Goal: Information Seeking & Learning: Learn about a topic

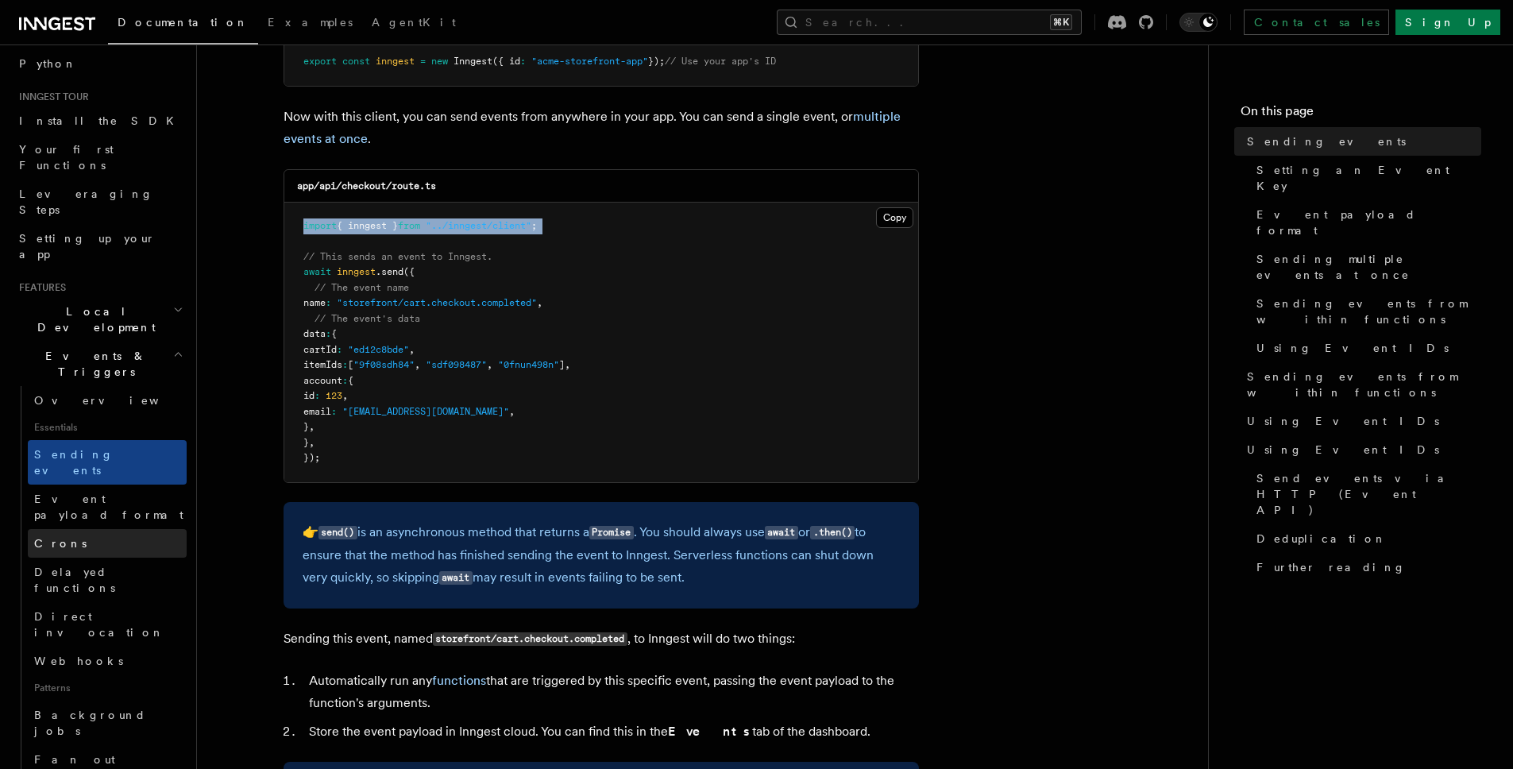
scroll to position [123, 0]
click at [79, 708] on span "Background jobs" at bounding box center [90, 722] width 112 height 29
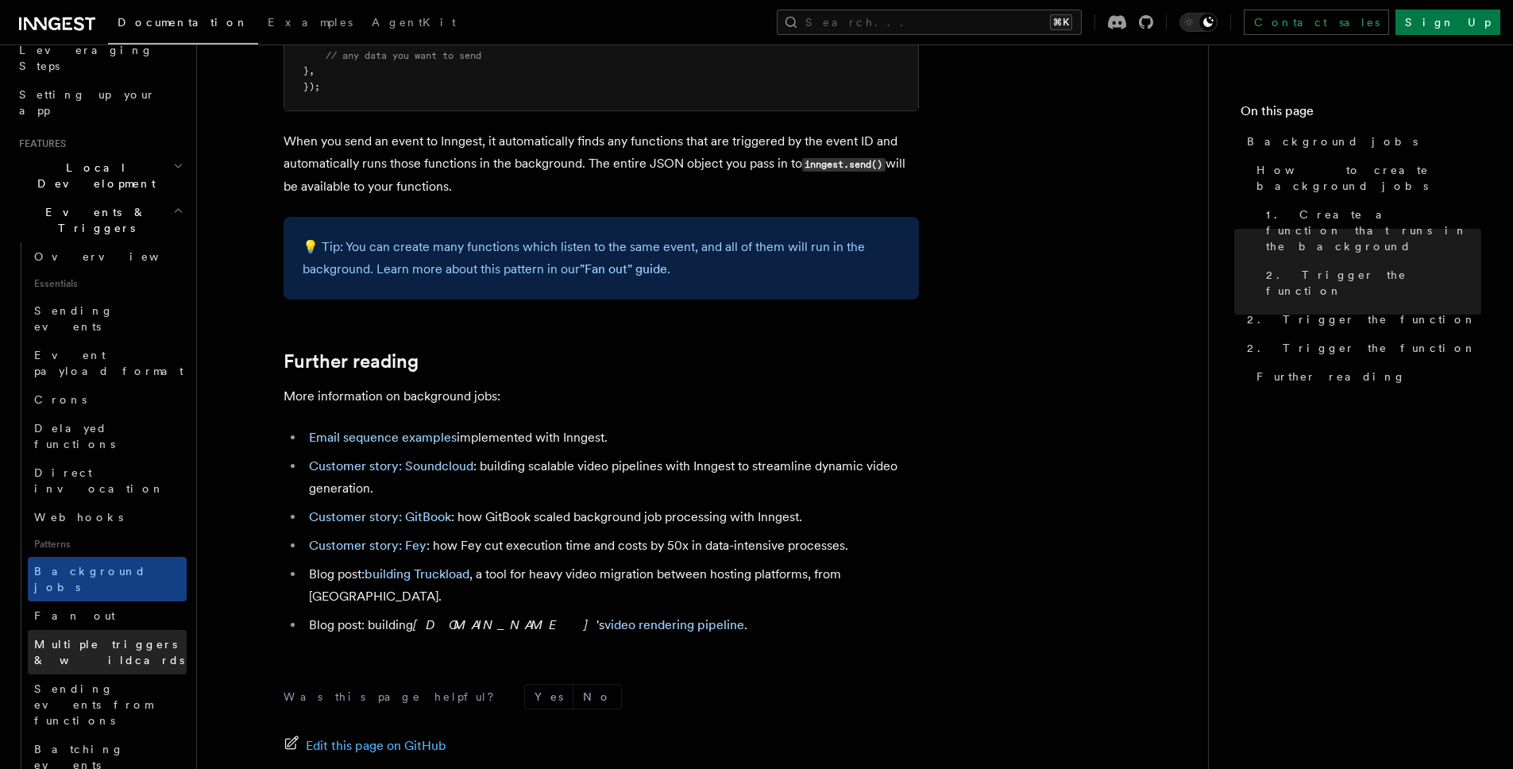
scroll to position [292, 0]
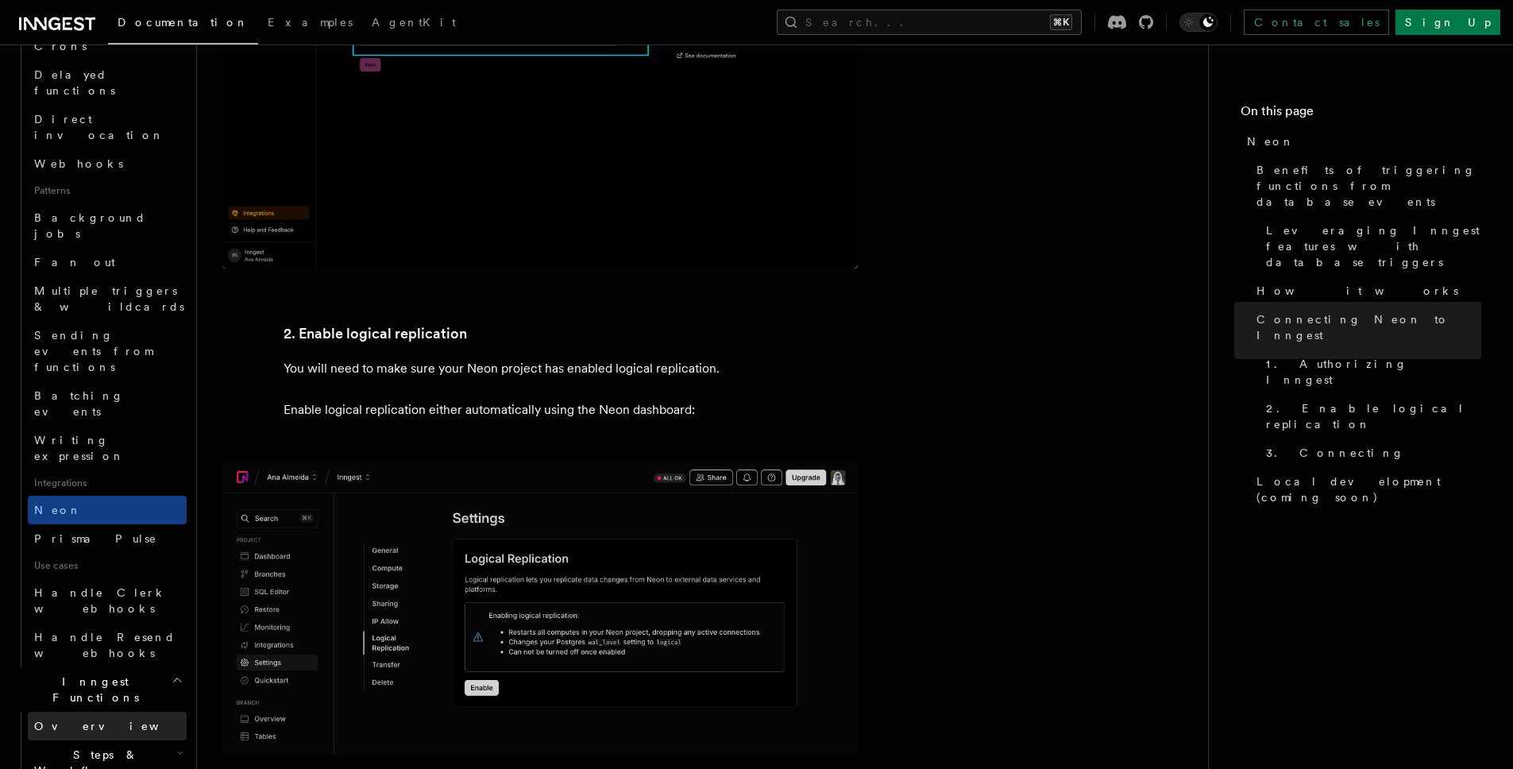
scroll to position [628, 0]
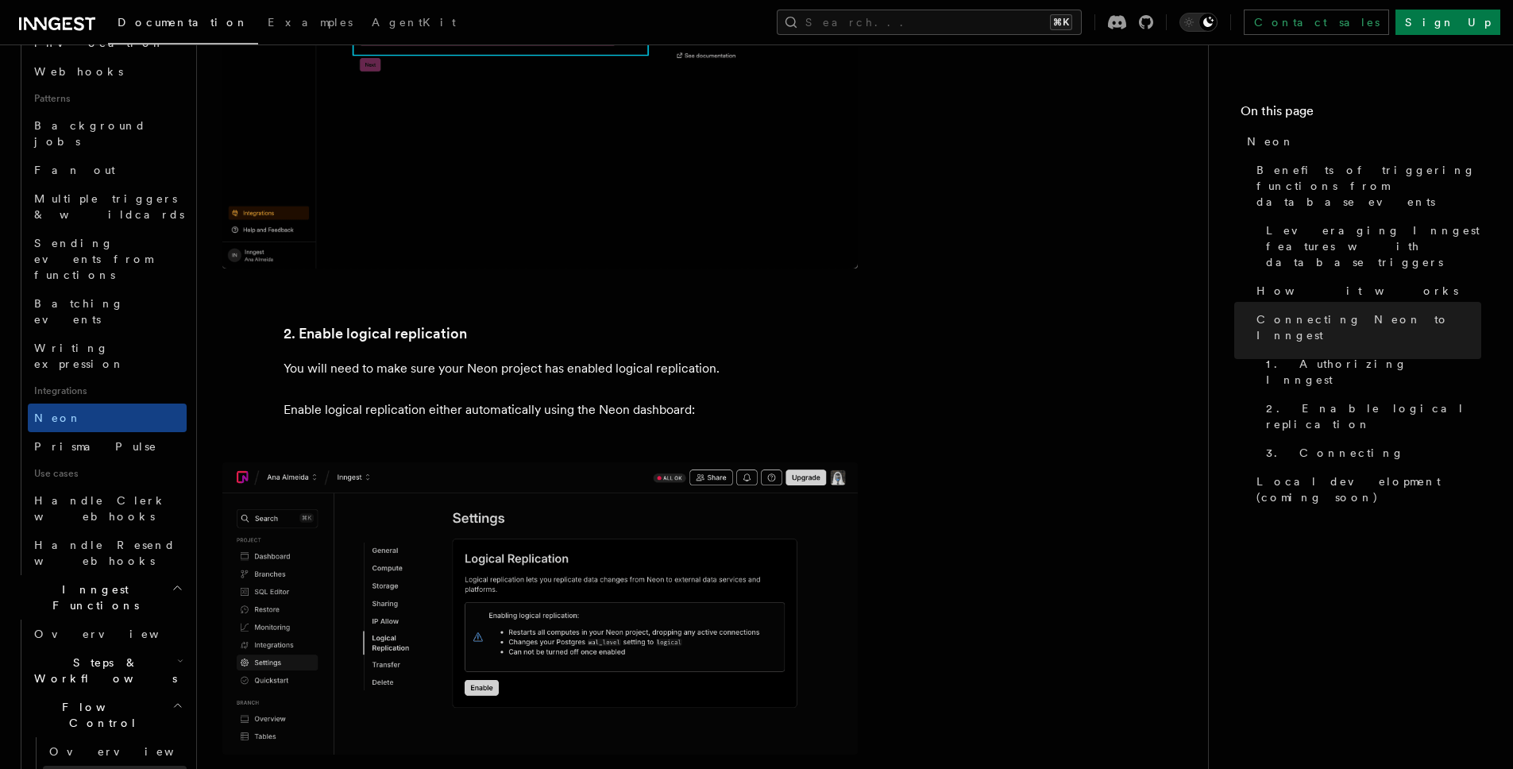
scroll to position [728, 0]
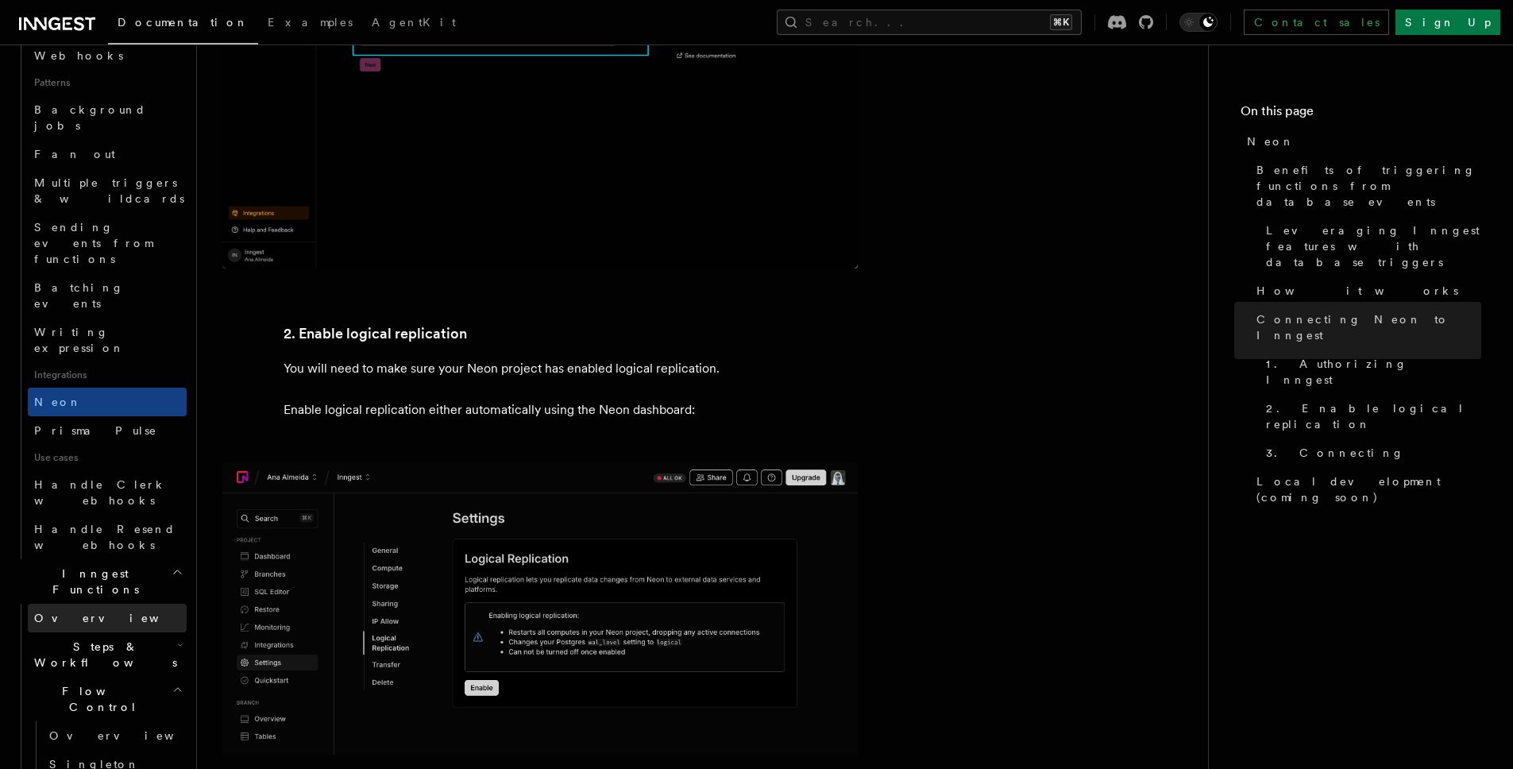
click at [133, 604] on link "Overview" at bounding box center [107, 618] width 159 height 29
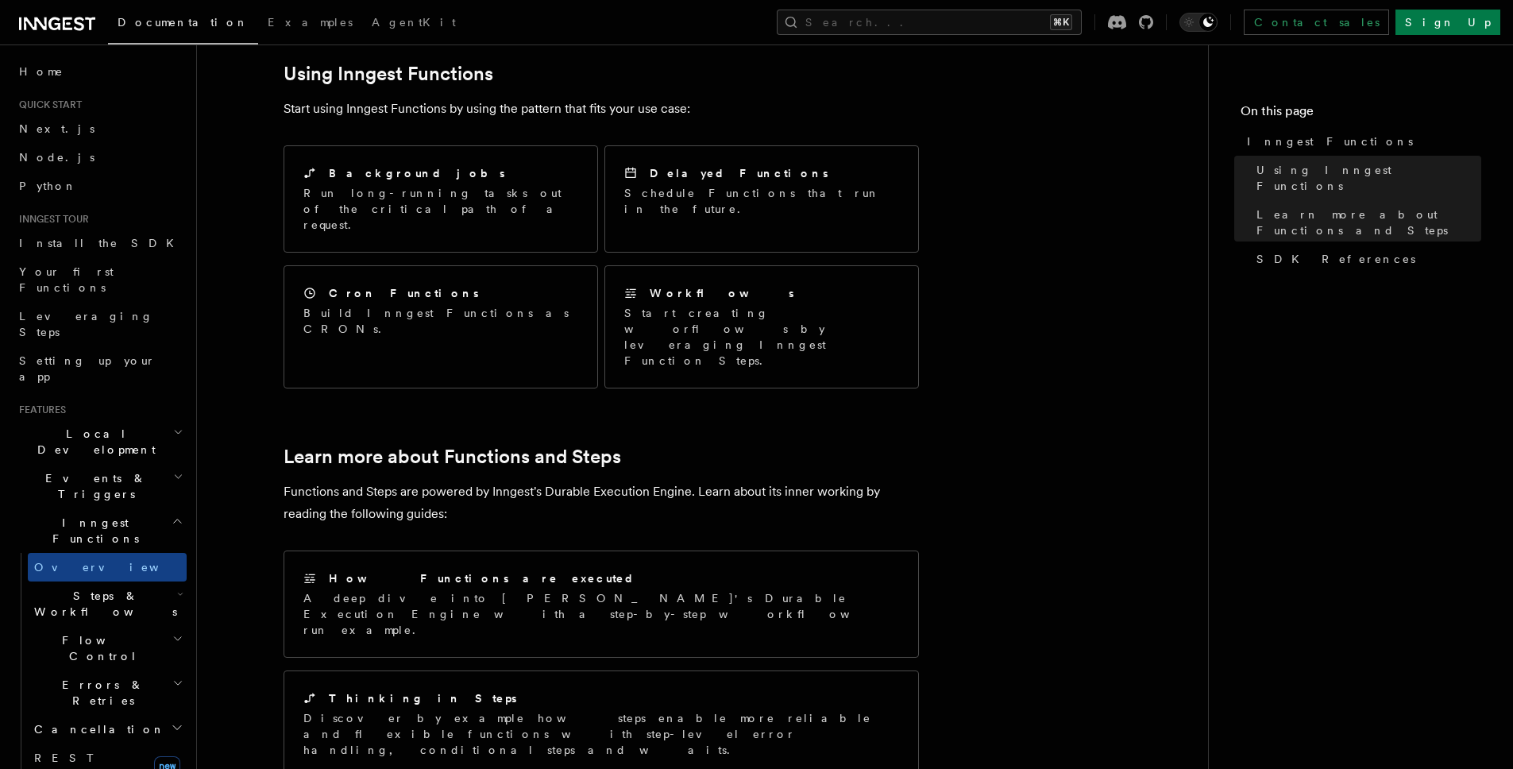
click at [78, 588] on span "Steps & Workflows" at bounding box center [102, 604] width 149 height 32
click at [87, 634] on span "Overview" at bounding box center [131, 640] width 164 height 13
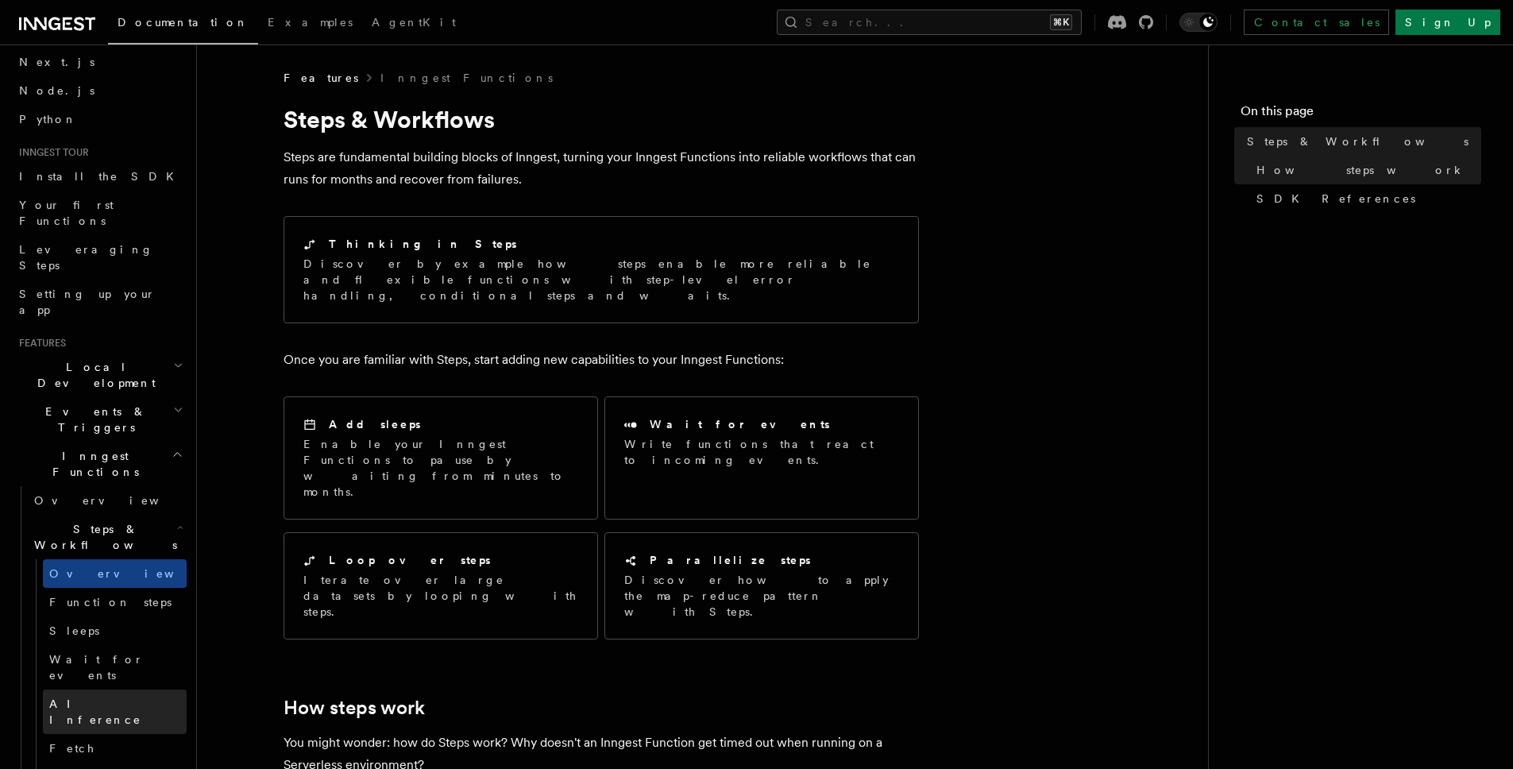
scroll to position [85, 0]
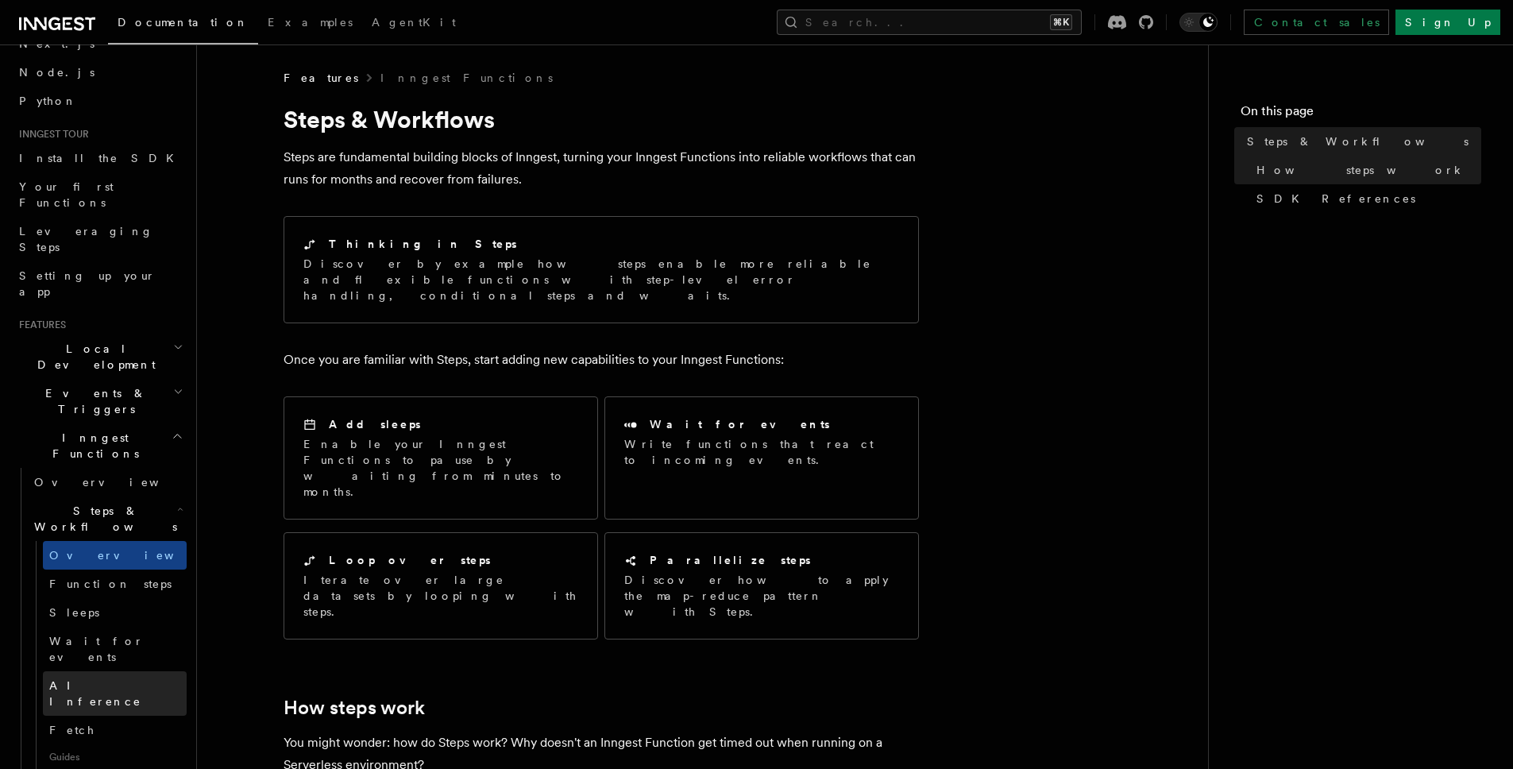
click at [127, 671] on link "AI Inference" at bounding box center [115, 693] width 144 height 44
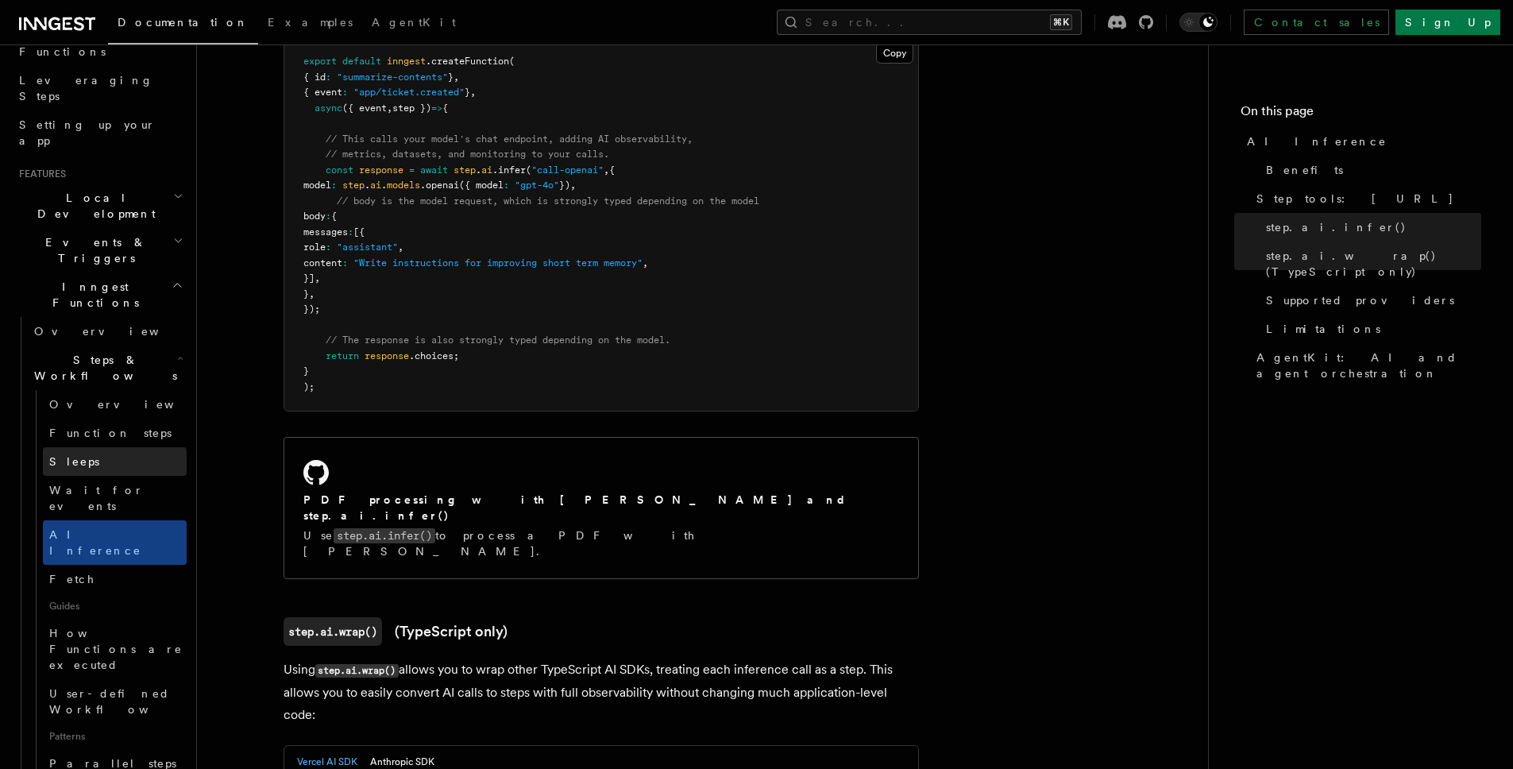
scroll to position [238, 0]
click at [78, 562] on link "Fetch" at bounding box center [115, 576] width 144 height 29
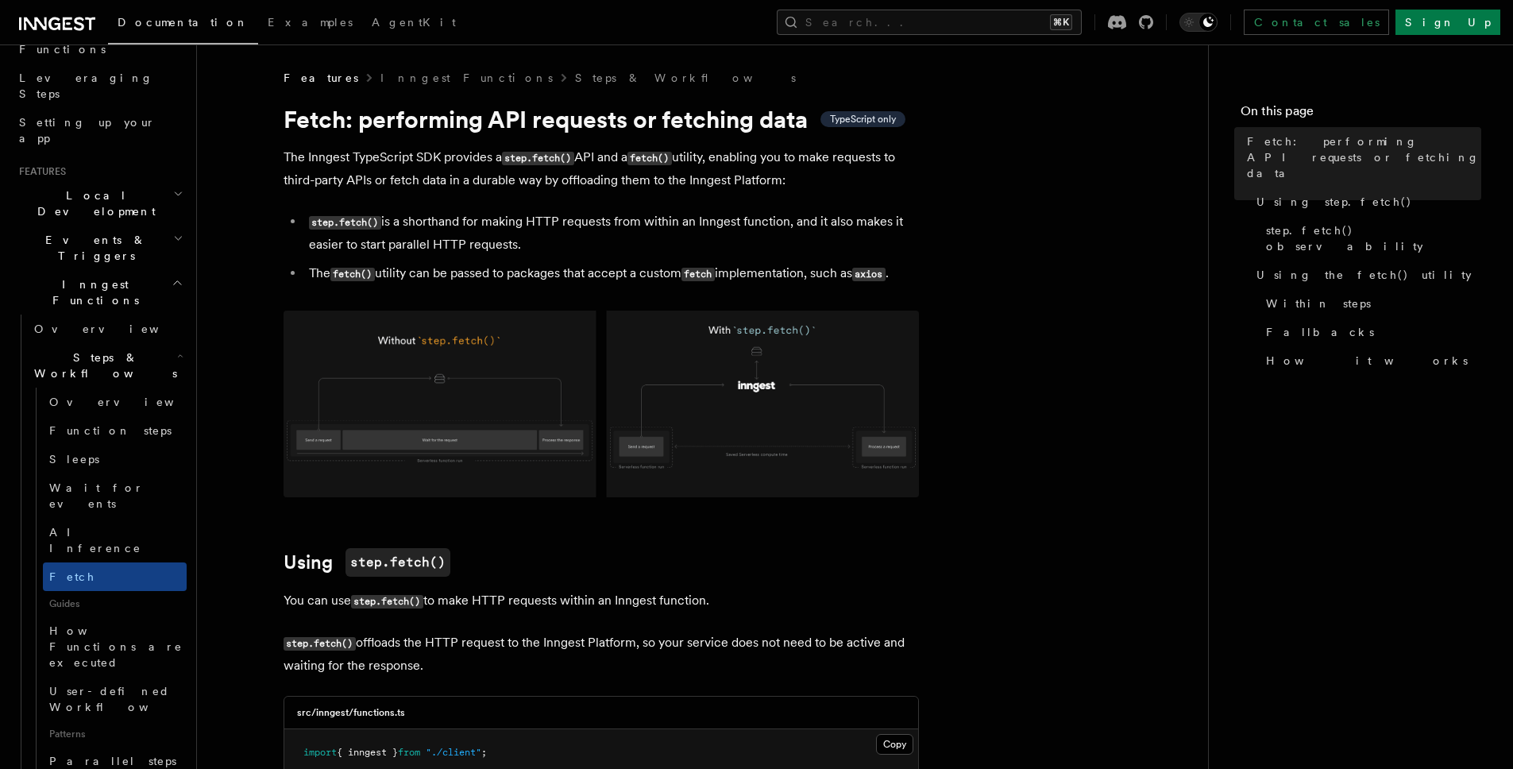
click at [177, 350] on icon "button" at bounding box center [180, 356] width 6 height 13
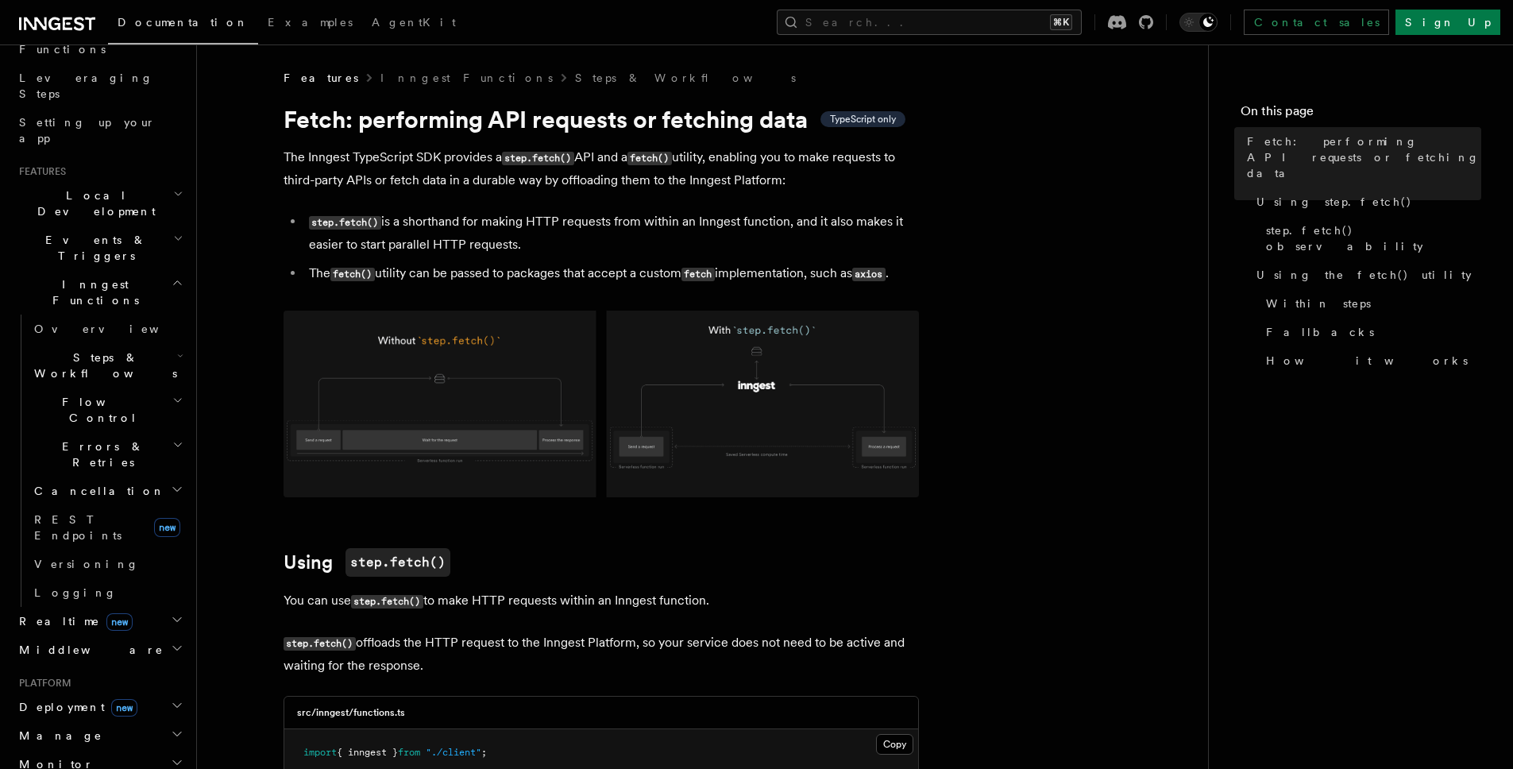
click at [153, 607] on h2 "Realtime new" at bounding box center [100, 621] width 174 height 29
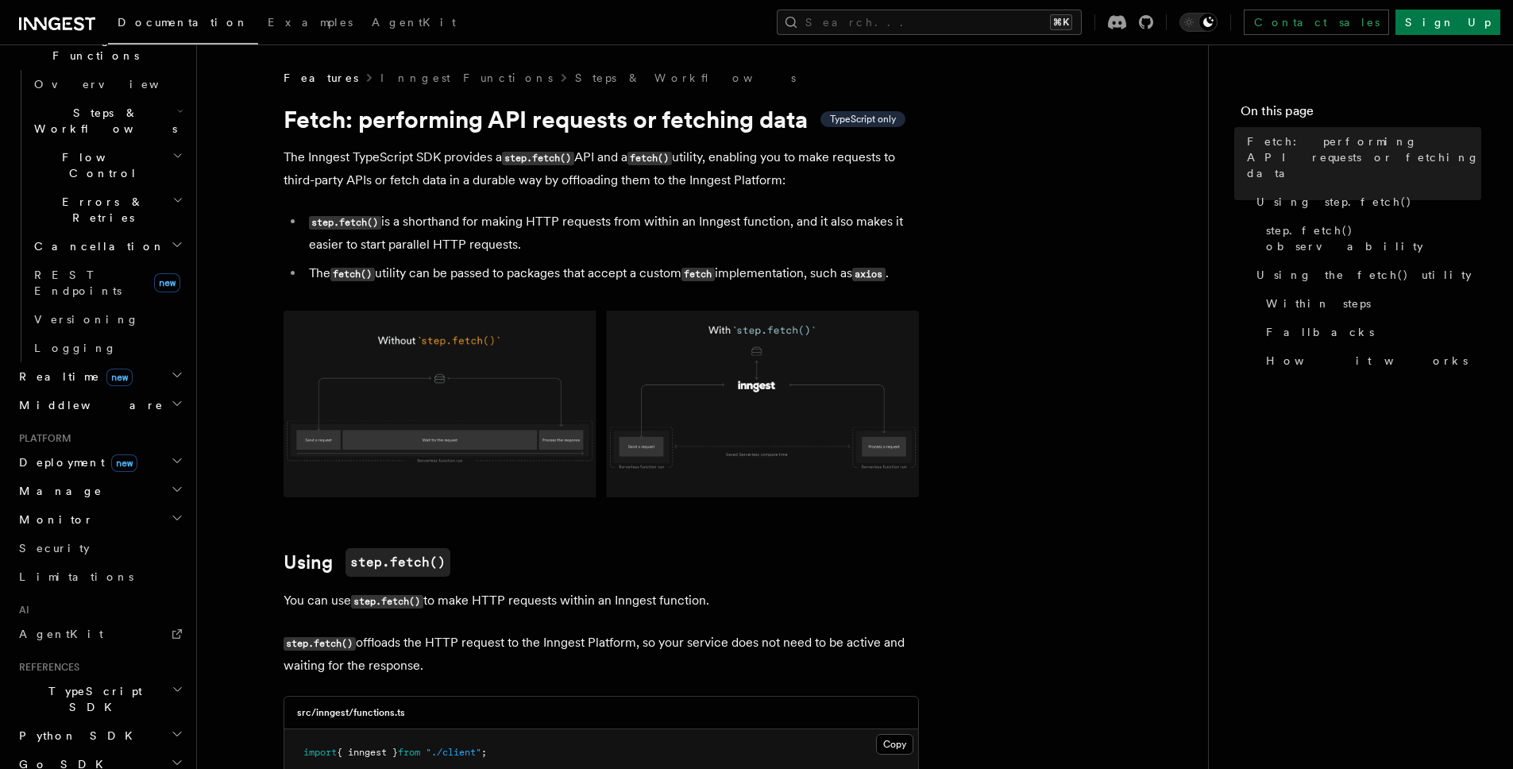
scroll to position [534, 0]
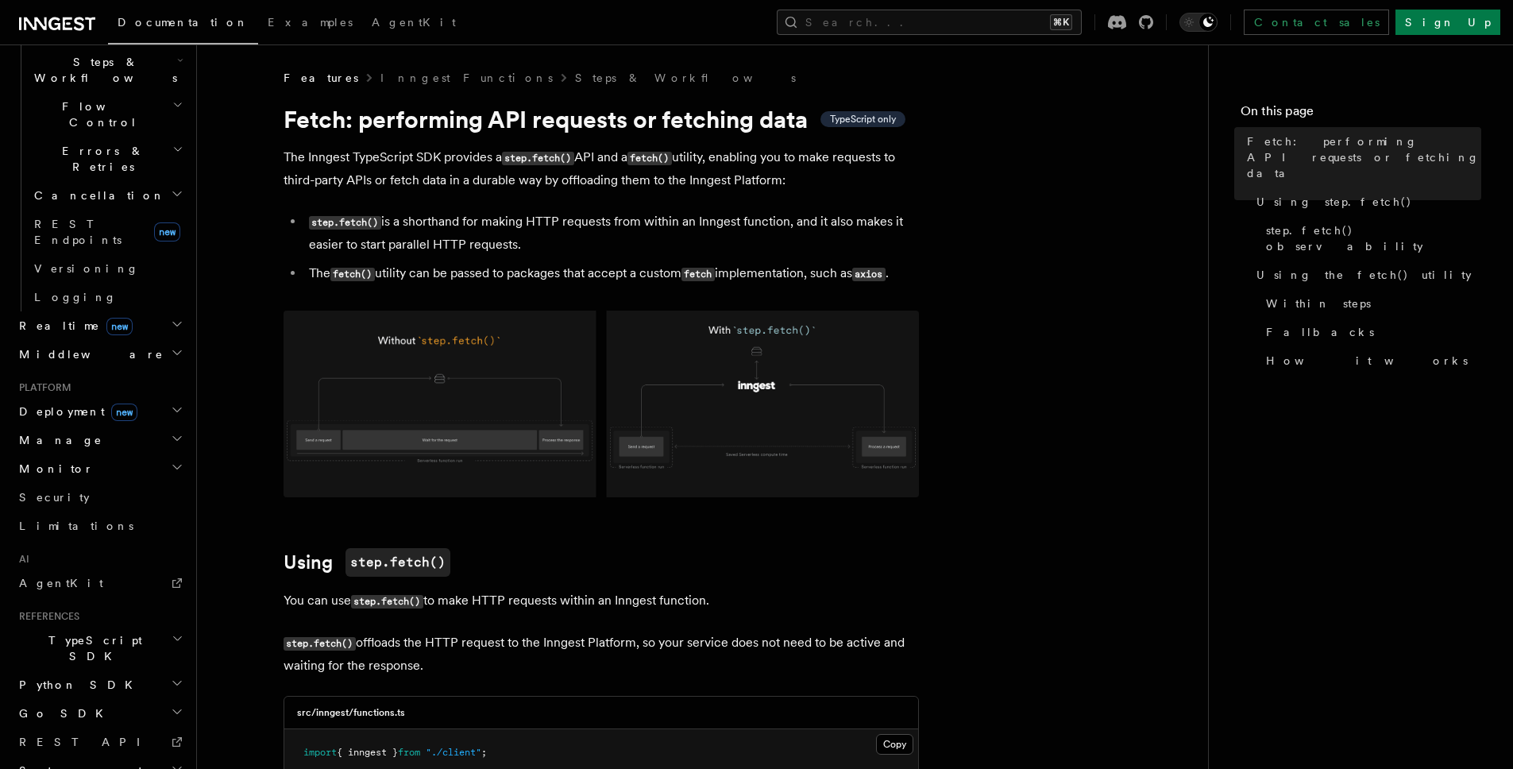
click at [122, 626] on h2 "TypeScript SDK" at bounding box center [100, 648] width 174 height 44
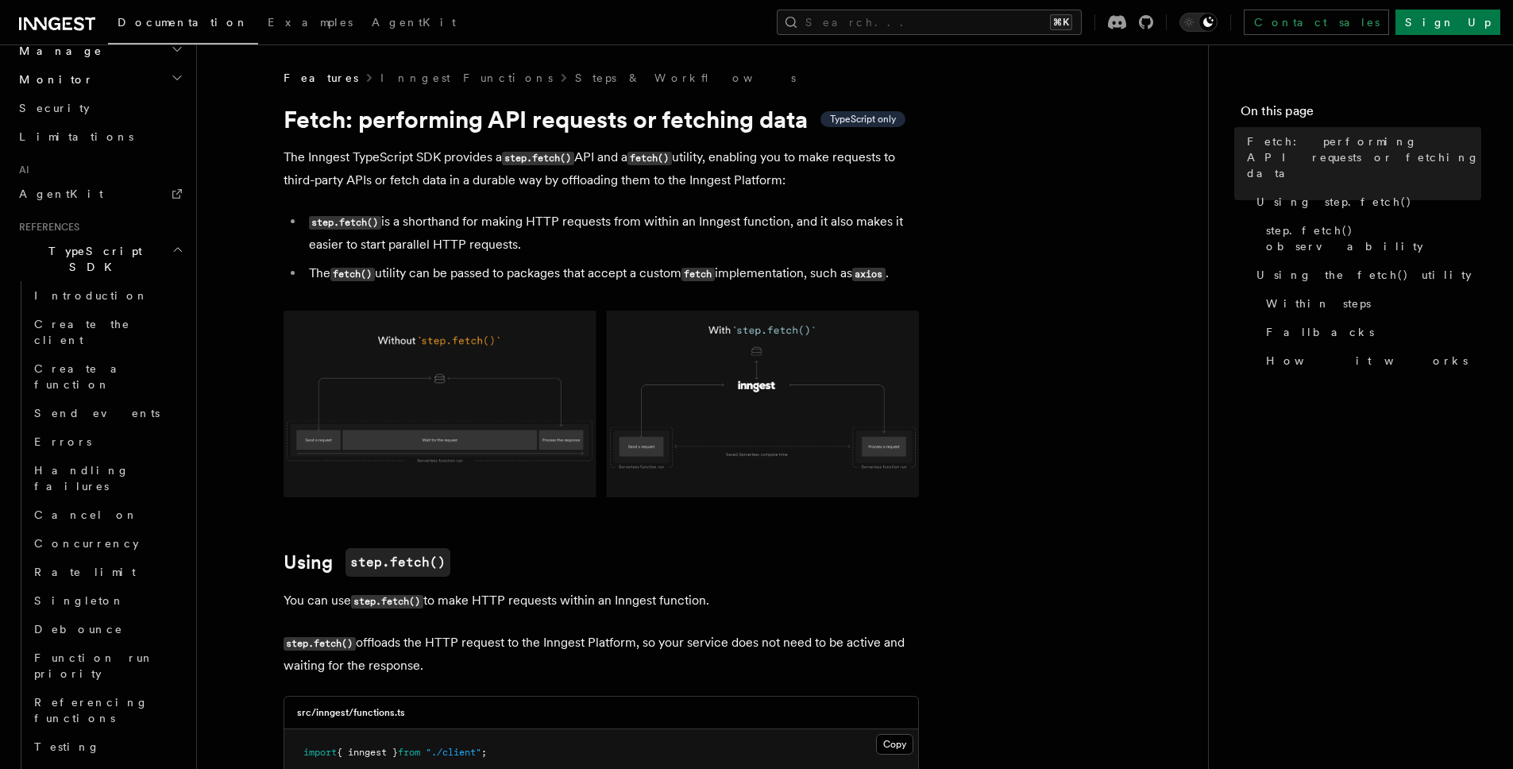
scroll to position [939, 0]
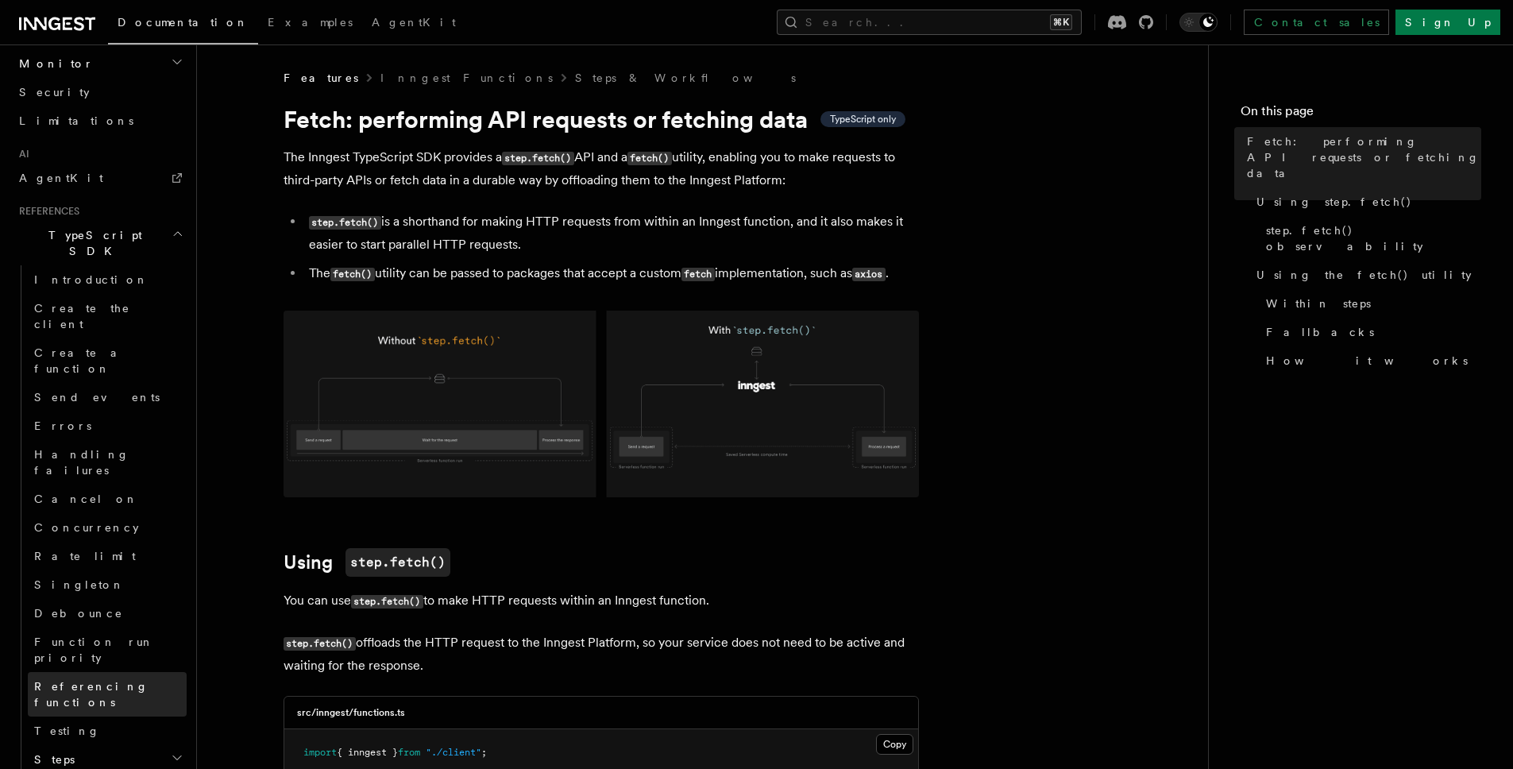
click at [137, 672] on link "Referencing functions" at bounding box center [107, 694] width 159 height 44
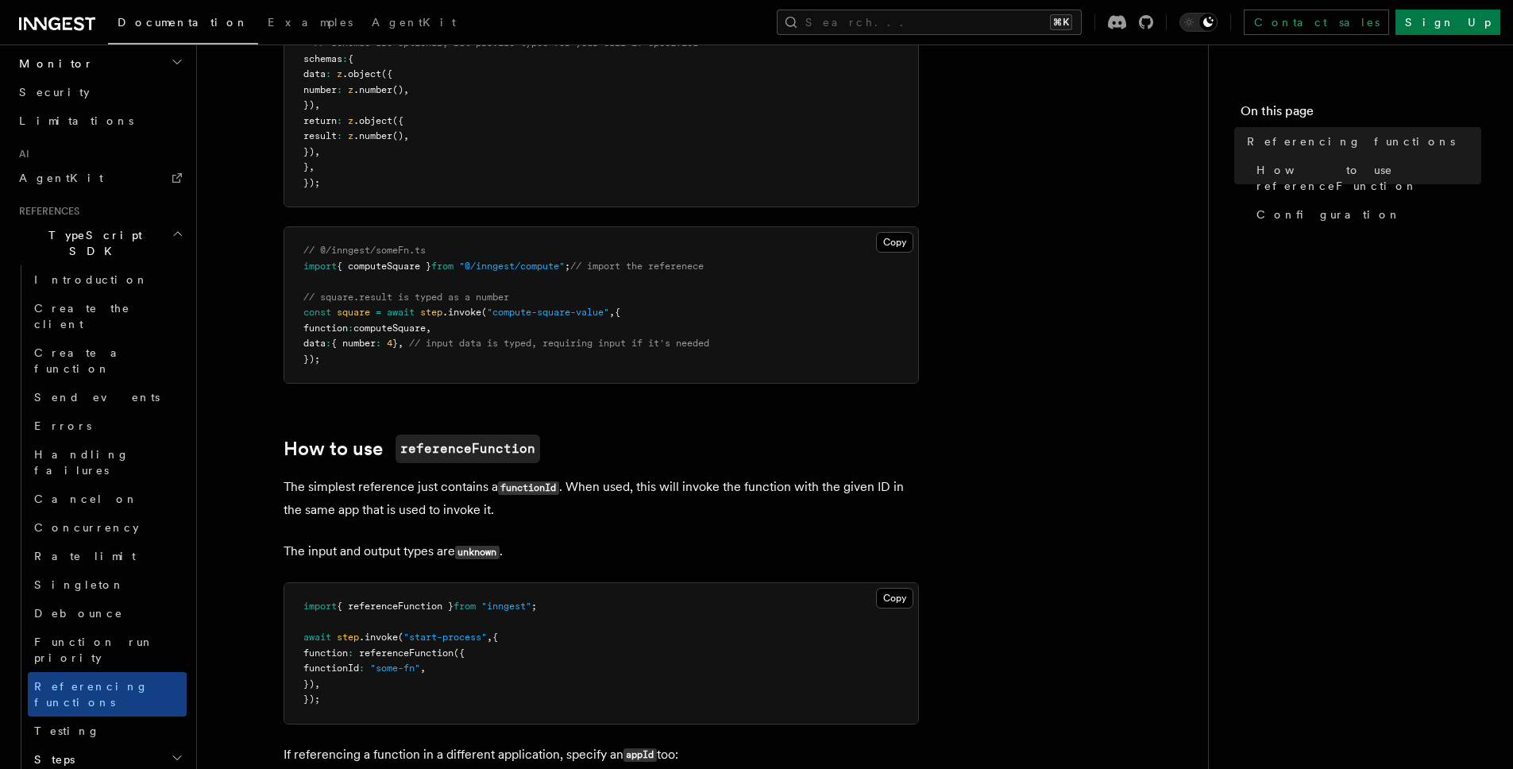
scroll to position [445, 0]
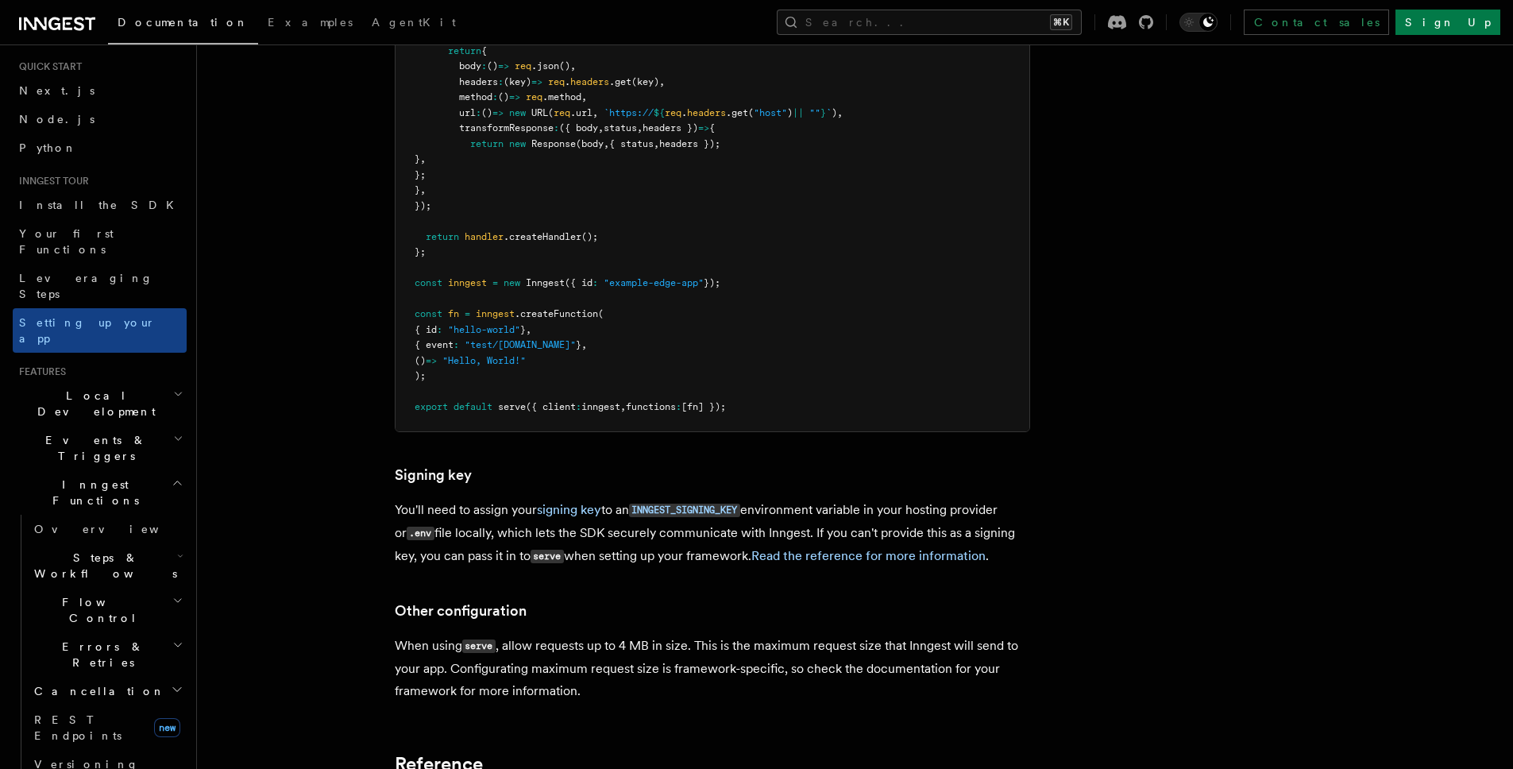
scroll to position [128, 0]
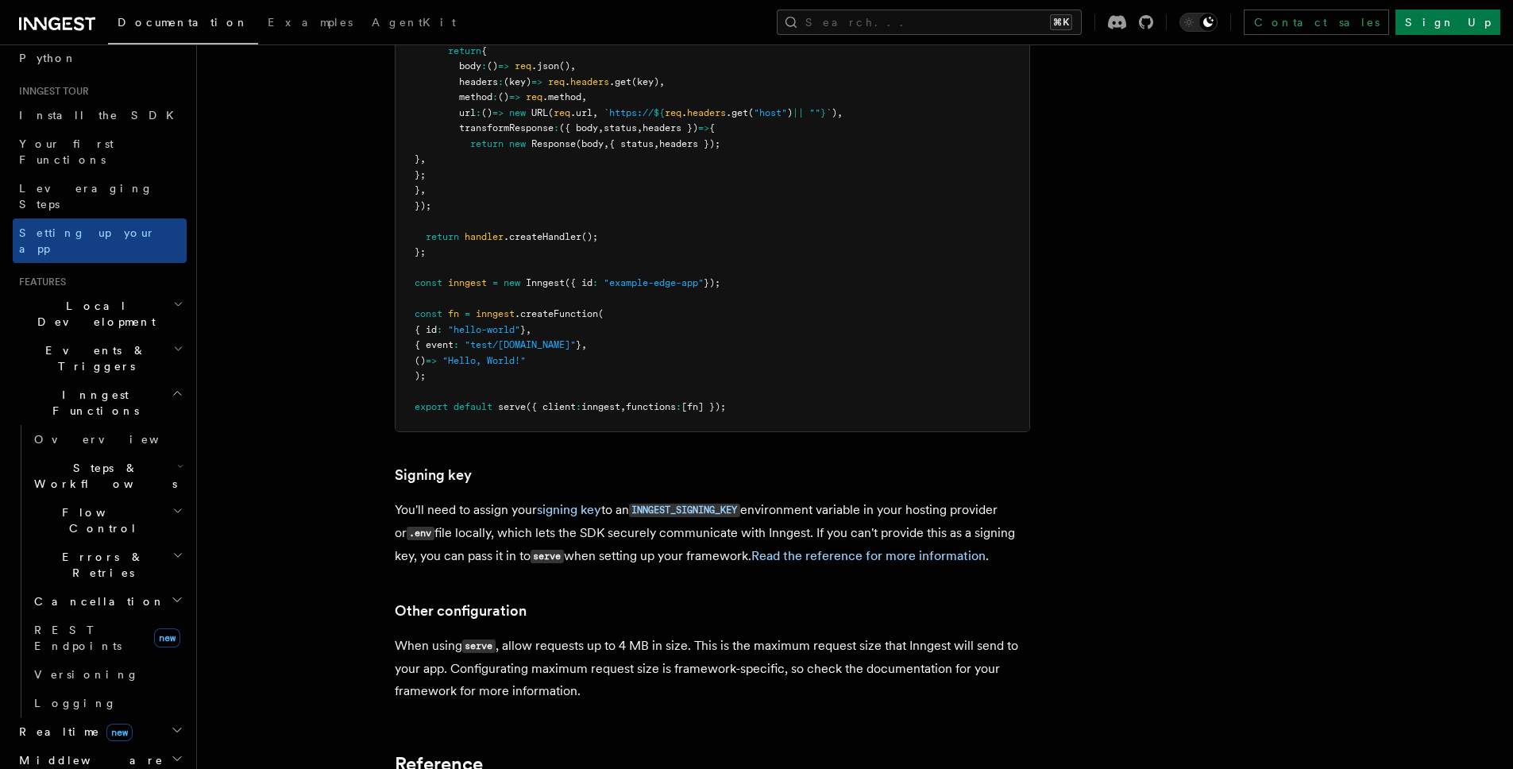
click at [106, 460] on span "Steps & Workflows" at bounding box center [102, 476] width 149 height 32
click at [107, 460] on span "Steps & Workflows" at bounding box center [102, 476] width 149 height 32
click at [109, 460] on span "Steps & Workflows" at bounding box center [102, 476] width 149 height 32
click at [114, 460] on span "Steps & Workflows" at bounding box center [102, 476] width 149 height 32
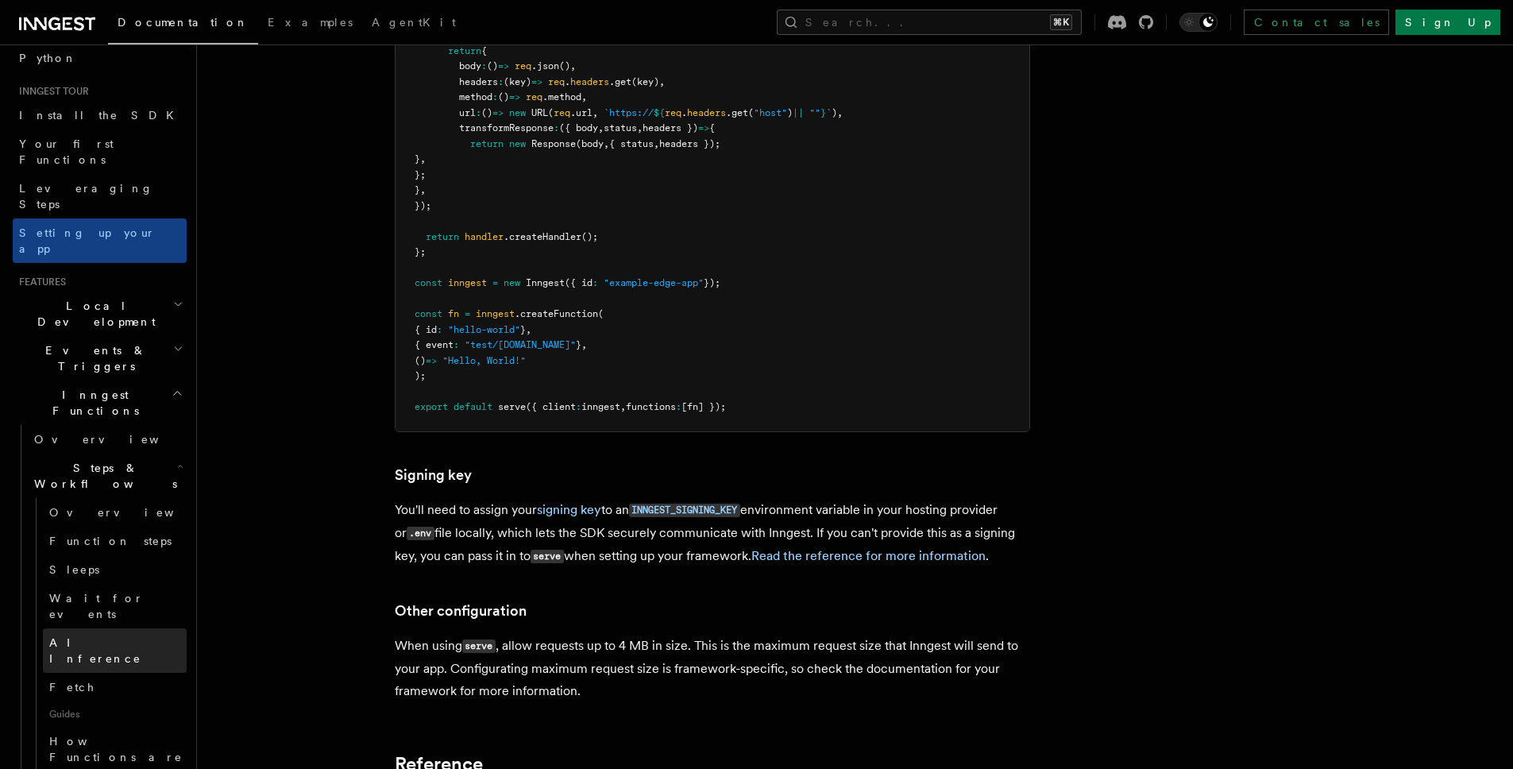
scroll to position [131, 0]
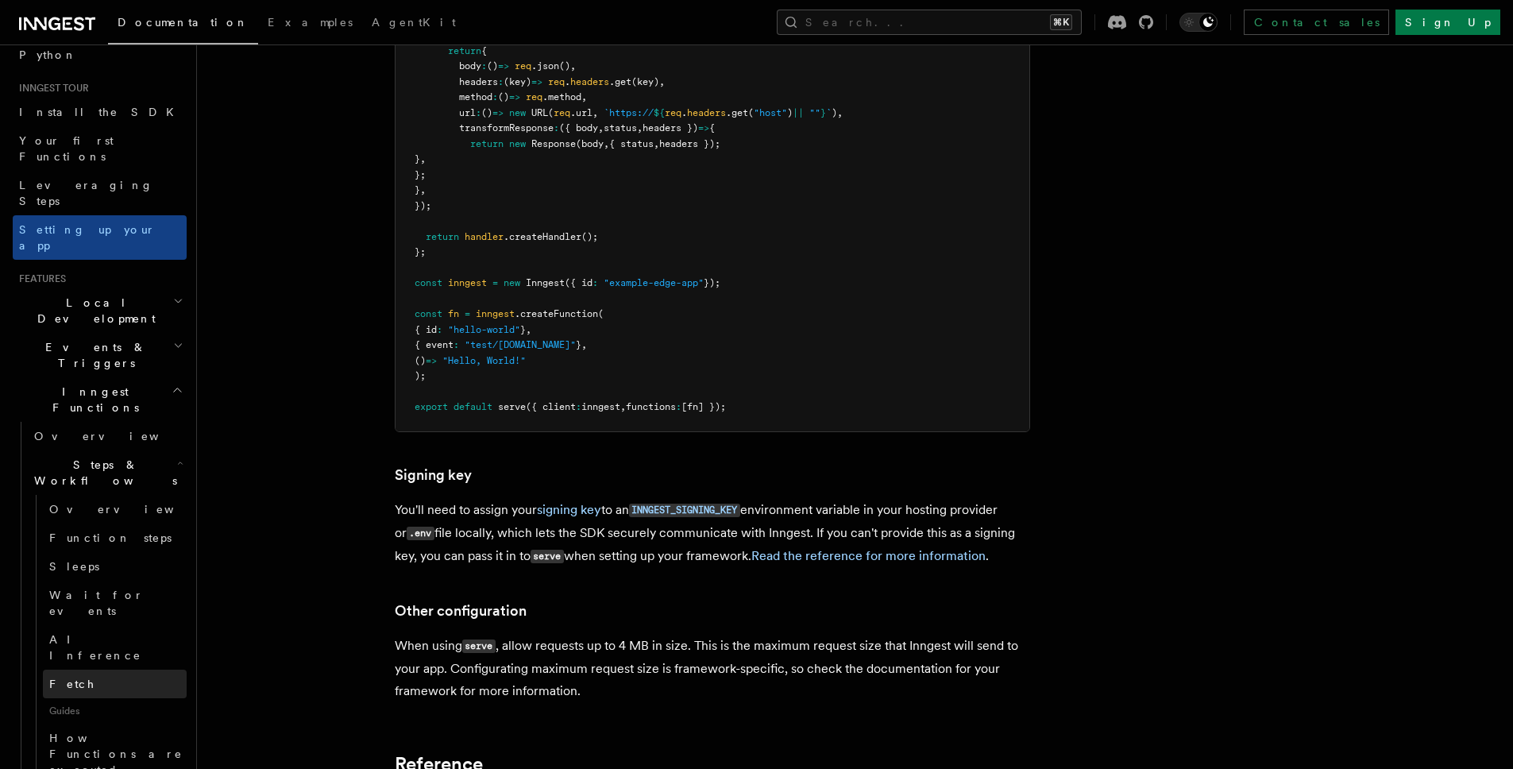
click at [73, 678] on span "Fetch" at bounding box center [72, 684] width 46 height 13
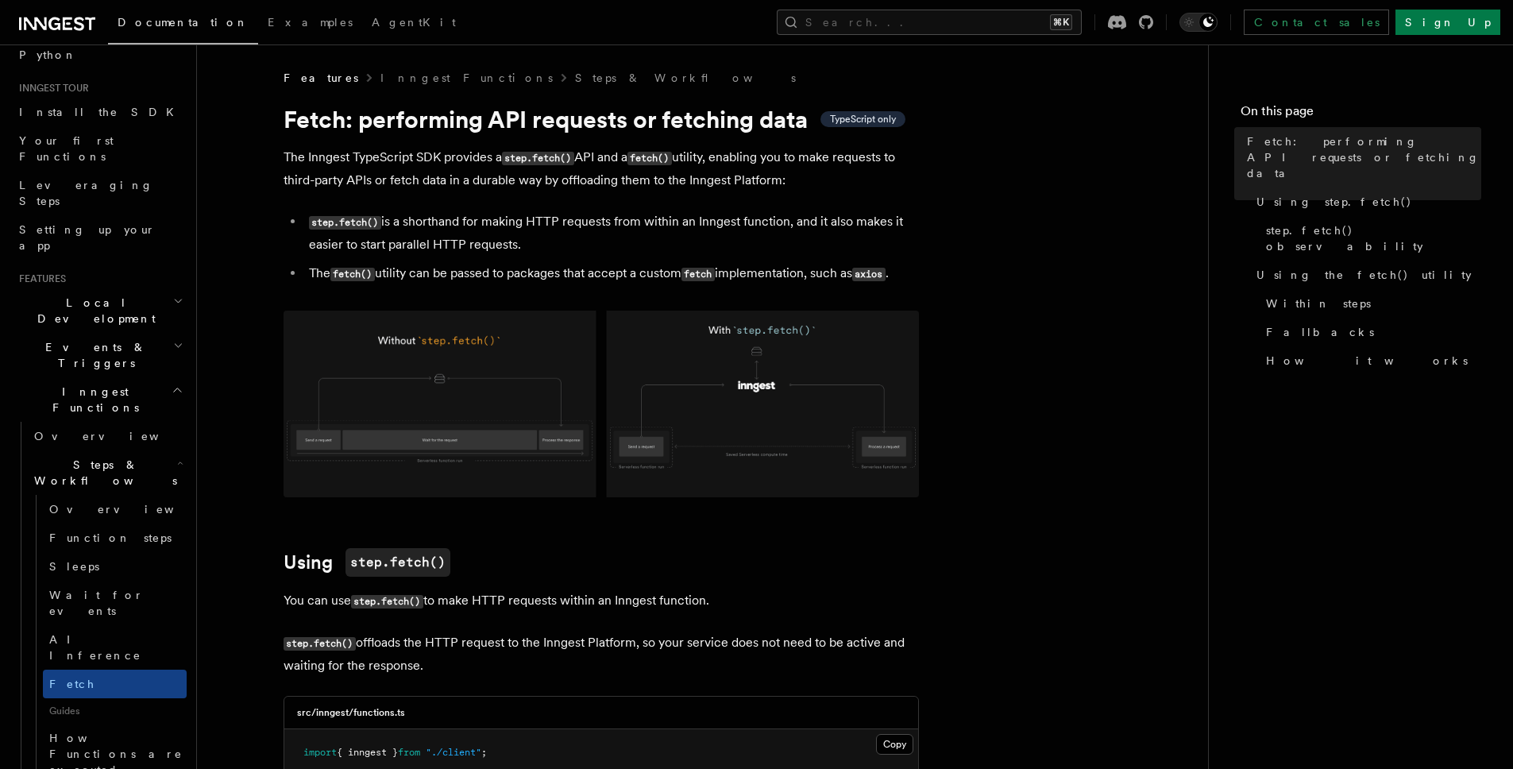
click at [485, 184] on p "The Inngest TypeScript SDK provides a step.fetch() API and a fetch() utility, e…" at bounding box center [602, 168] width 636 height 45
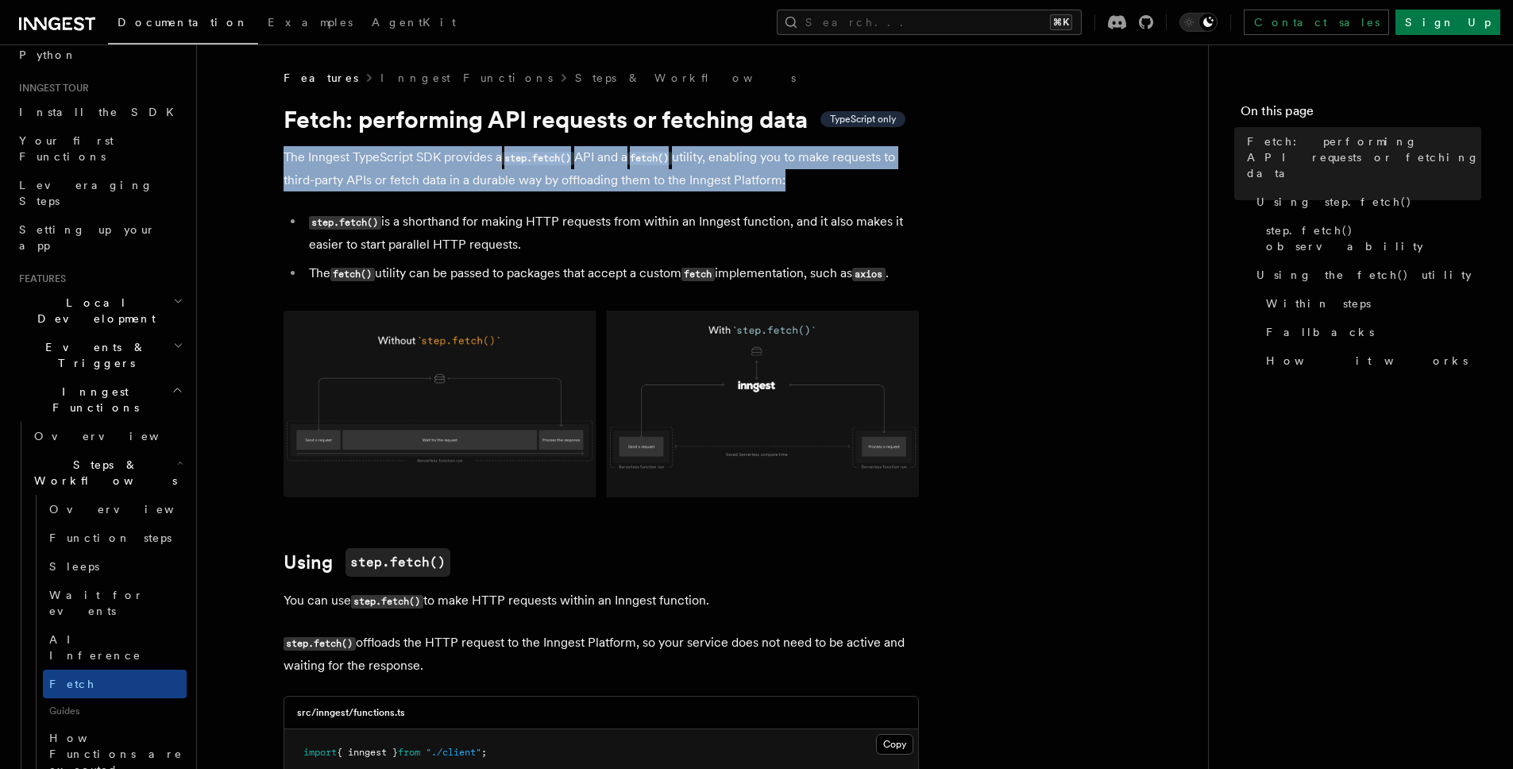
click at [485, 184] on p "The Inngest TypeScript SDK provides a step.fetch() API and a fetch() utility, e…" at bounding box center [602, 168] width 636 height 45
click at [485, 182] on p "The Inngest TypeScript SDK provides a step.fetch() API and a fetch() utility, e…" at bounding box center [602, 168] width 636 height 45
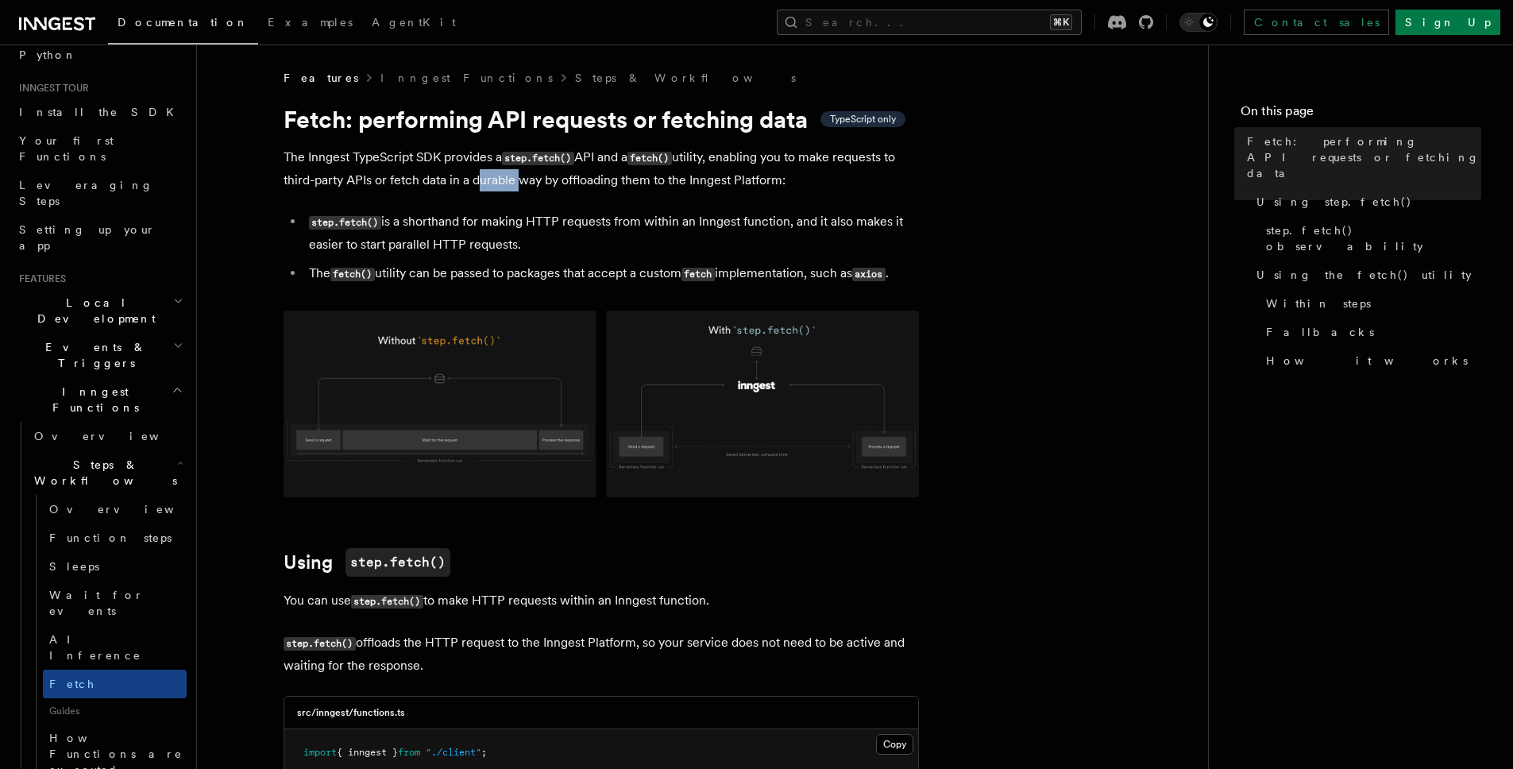
click at [485, 182] on p "The Inngest TypeScript SDK provides a step.fetch() API and a fetch() utility, e…" at bounding box center [602, 168] width 636 height 45
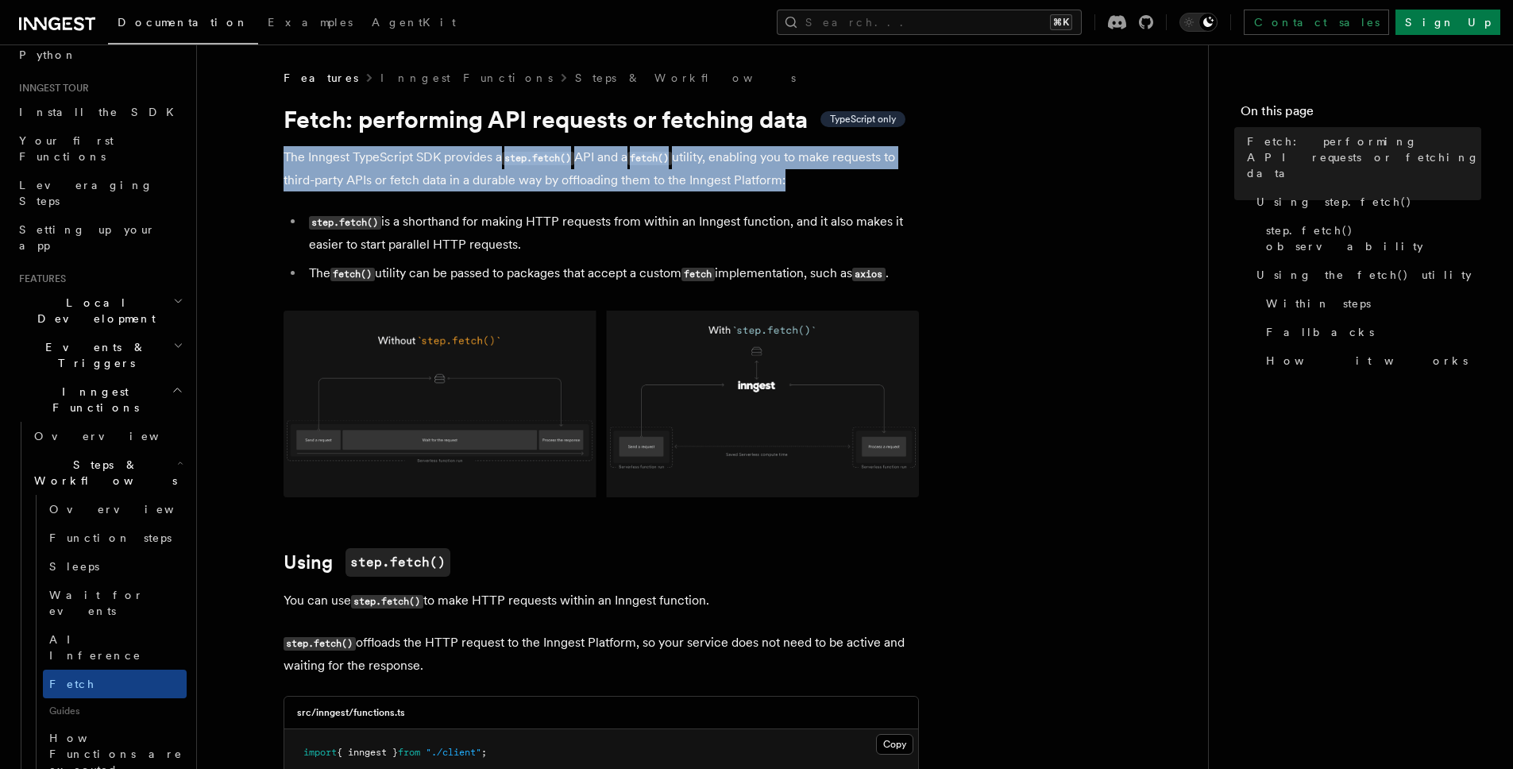
click at [485, 182] on p "The Inngest TypeScript SDK provides a step.fetch() API and a fetch() utility, e…" at bounding box center [602, 168] width 636 height 45
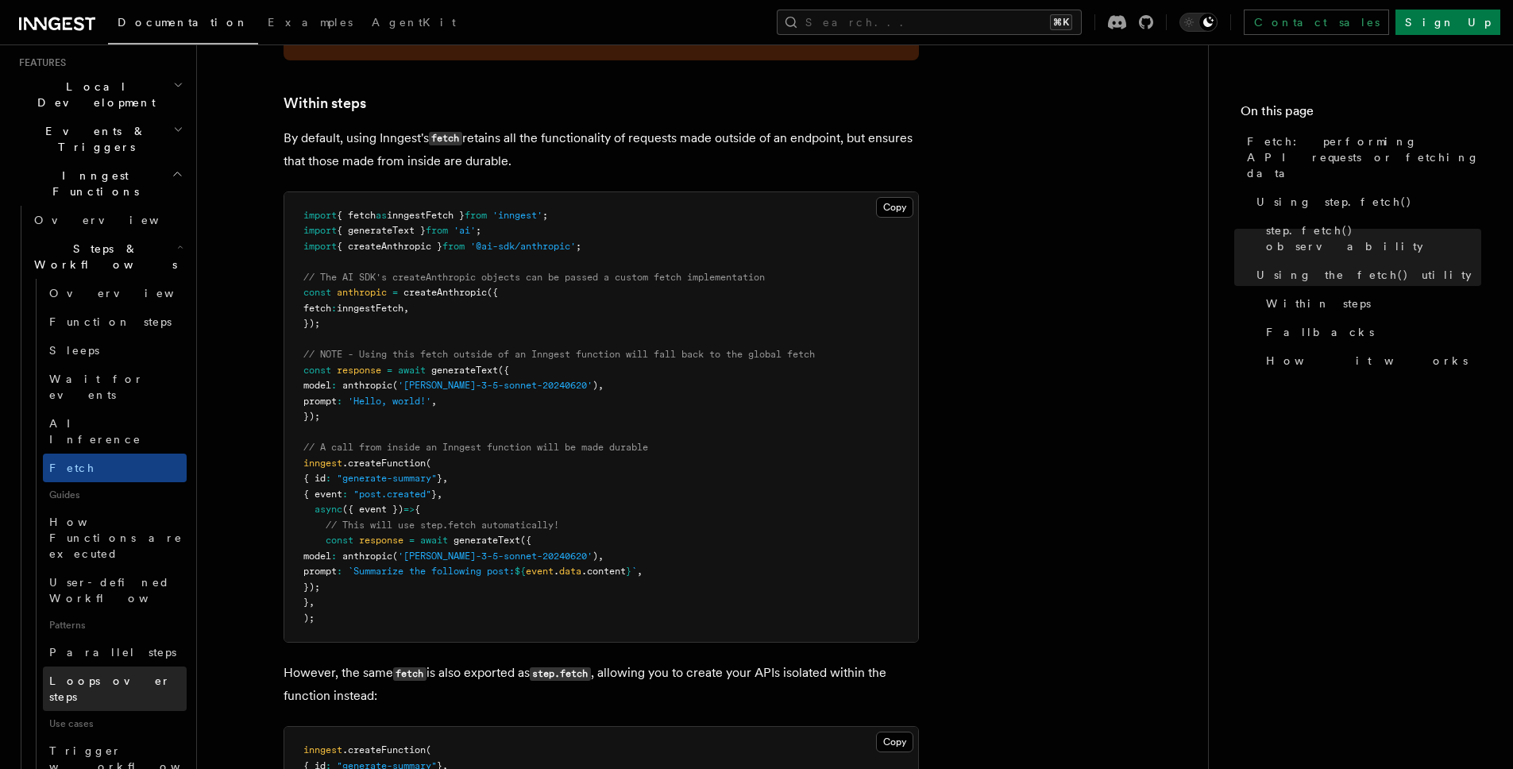
scroll to position [2444, 0]
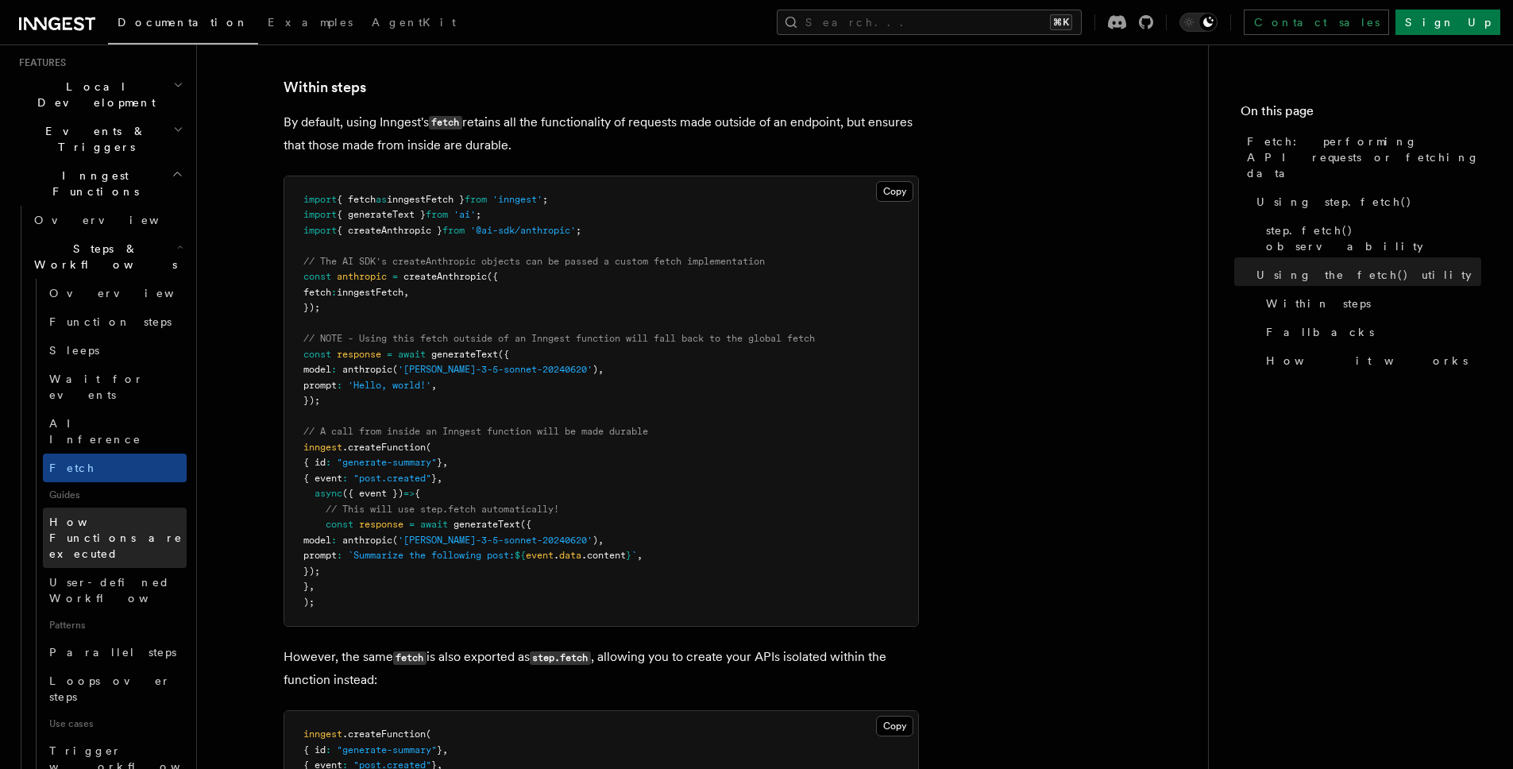
click at [128, 516] on span "How Functions are executed" at bounding box center [115, 538] width 133 height 44
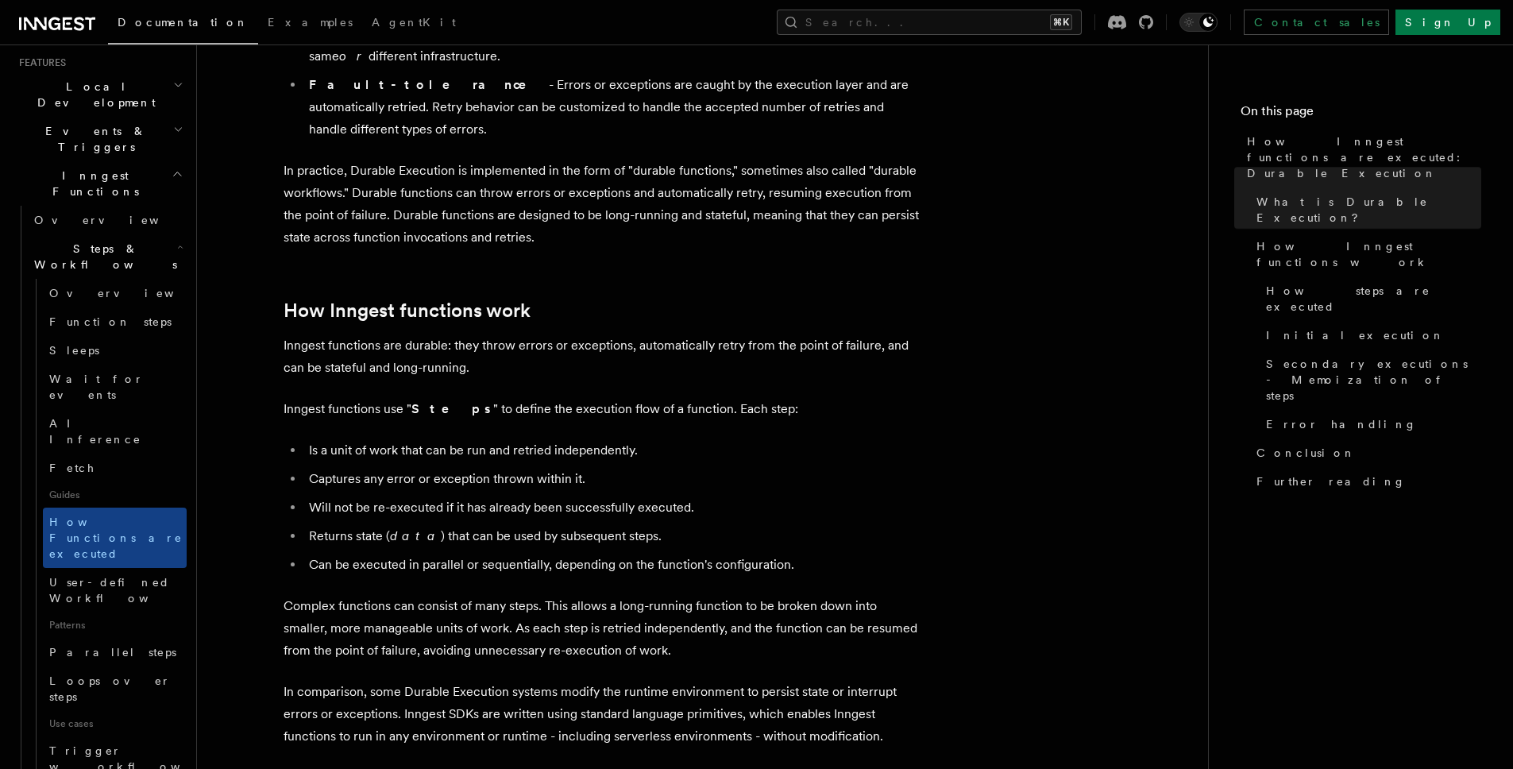
scroll to position [751, 0]
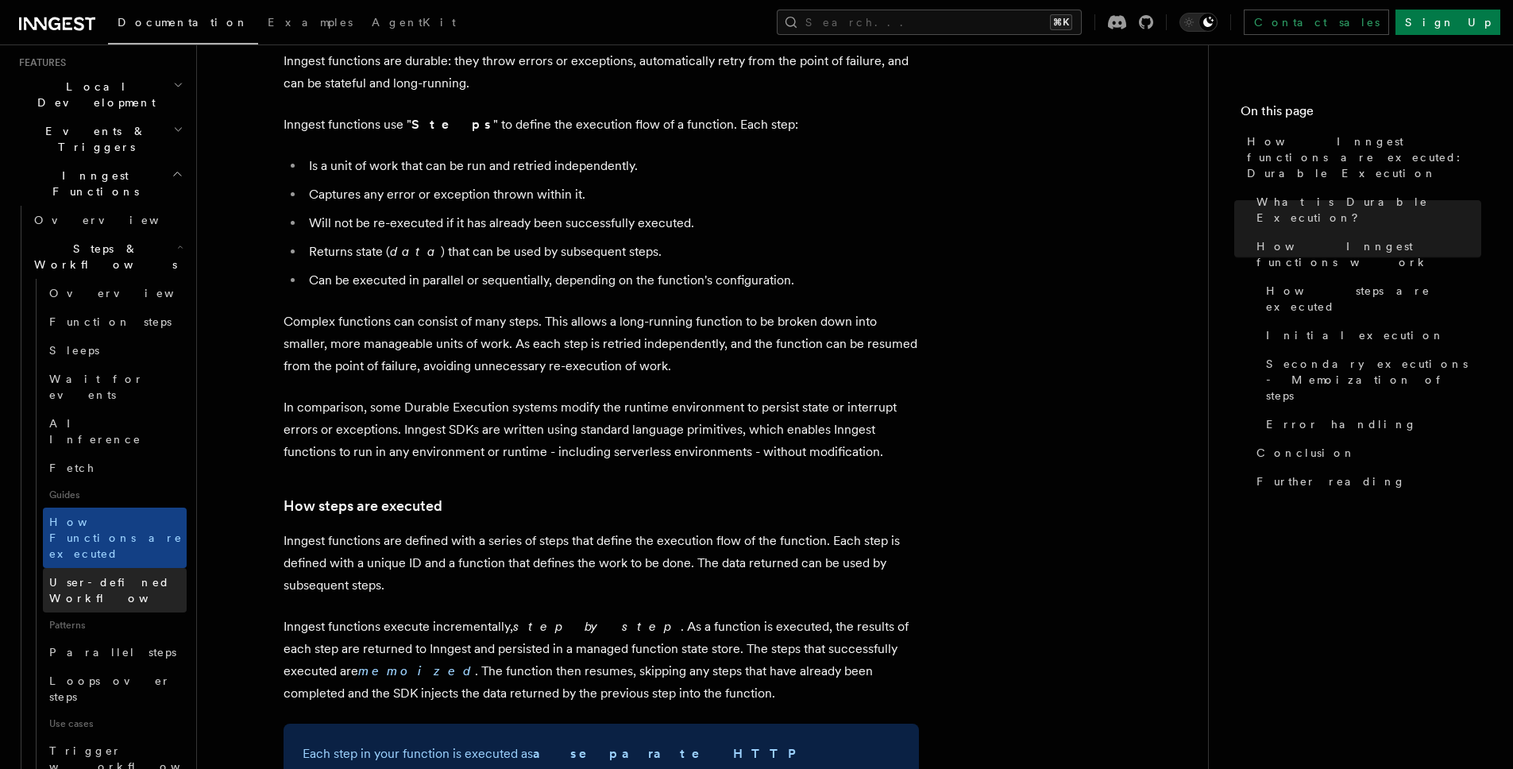
click at [152, 576] on span "User-defined Workflows" at bounding box center [120, 590] width 143 height 29
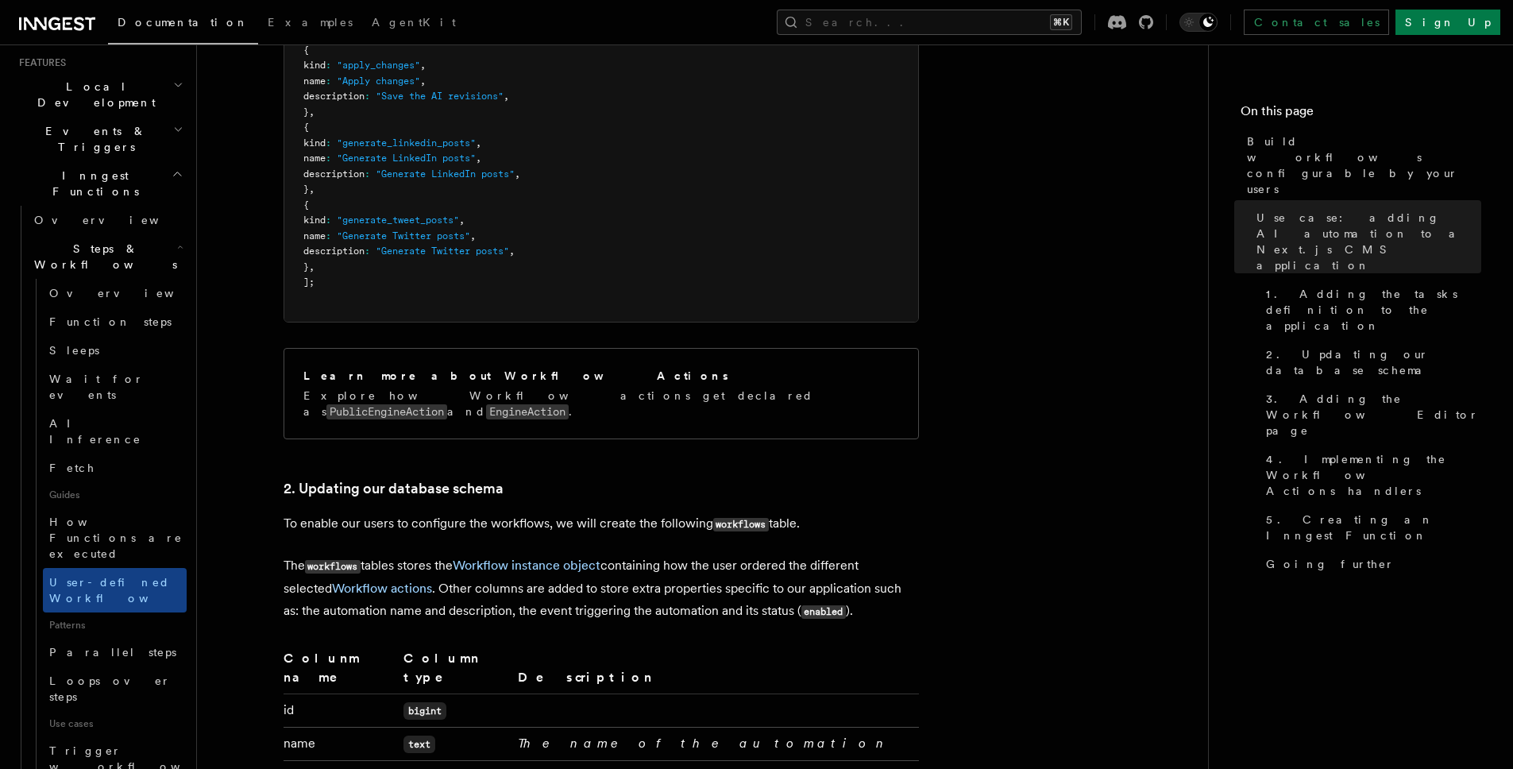
scroll to position [2170, 0]
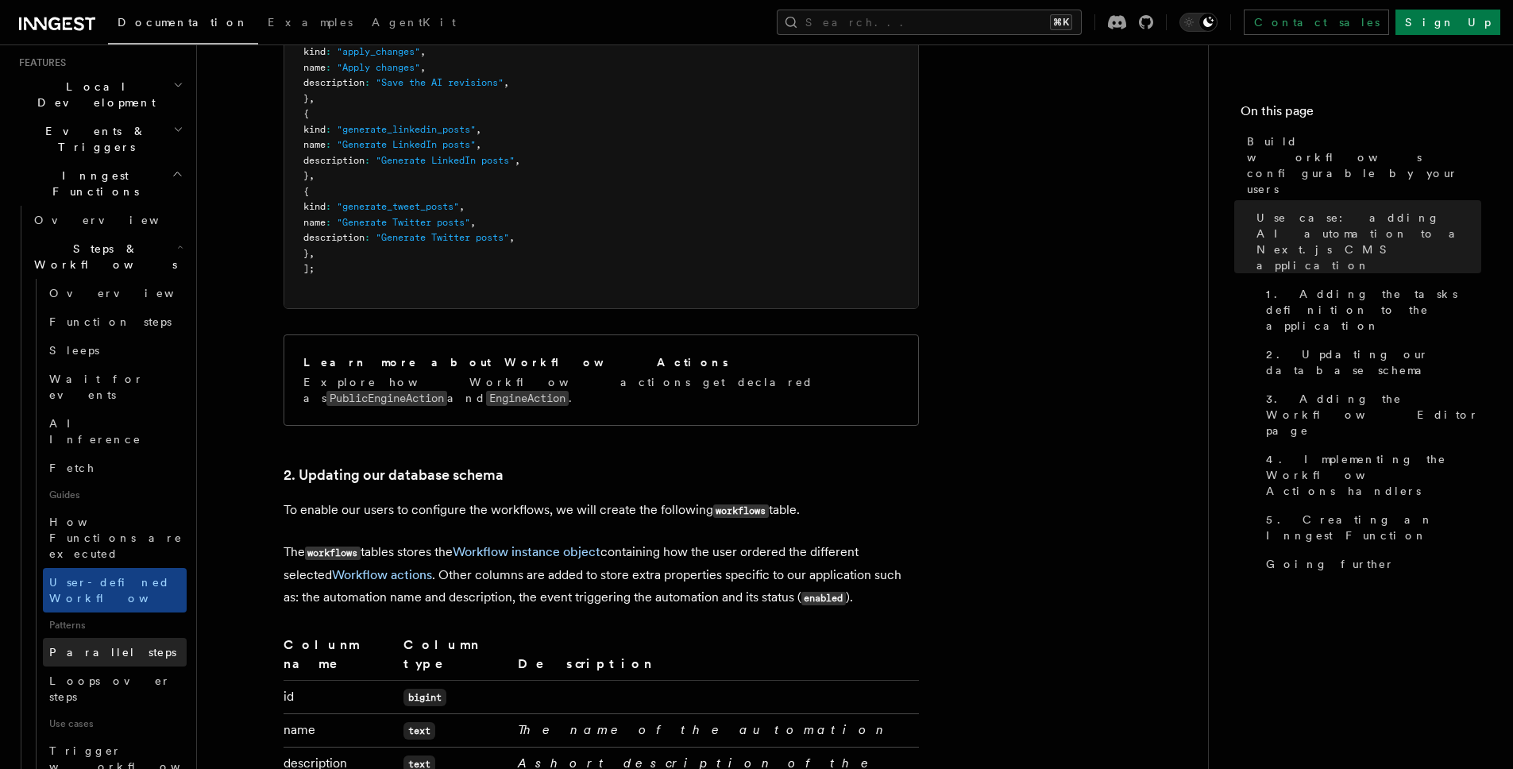
click at [88, 646] on span "Parallel steps" at bounding box center [112, 652] width 127 height 13
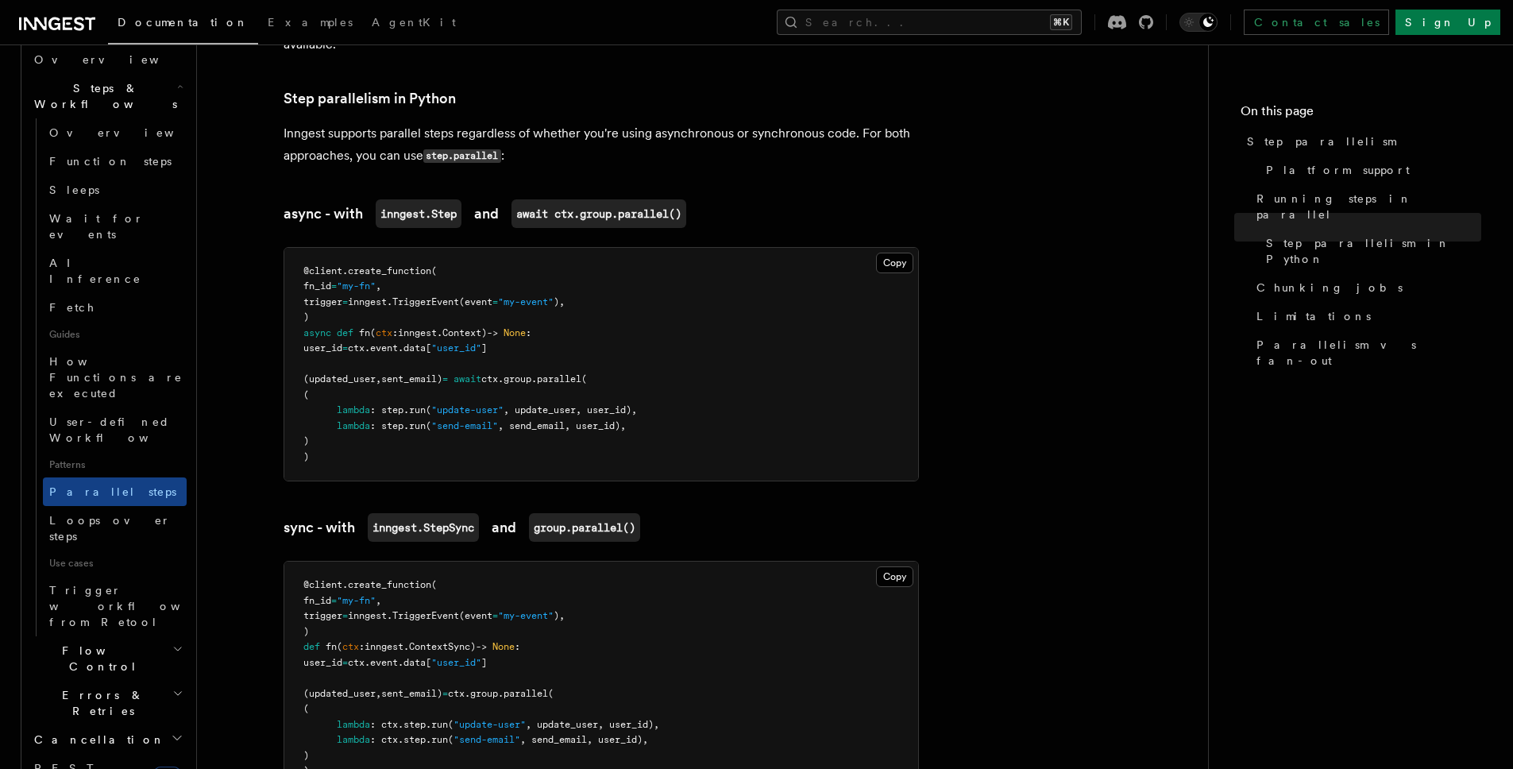
scroll to position [525, 0]
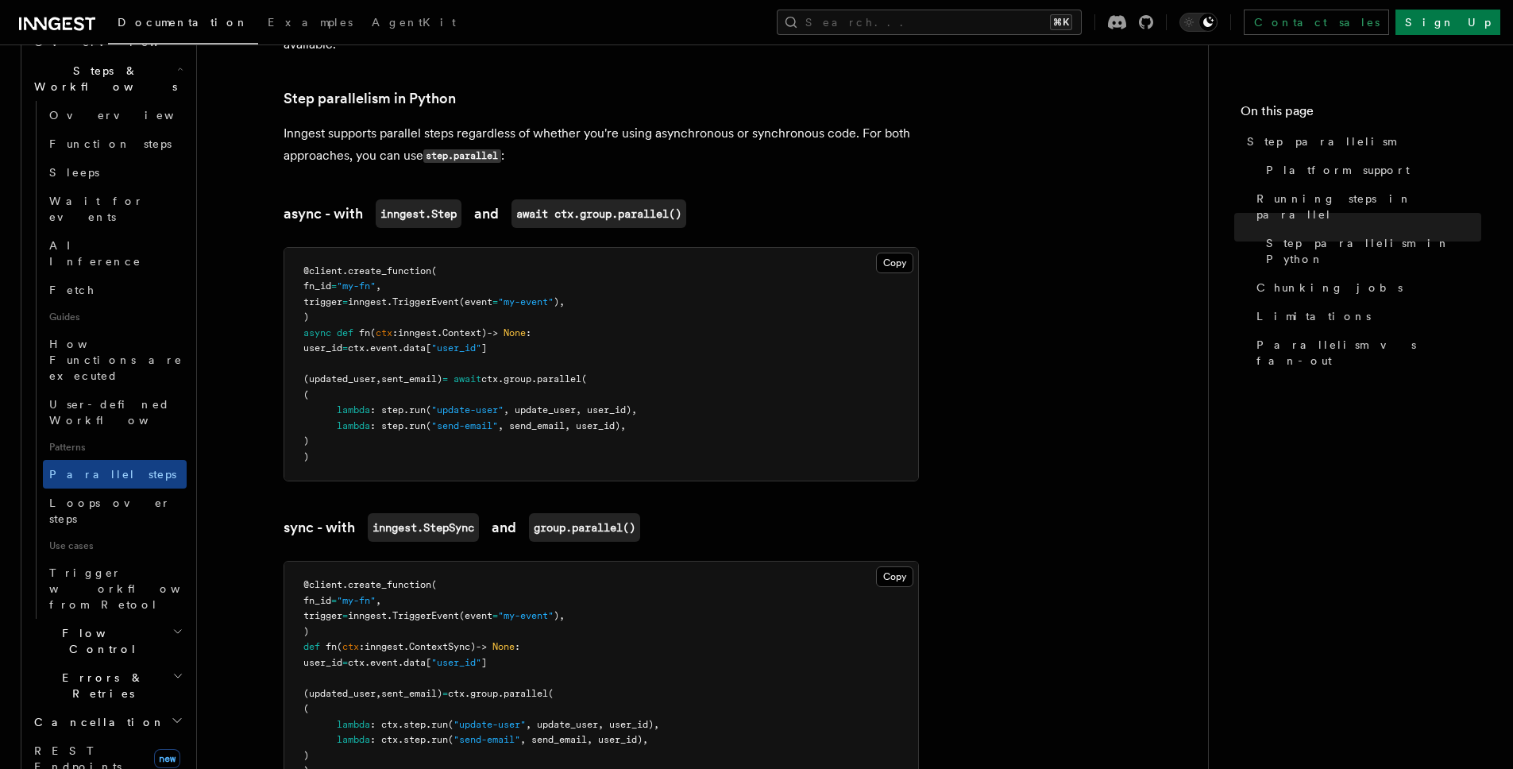
click at [110, 619] on h2 "Flow Control" at bounding box center [107, 641] width 159 height 44
click at [100, 663] on link "Overview" at bounding box center [115, 677] width 144 height 29
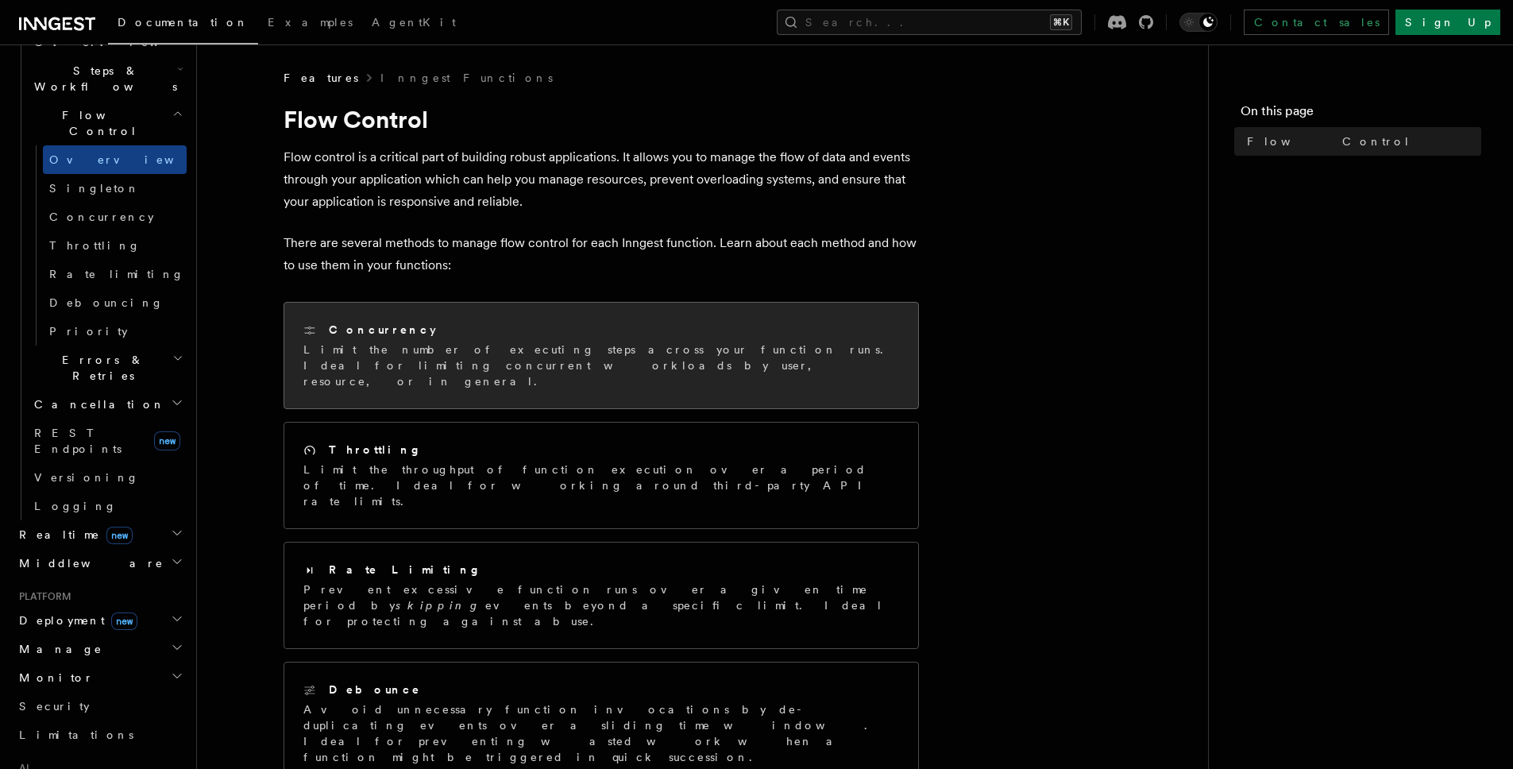
click at [630, 315] on div "Concurrency Limit the number of executing steps across your function runs. Idea…" at bounding box center [601, 356] width 634 height 106
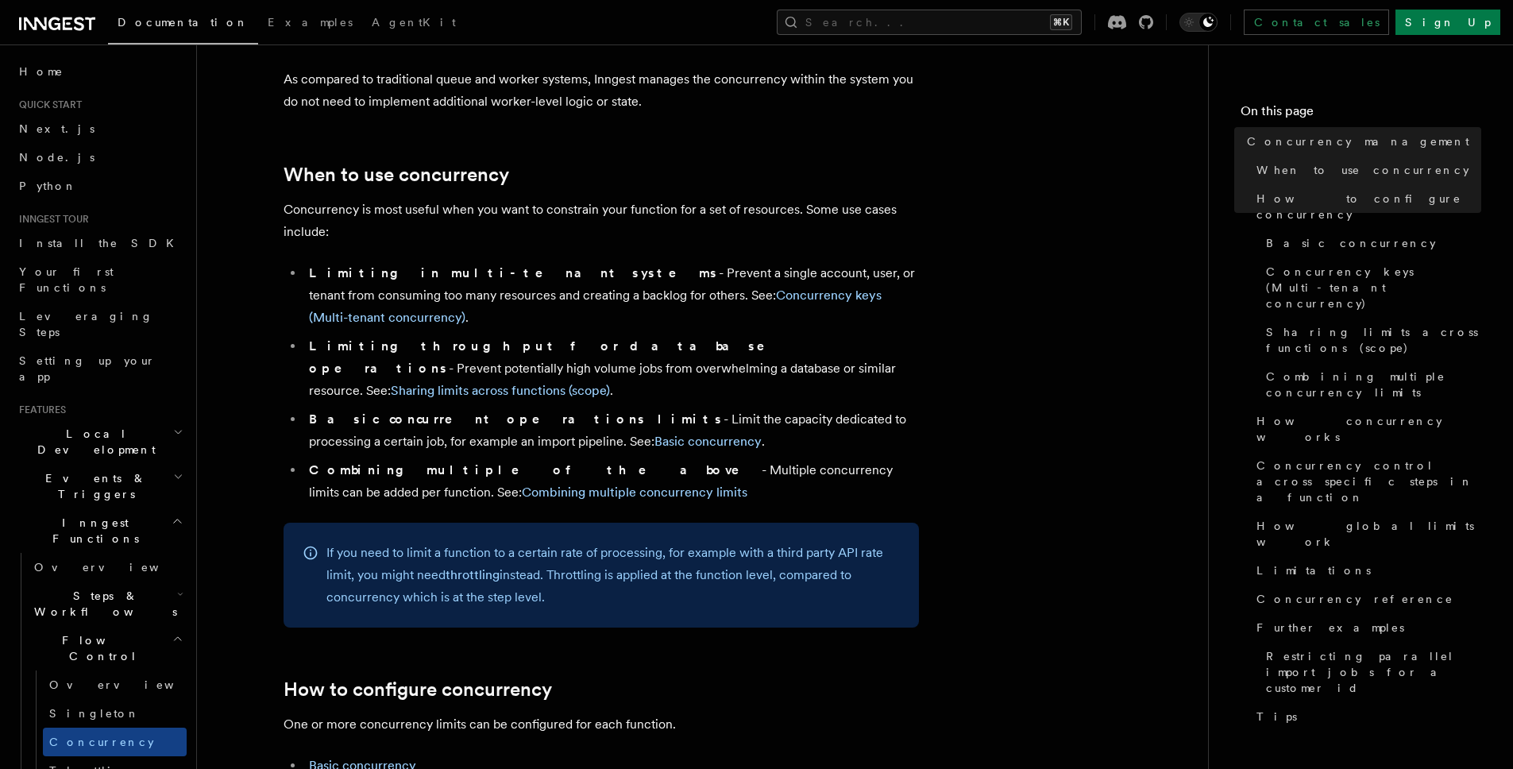
scroll to position [269, 0]
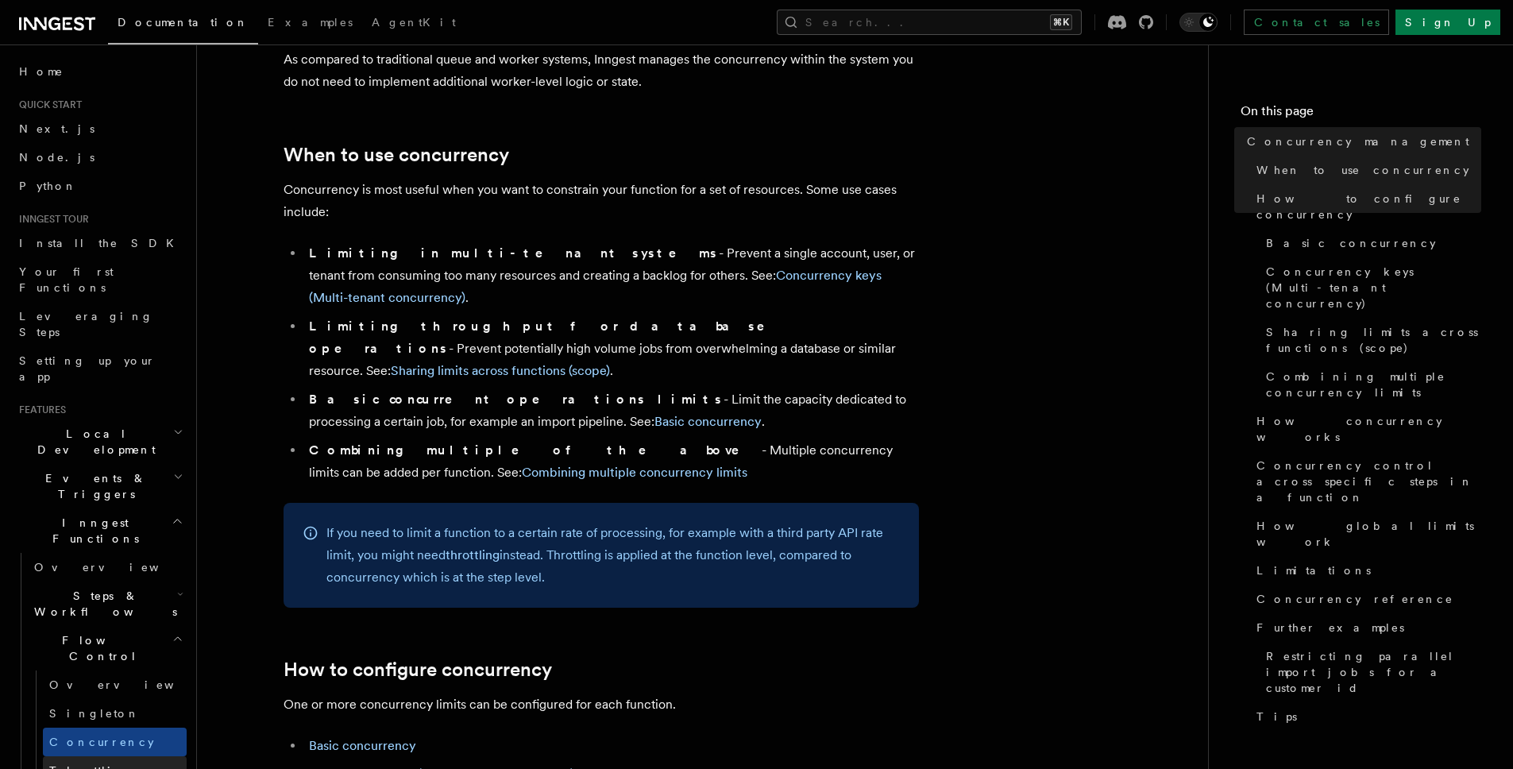
click at [104, 756] on link "Throttling" at bounding box center [115, 770] width 144 height 29
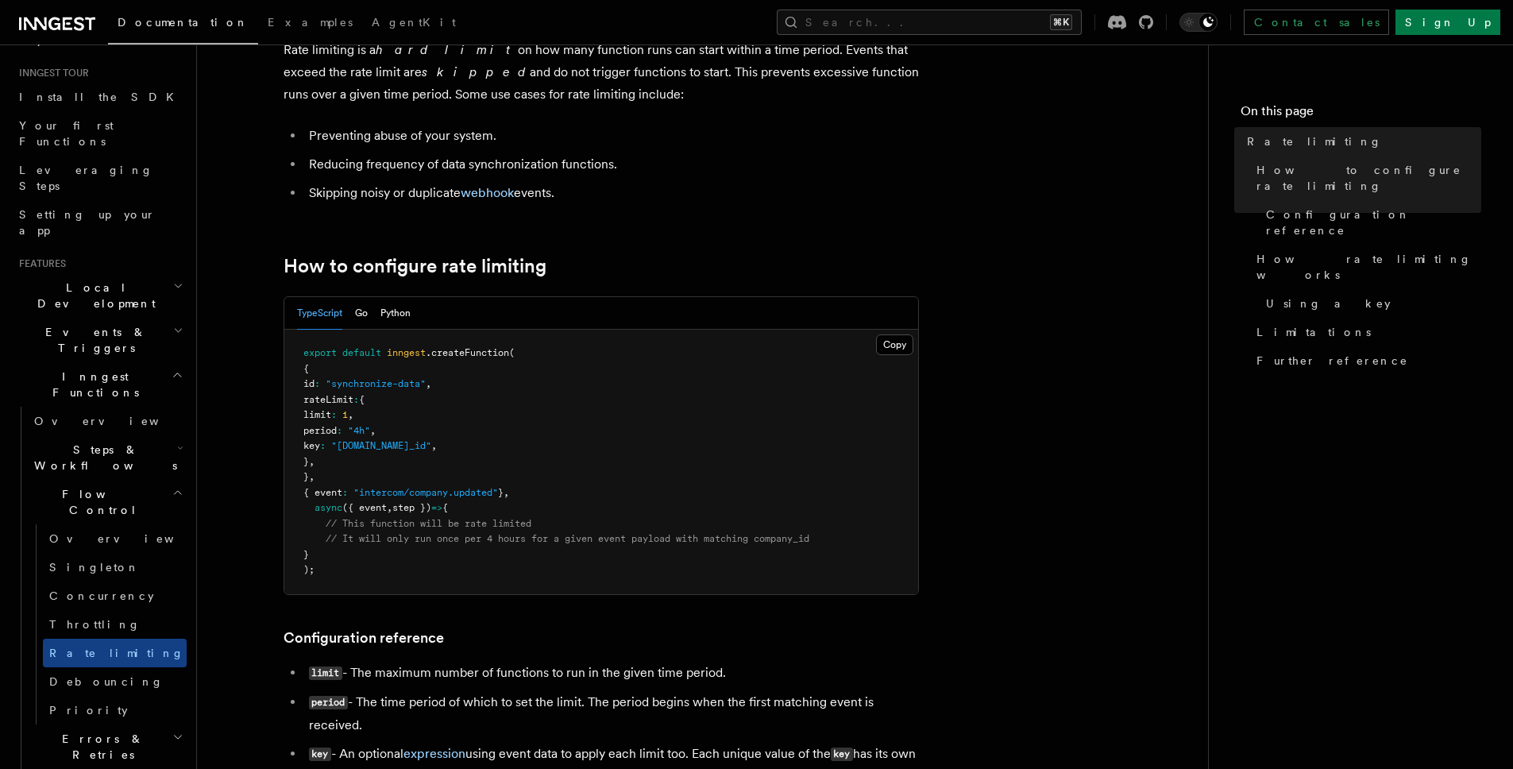
scroll to position [124, 0]
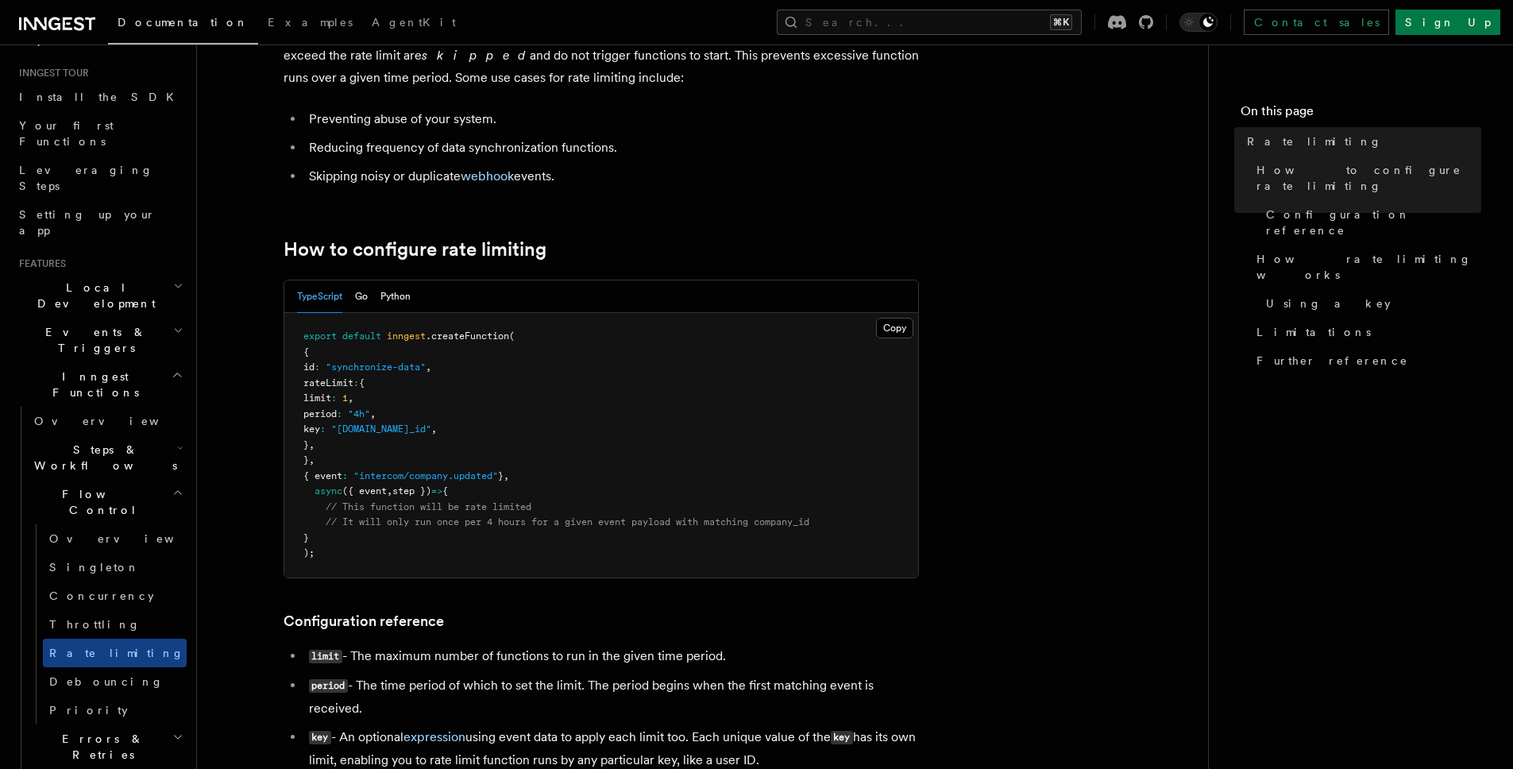
click at [431, 424] on span ""event.data.company_id"" at bounding box center [381, 428] width 100 height 11
click at [431, 427] on span ""event.data.company_id"" at bounding box center [381, 428] width 100 height 11
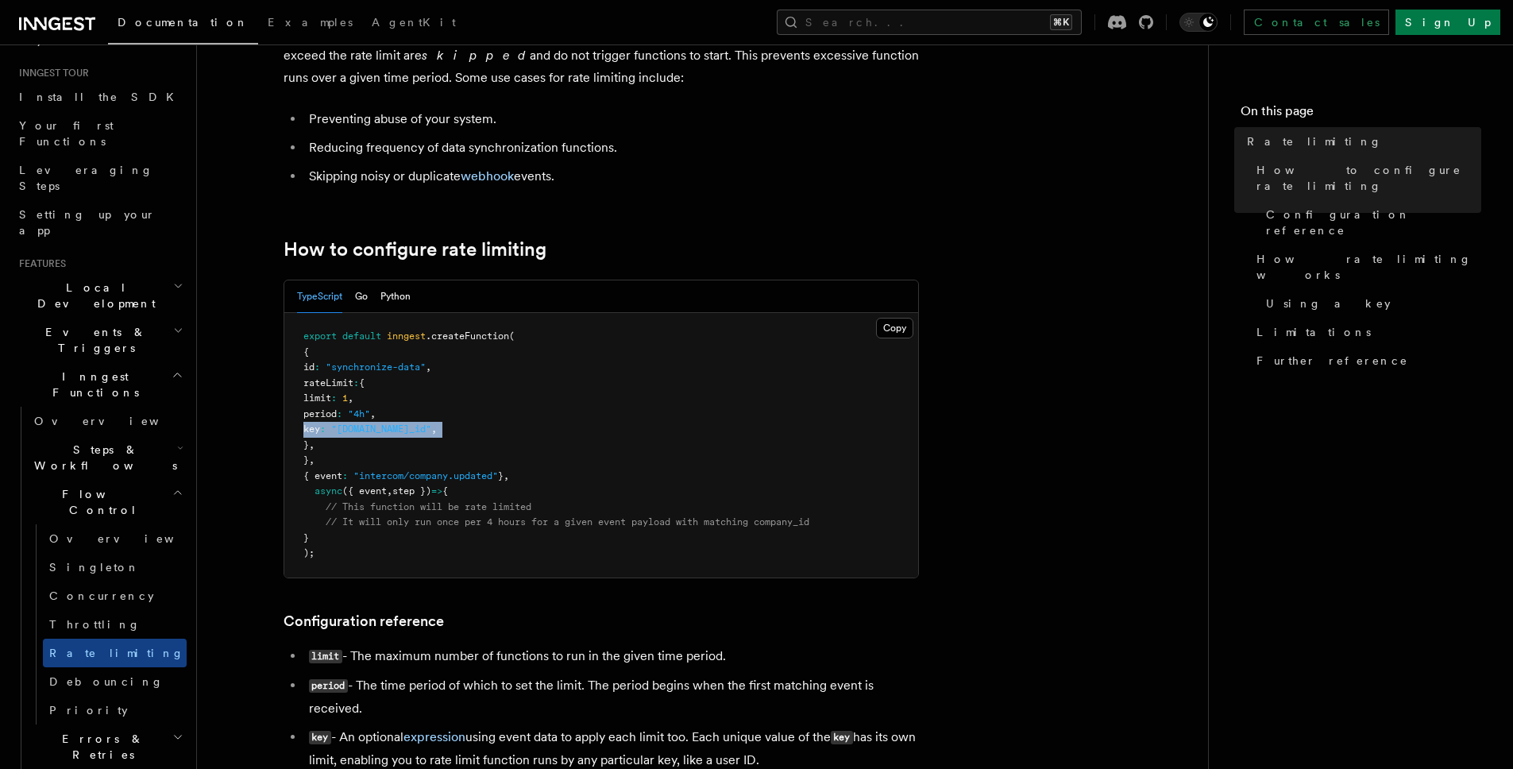
click at [431, 427] on span ""event.data.company_id"" at bounding box center [381, 428] width 100 height 11
click at [109, 675] on span "Debouncing" at bounding box center [106, 681] width 114 height 13
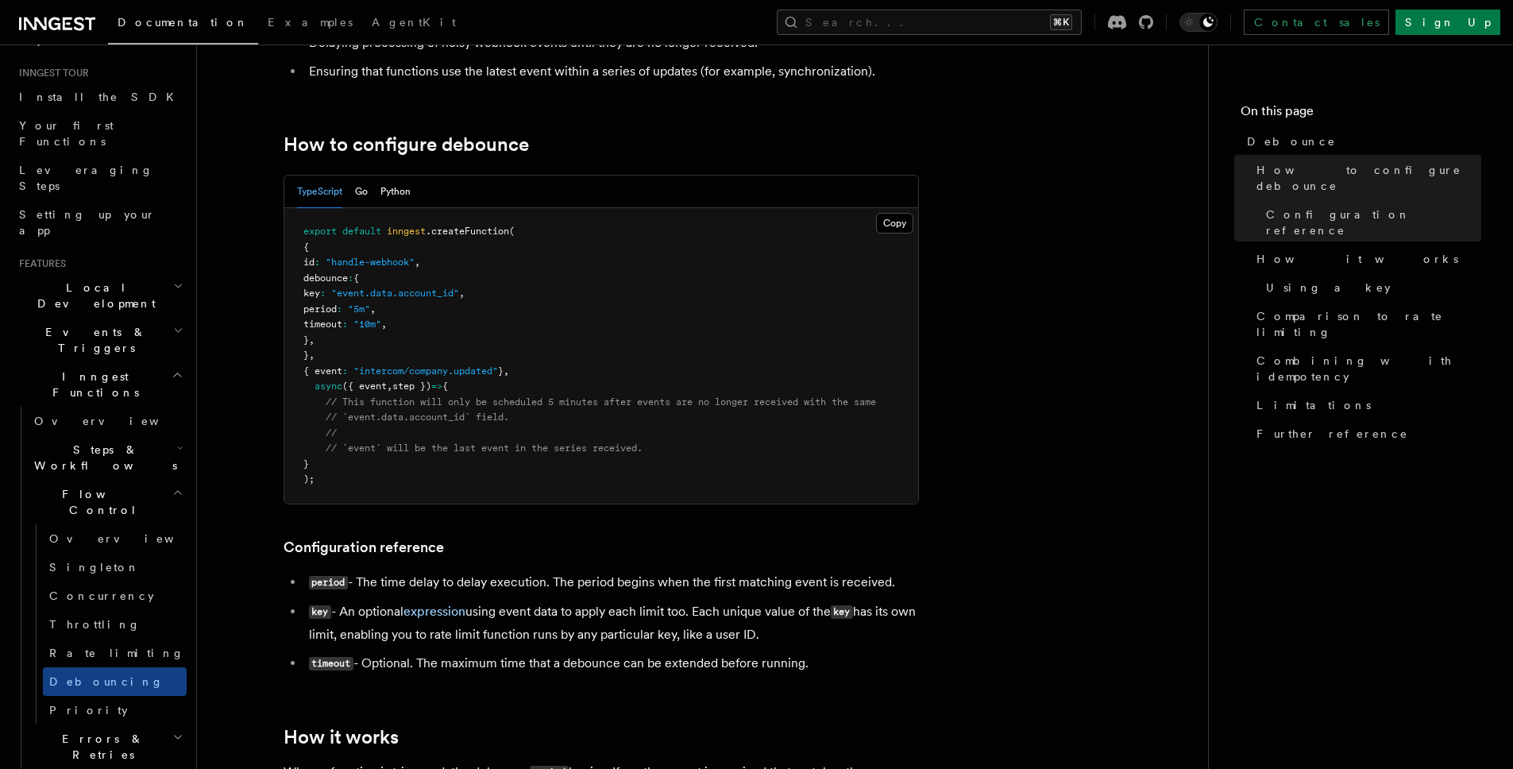
scroll to position [154, 0]
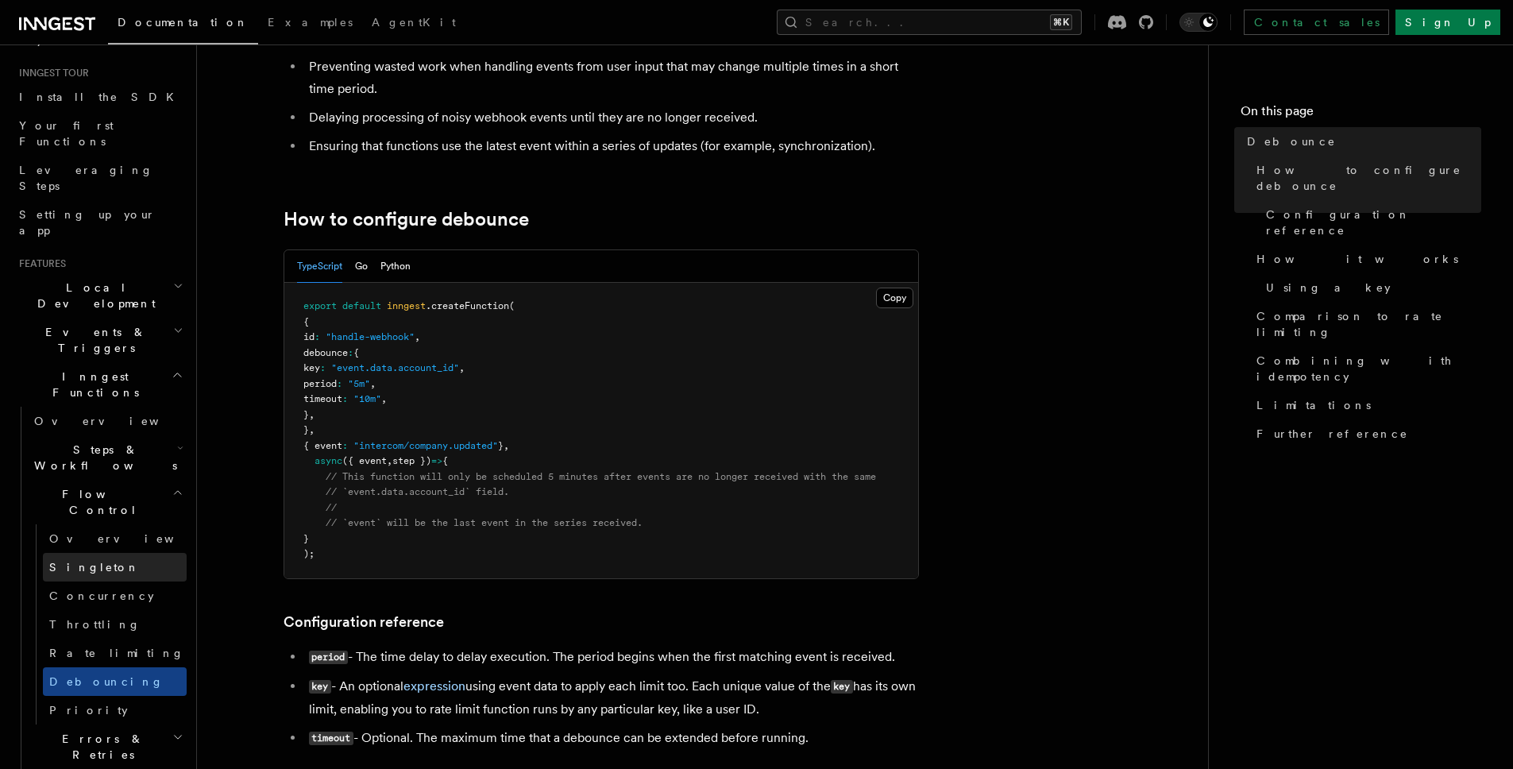
click at [101, 553] on link "Singleton" at bounding box center [115, 567] width 144 height 29
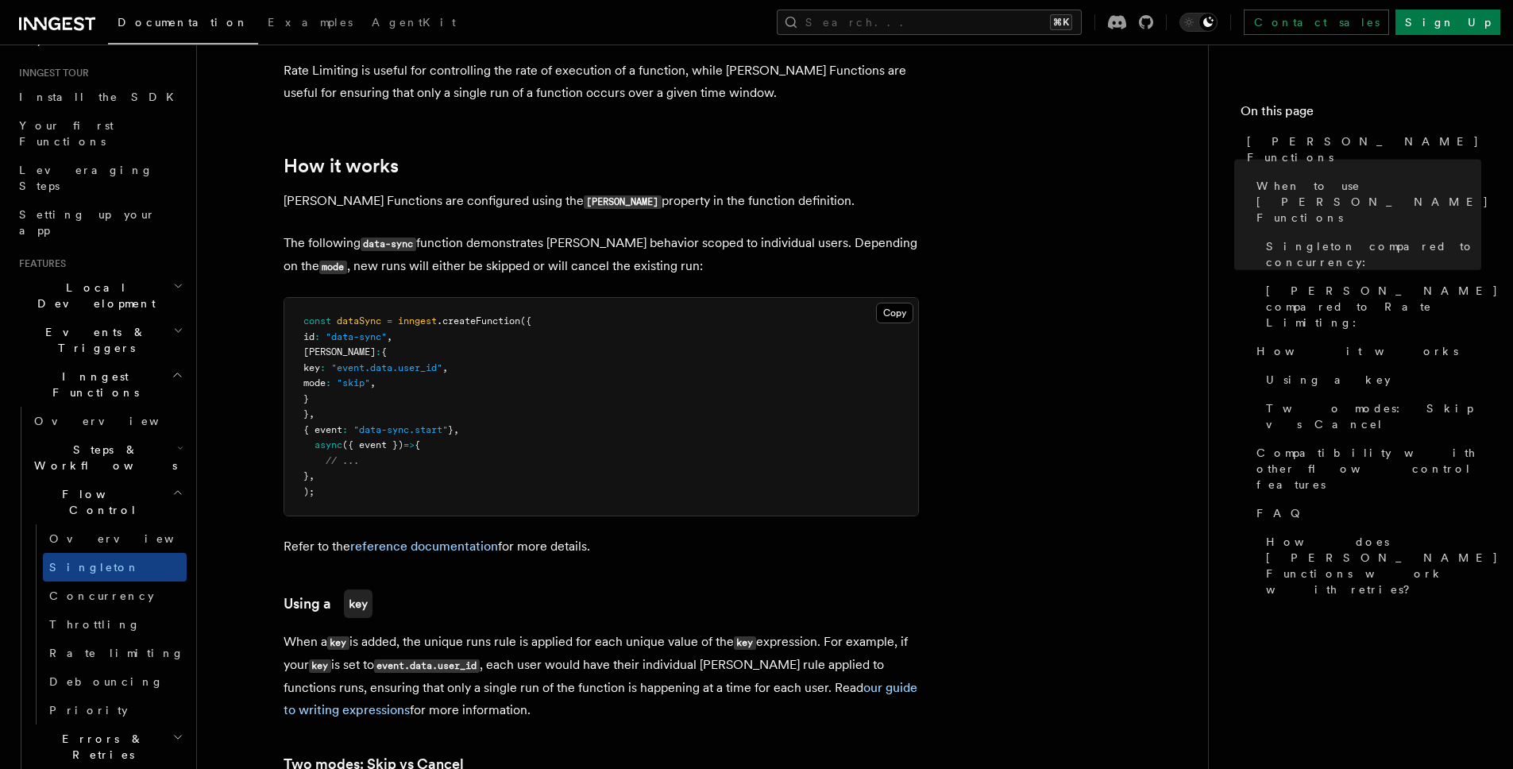
scroll to position [1058, 0]
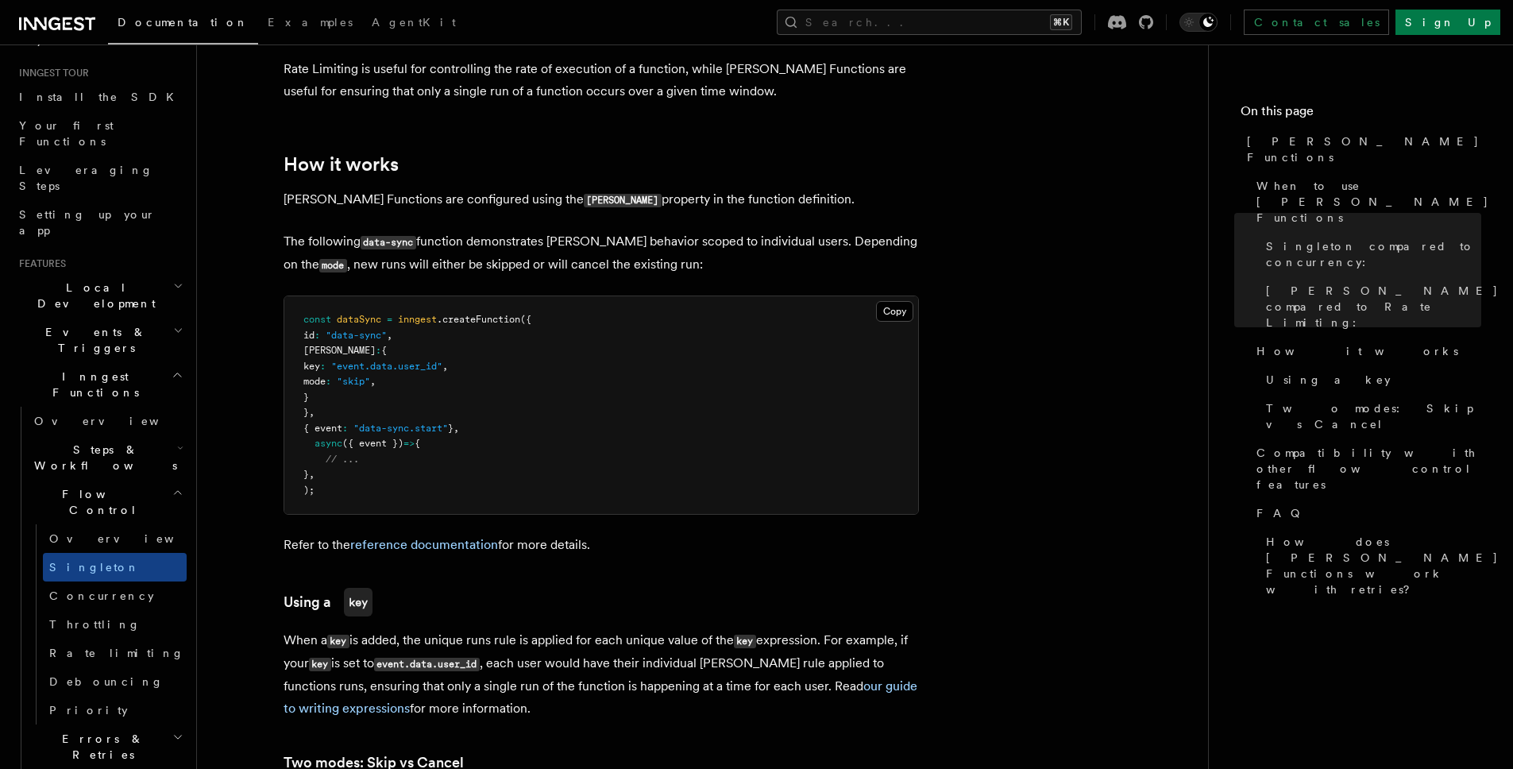
drag, startPoint x: 325, startPoint y: 332, endPoint x: 342, endPoint y: 370, distance: 41.9
click at [342, 370] on pre "const dataSync = inngest .createFunction ({ id : "data-sync" , singleton : { ke…" at bounding box center [601, 405] width 634 height 218
copy code "singleton : { key : "event.data.user_id" , mode : "skip" , }"
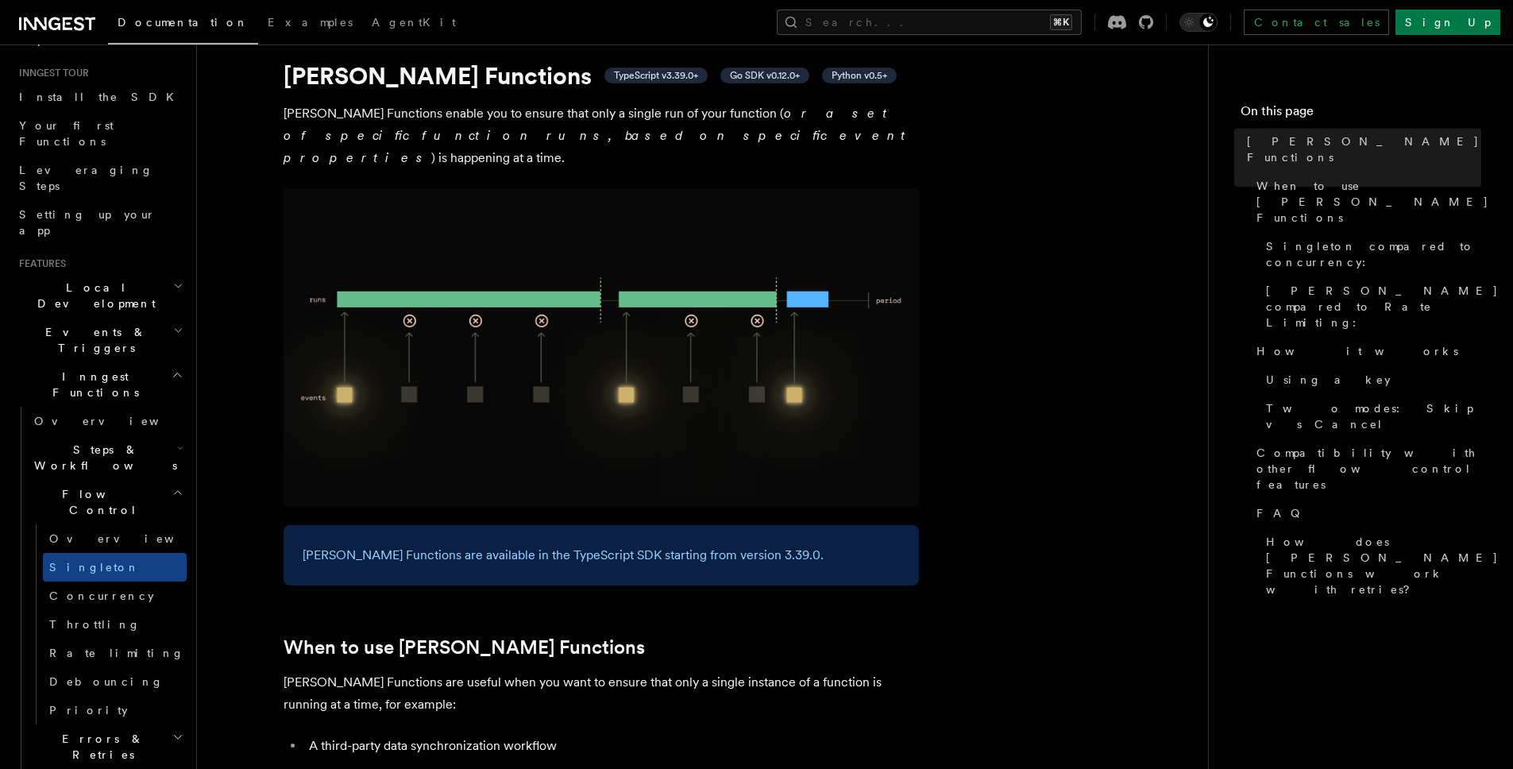
scroll to position [0, 0]
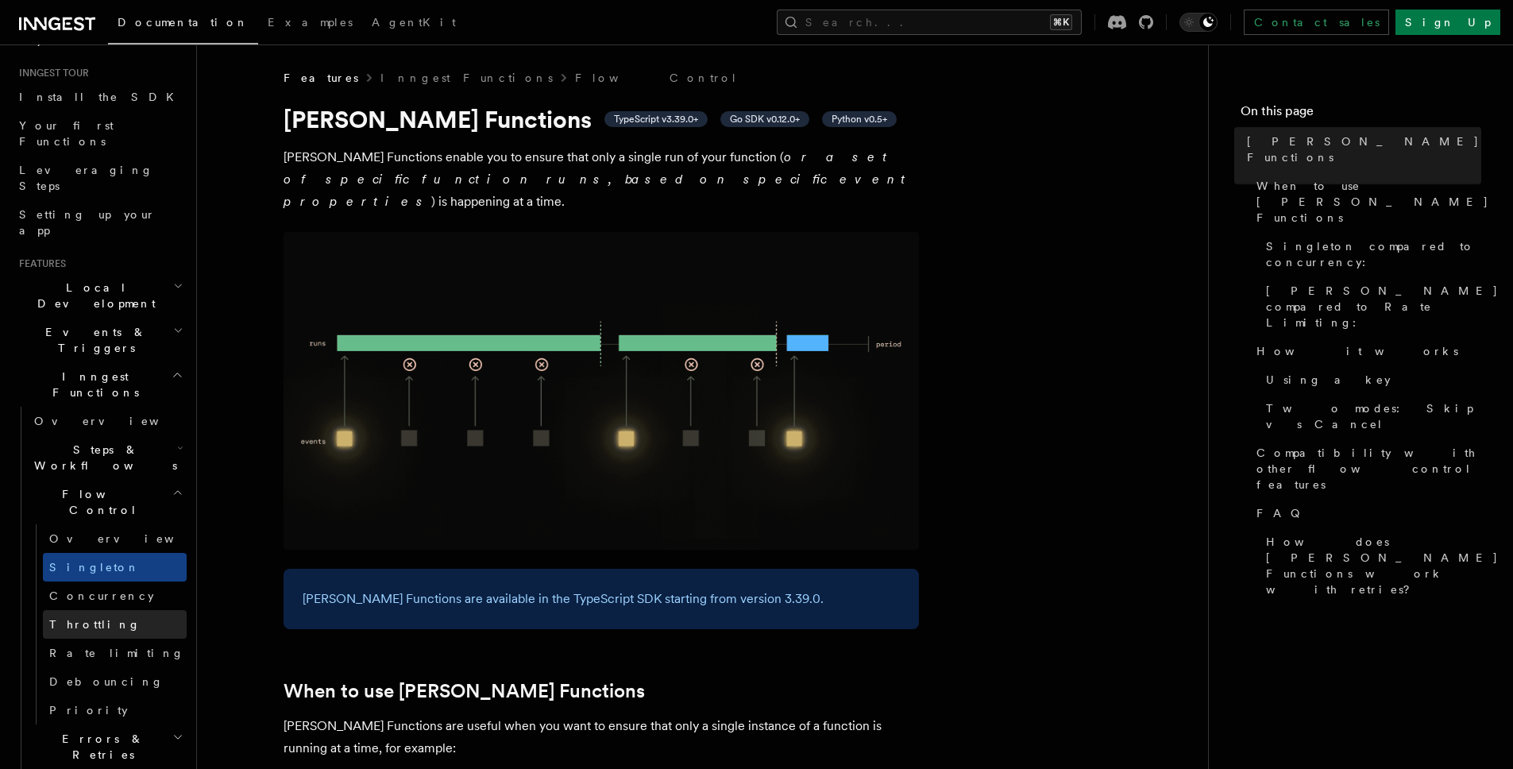
click at [96, 618] on span "Throttling" at bounding box center [94, 624] width 91 height 13
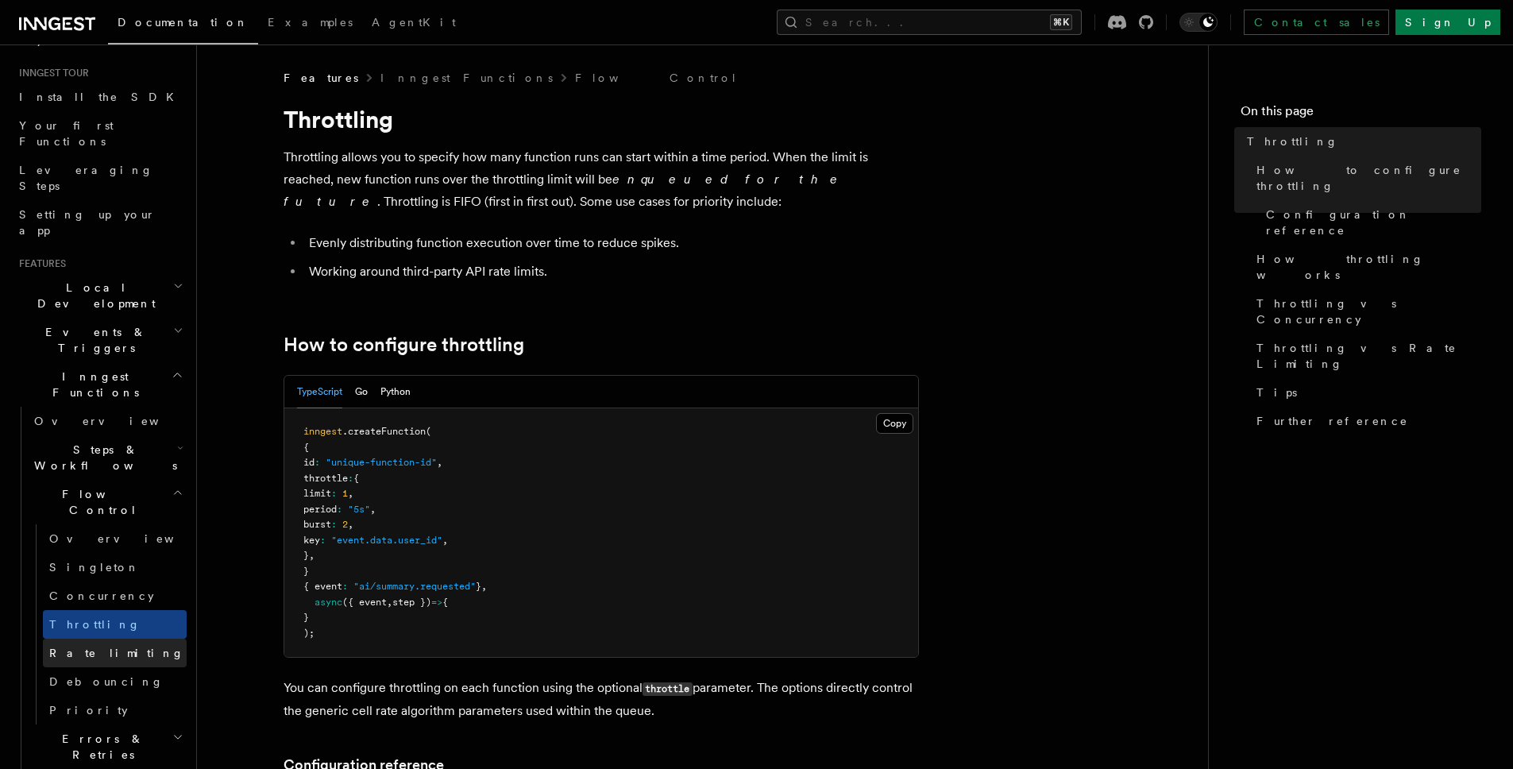
click at [106, 647] on span "Rate limiting" at bounding box center [116, 653] width 135 height 13
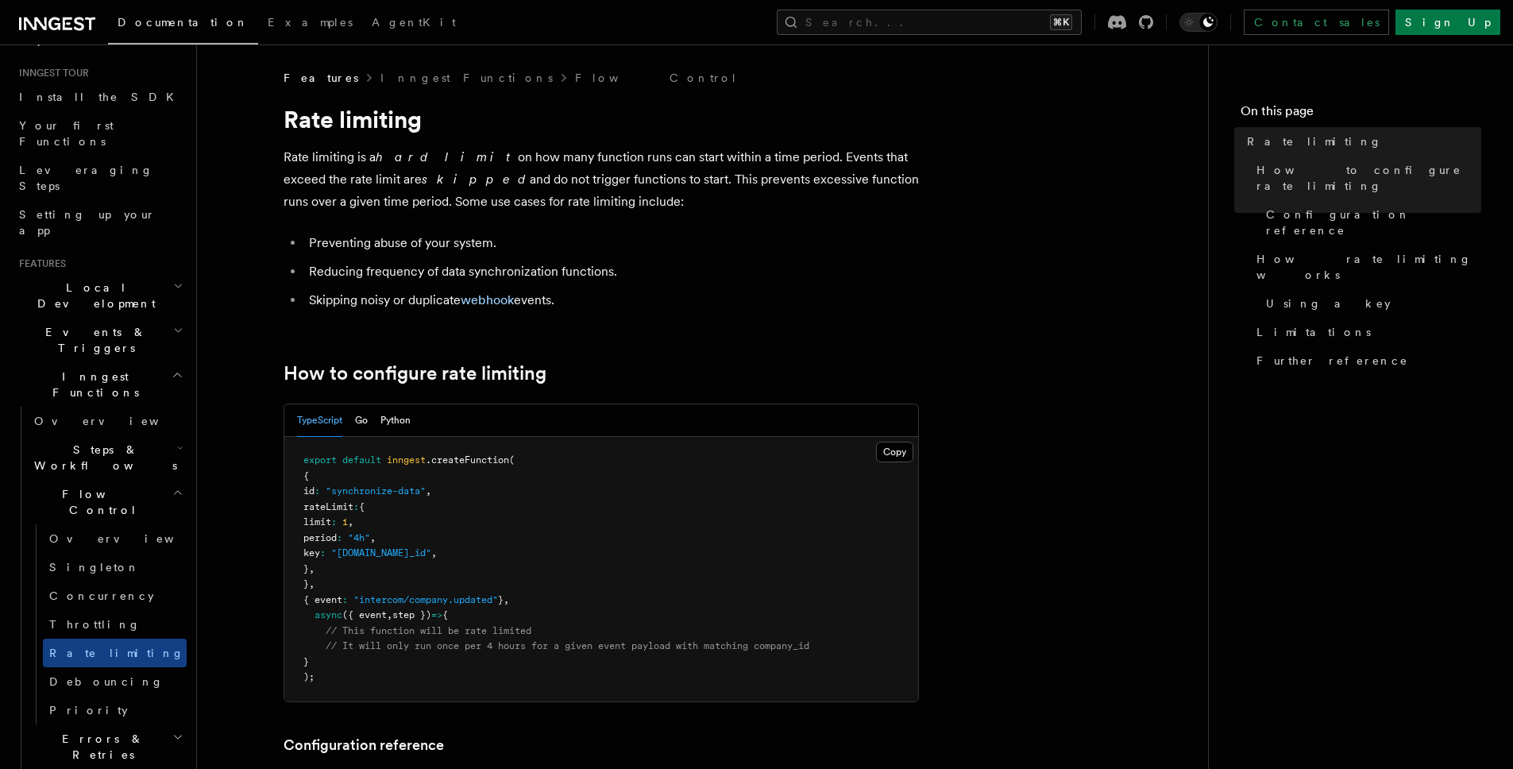
click at [331, 522] on span "limit" at bounding box center [317, 521] width 28 height 11
click at [508, 547] on pre "export default inngest .createFunction ( { id : "synchronize-data" , rateLimit …" at bounding box center [601, 569] width 634 height 265
copy code "limit : 1 , period : "4h" , key : "event.data.company_id" ,"
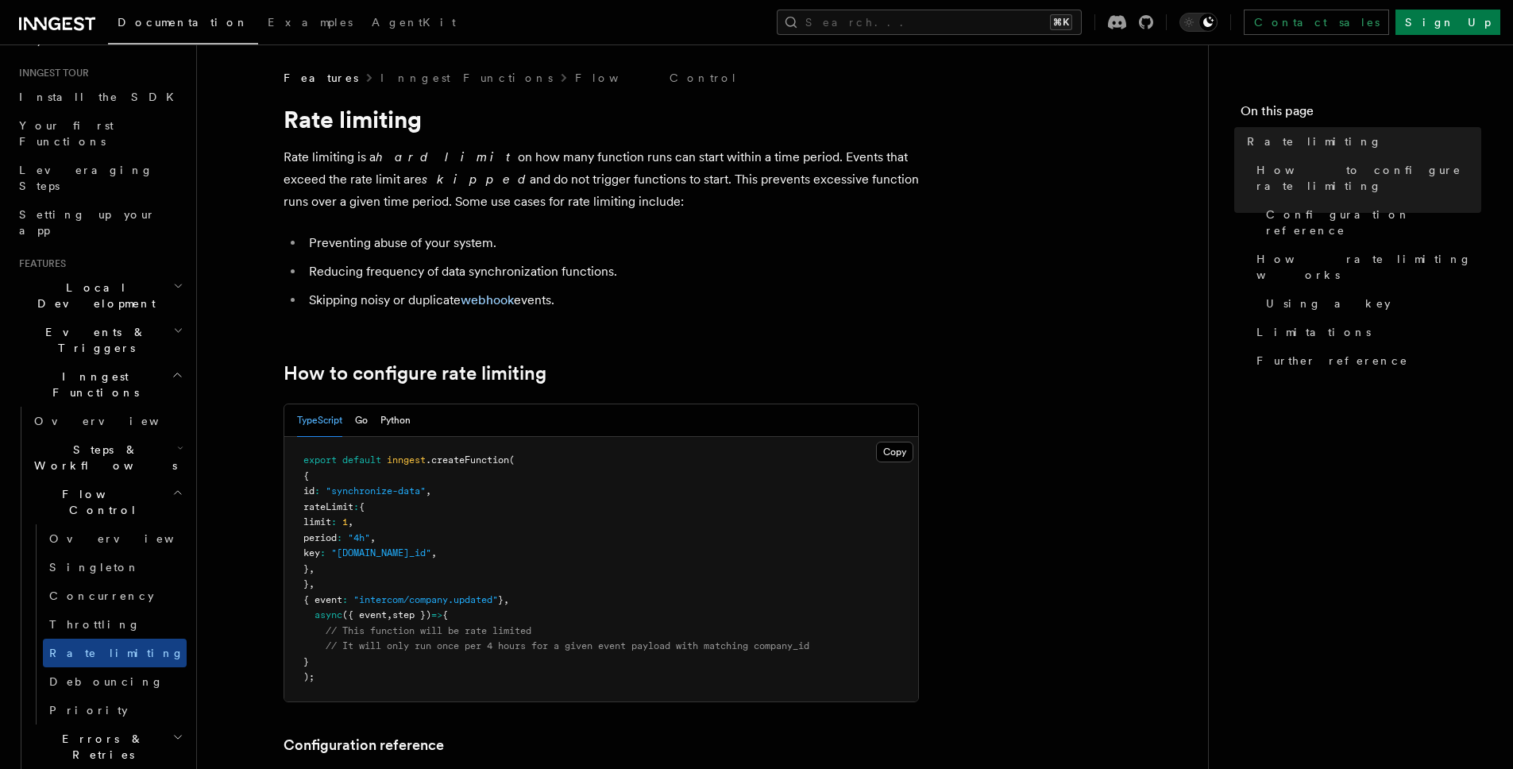
click at [365, 507] on span "{" at bounding box center [362, 506] width 6 height 11
drag, startPoint x: 323, startPoint y: 509, endPoint x: 344, endPoint y: 563, distance: 58.1
click at [342, 565] on pre "export default inngest .createFunction ( { id : "synchronize-data" , rateLimit …" at bounding box center [601, 569] width 634 height 265
drag, startPoint x: 342, startPoint y: 564, endPoint x: 327, endPoint y: 510, distance: 56.1
click at [327, 510] on pre "export default inngest .createFunction ( { id : "synchronize-data" , rateLimit …" at bounding box center [601, 569] width 634 height 265
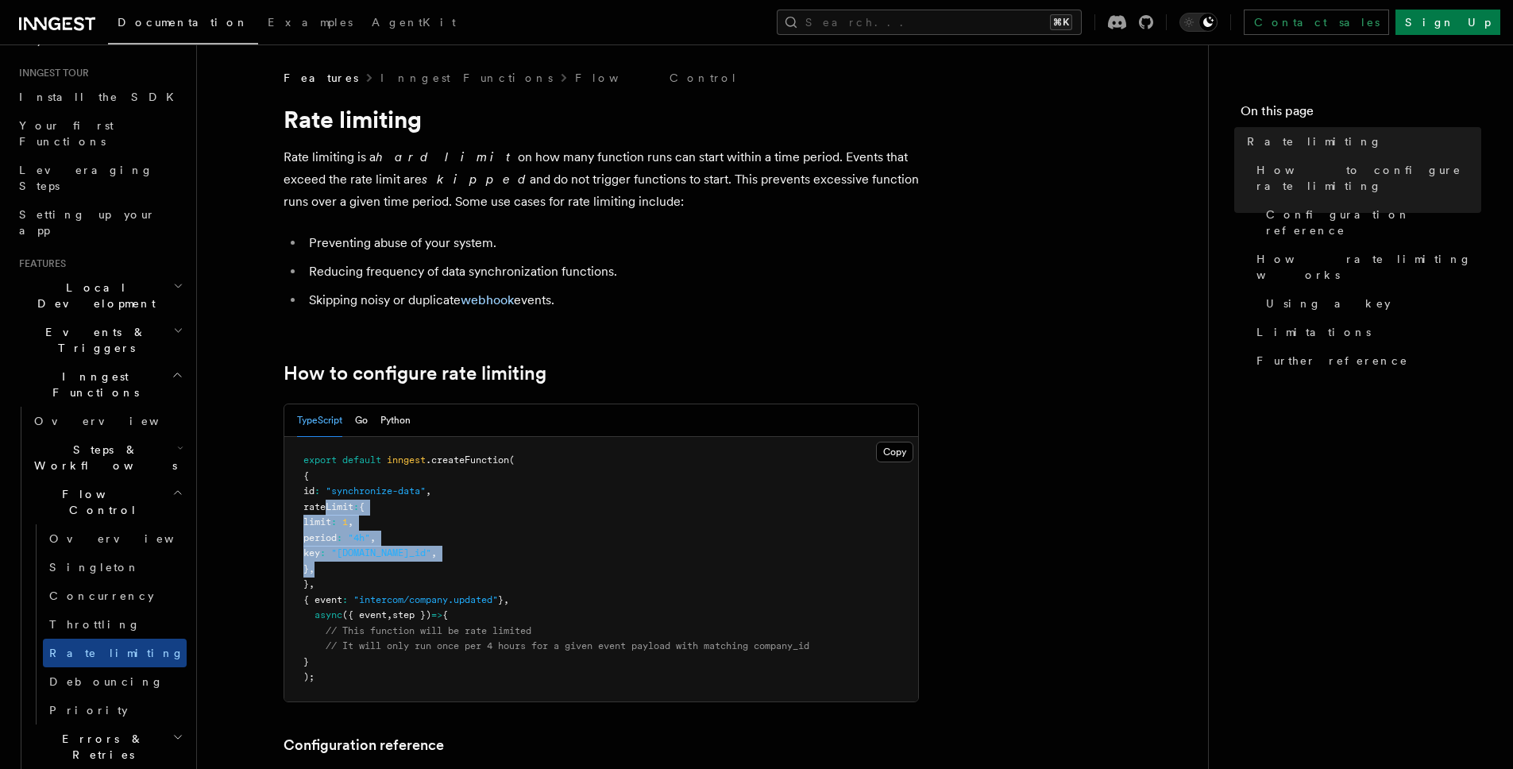
copy code "rateLimit : { limit : 1 , period : "4h" , key : "event.data.company_id" , } ,"
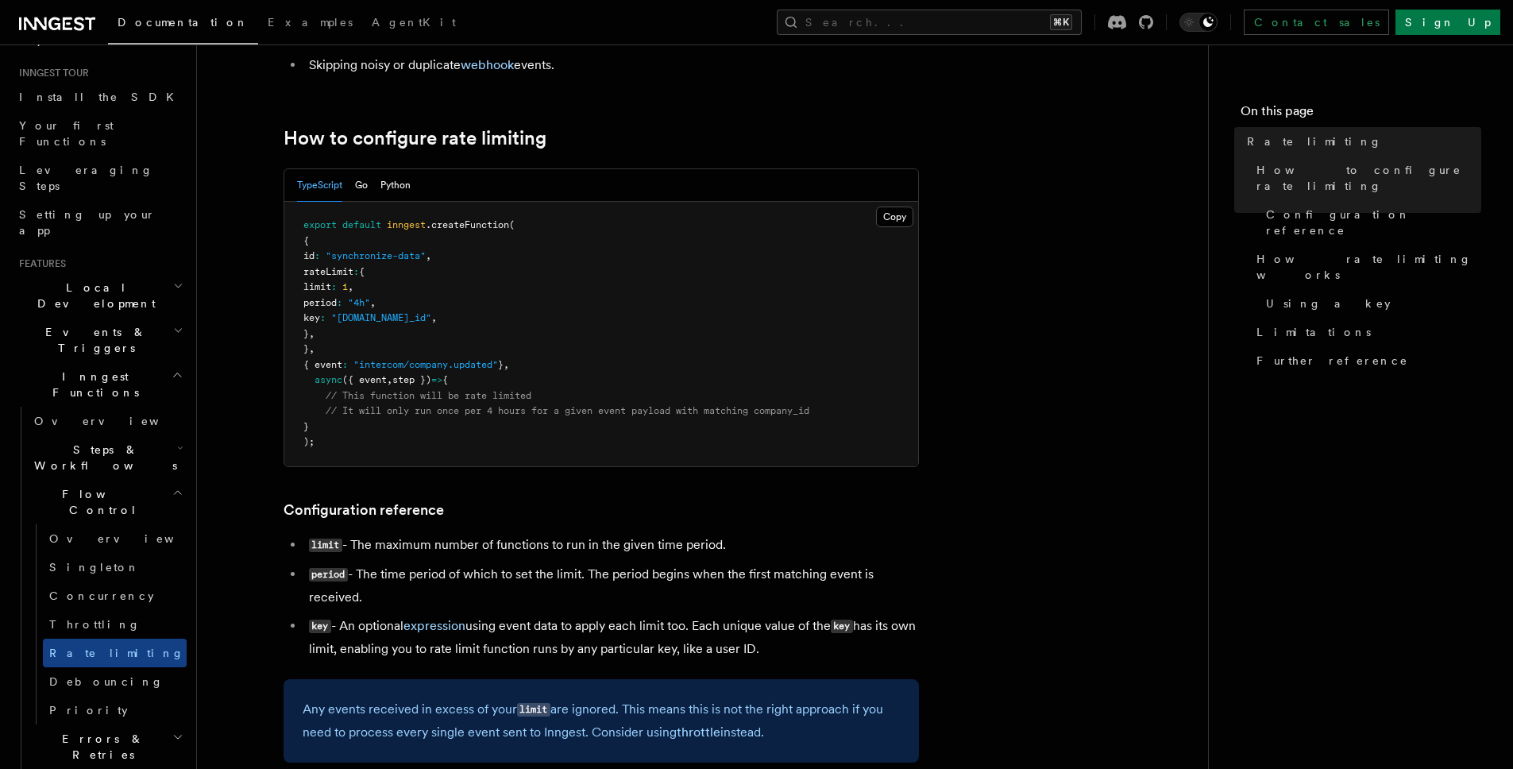
scroll to position [244, 0]
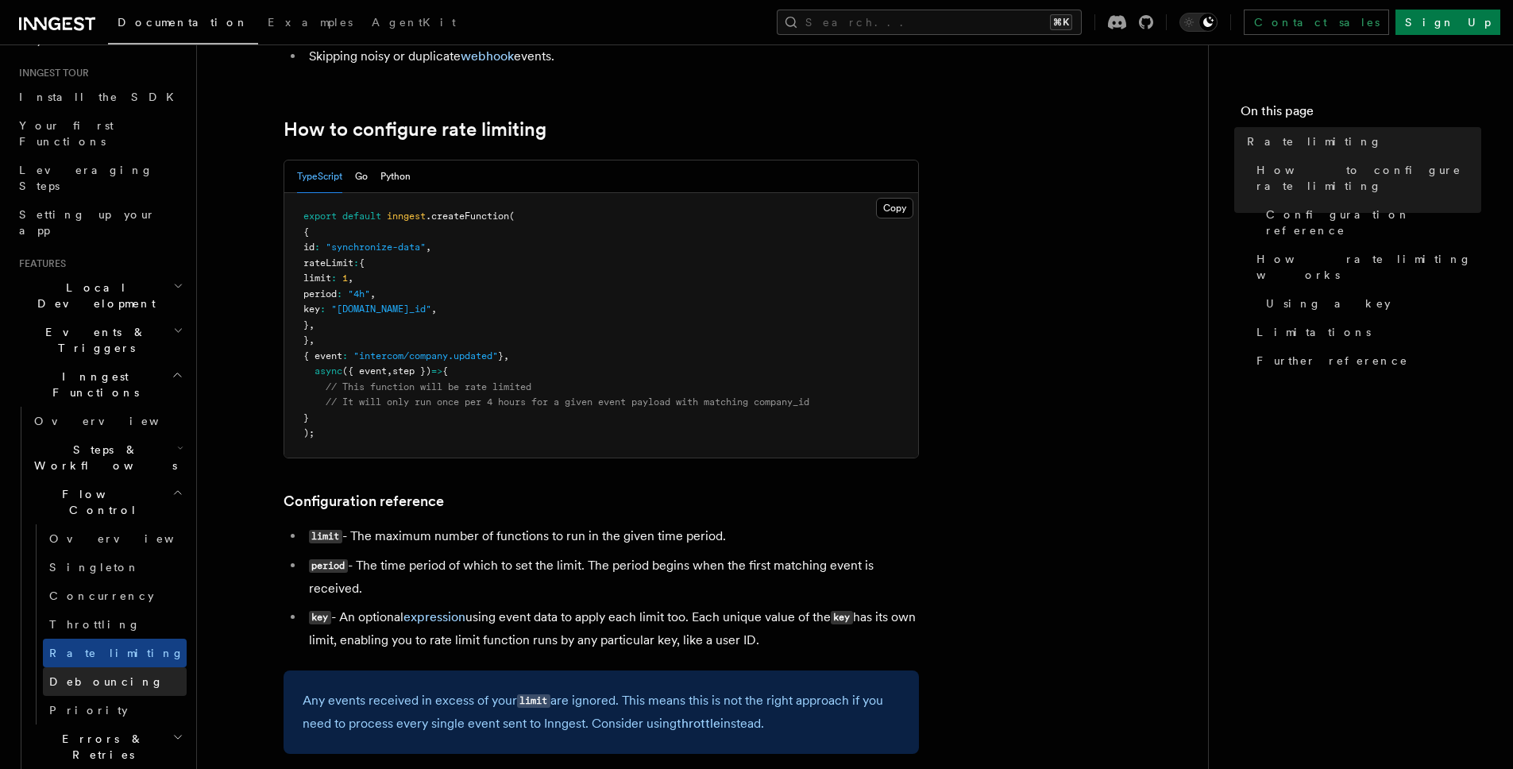
click at [118, 667] on link "Debouncing" at bounding box center [115, 681] width 144 height 29
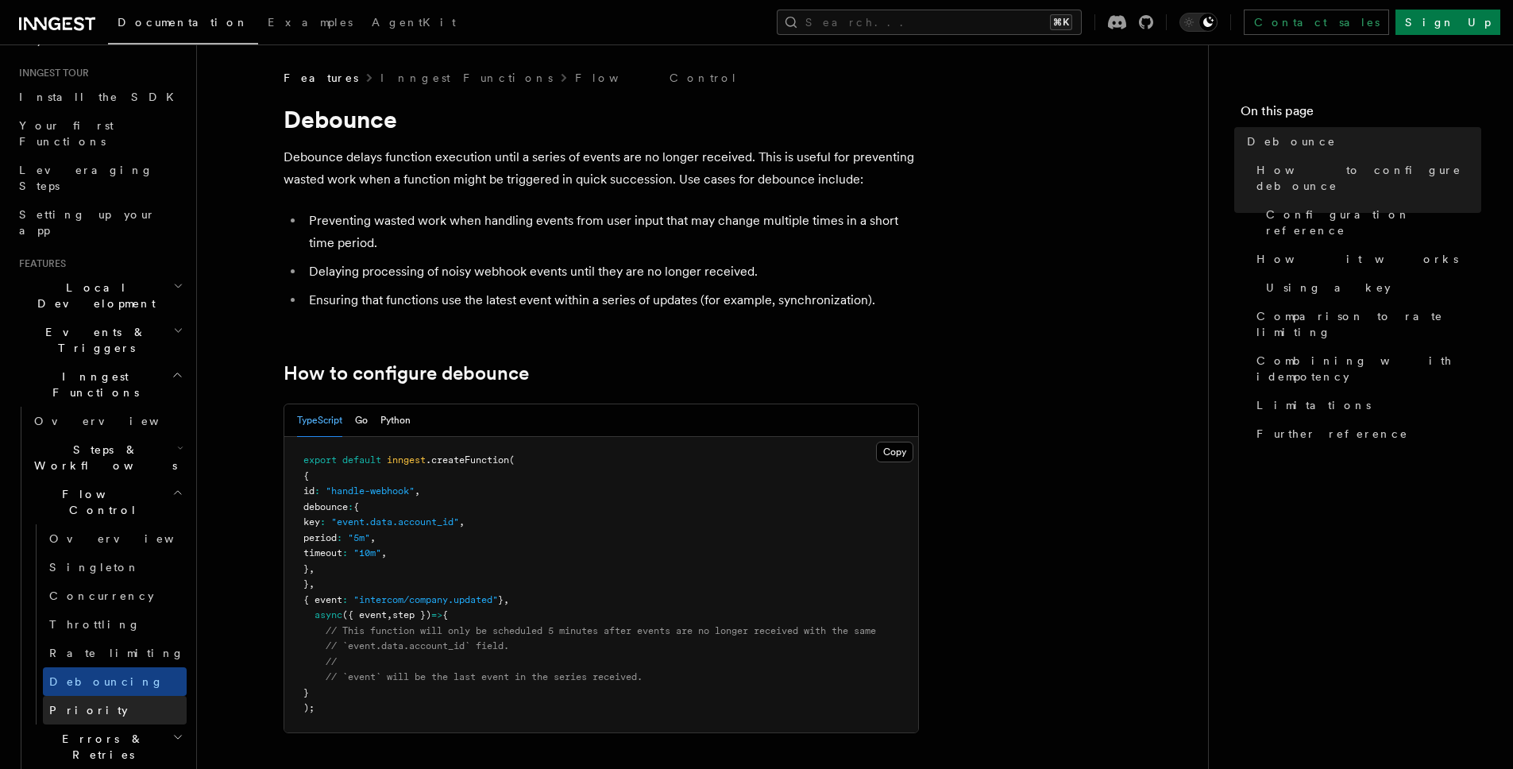
click at [81, 704] on span "Priority" at bounding box center [88, 710] width 79 height 13
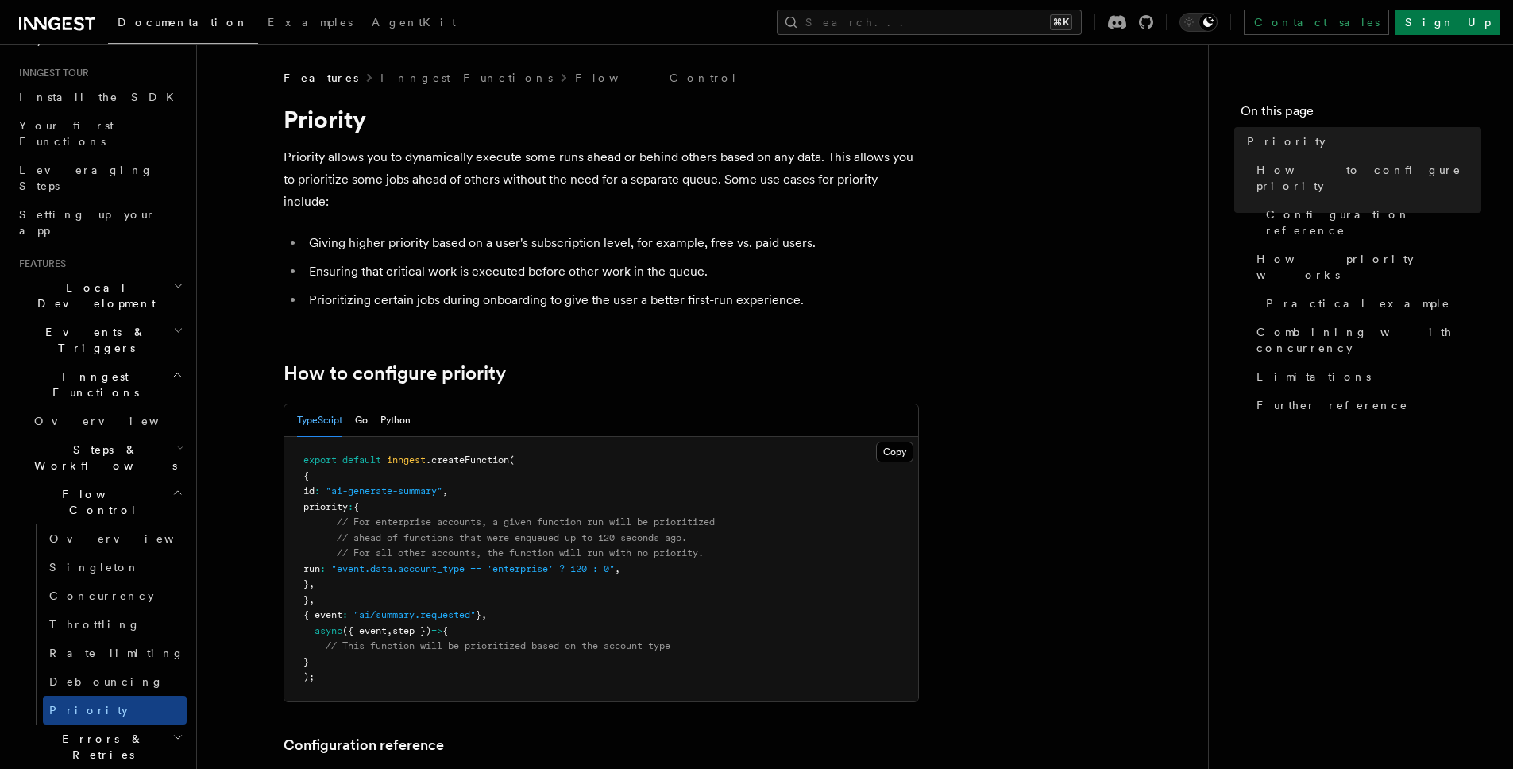
click at [154, 480] on h2 "Flow Control" at bounding box center [107, 502] width 159 height 44
click at [136, 524] on h2 "Errors & Retries" at bounding box center [107, 546] width 159 height 44
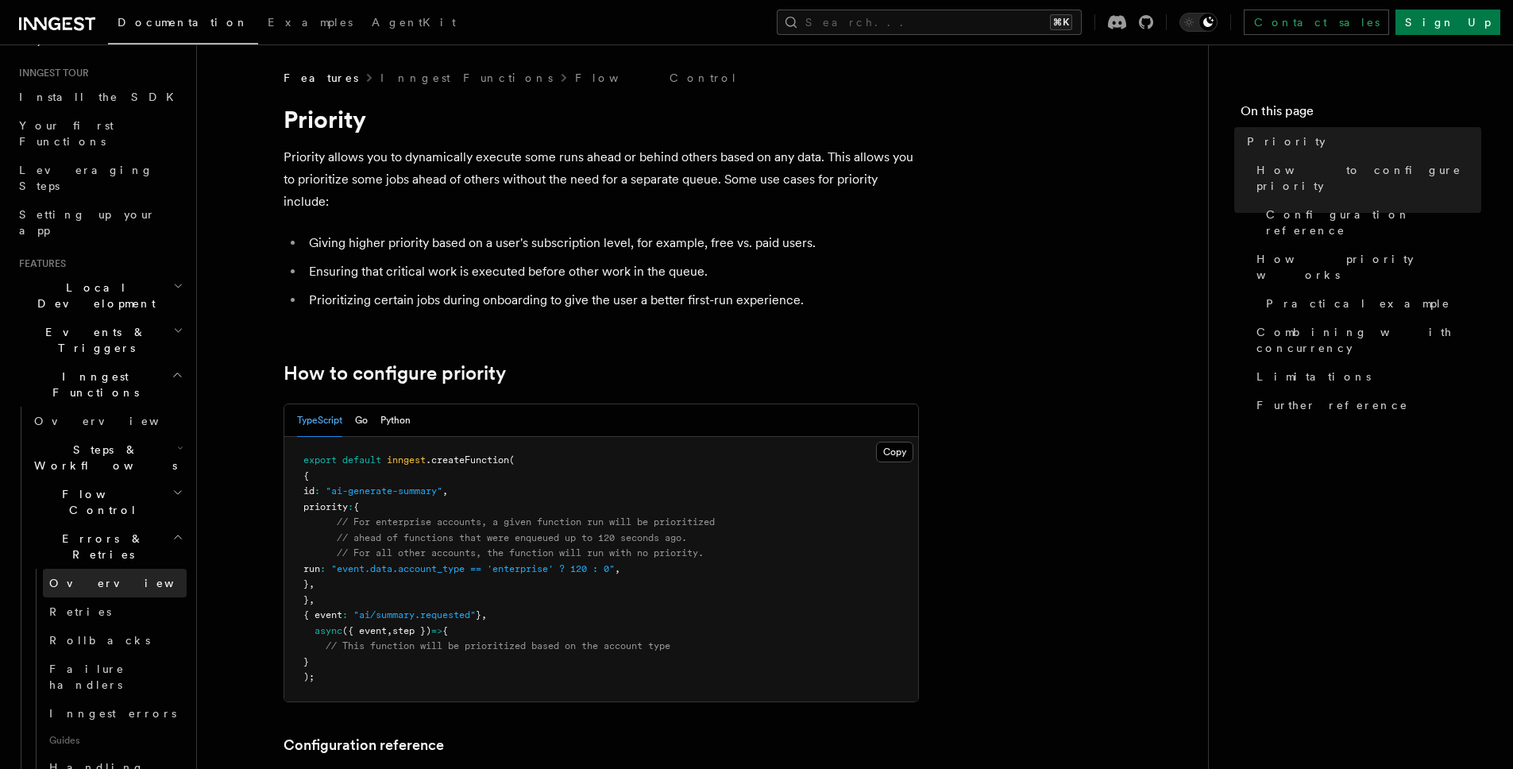
click at [106, 569] on link "Overview" at bounding box center [115, 583] width 144 height 29
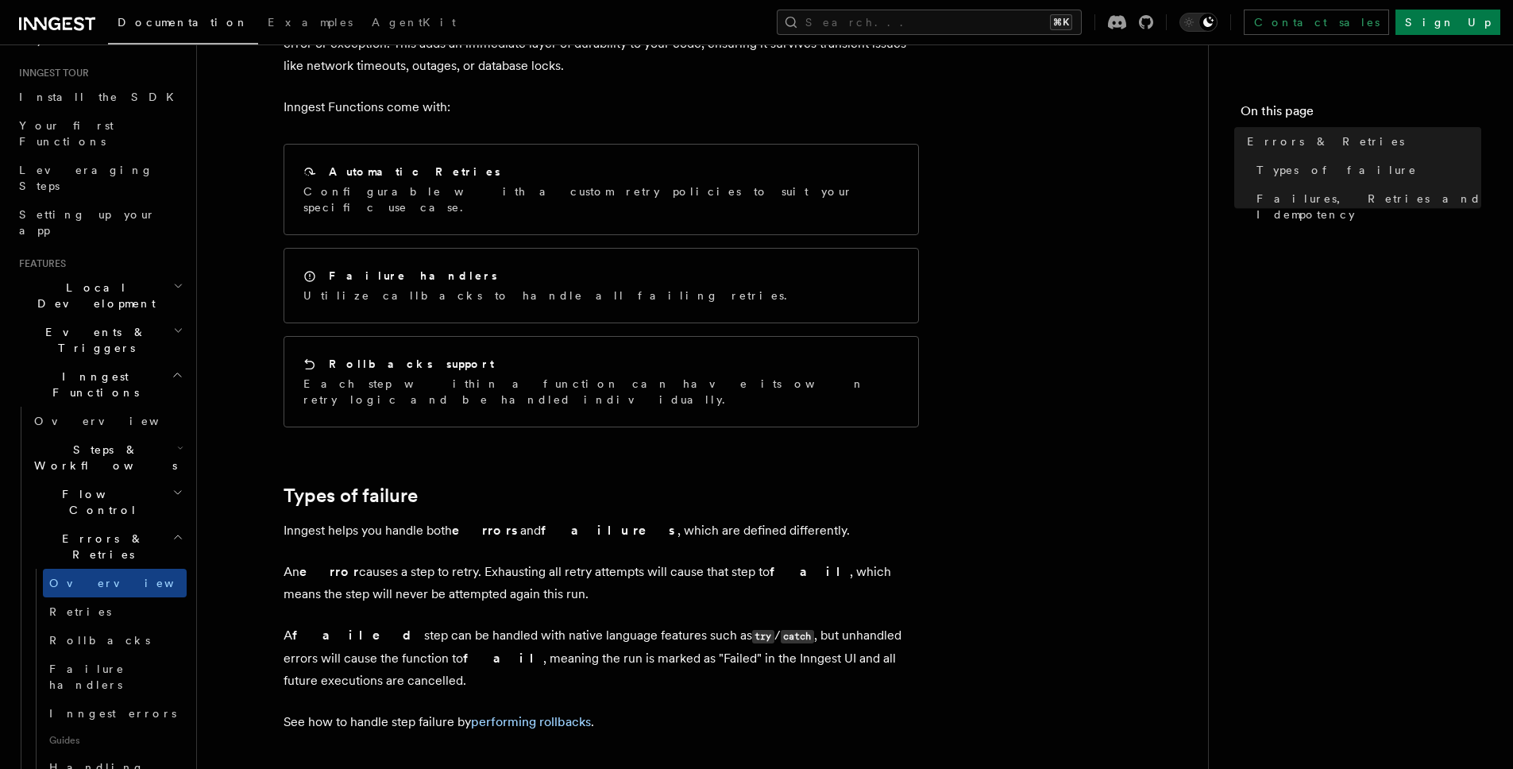
scroll to position [164, 0]
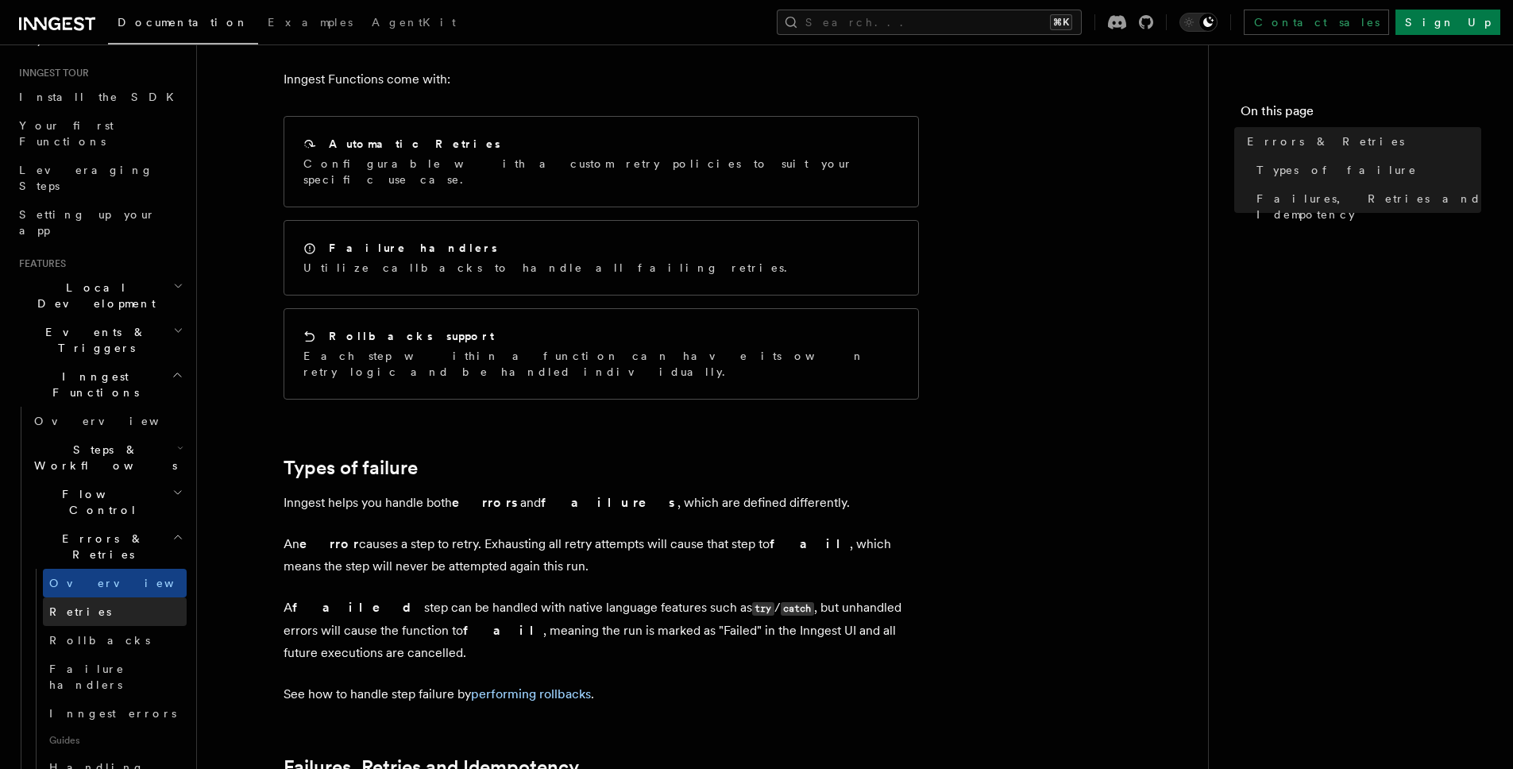
click at [95, 597] on link "Retries" at bounding box center [115, 611] width 144 height 29
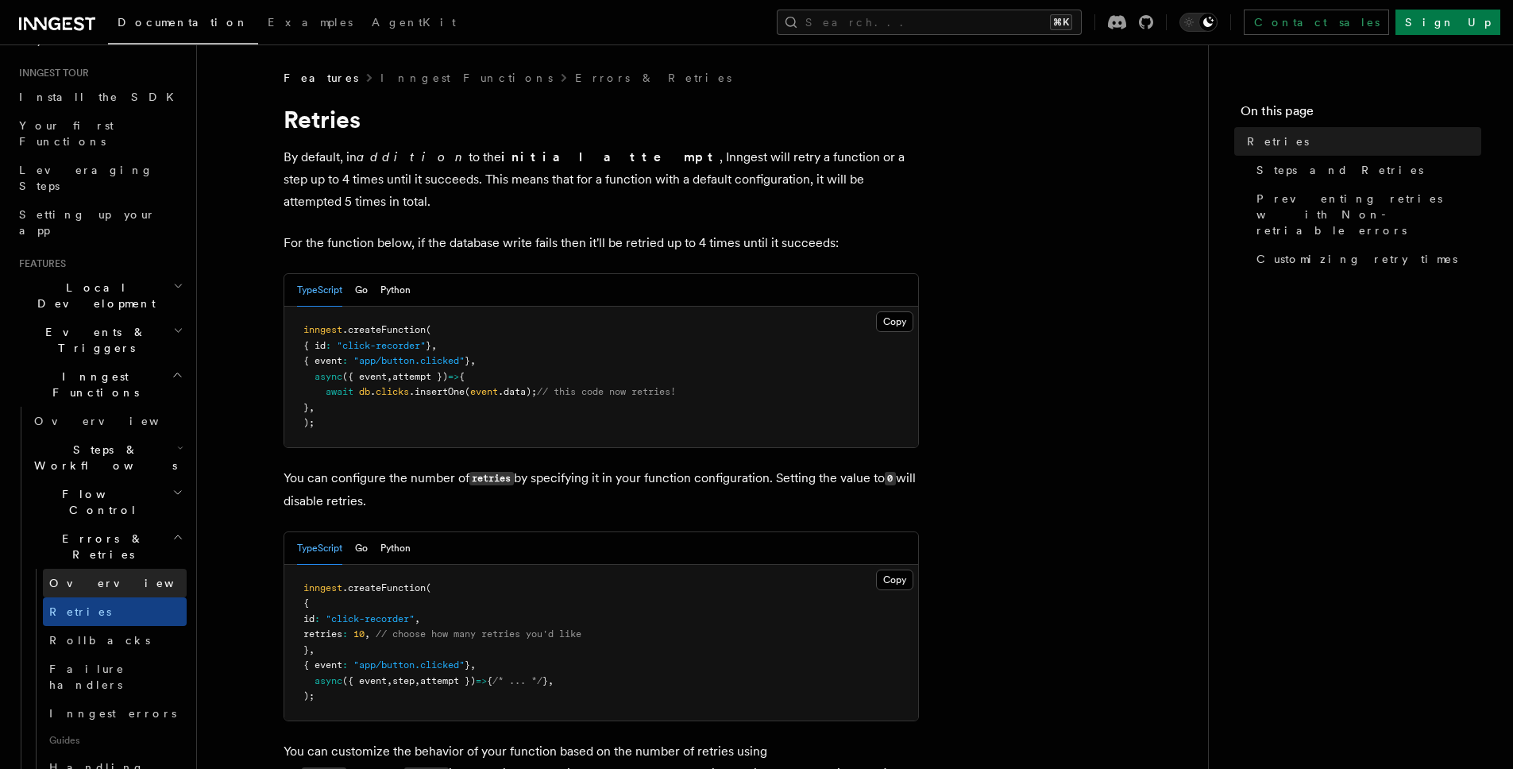
click at [87, 569] on link "Overview" at bounding box center [115, 583] width 144 height 29
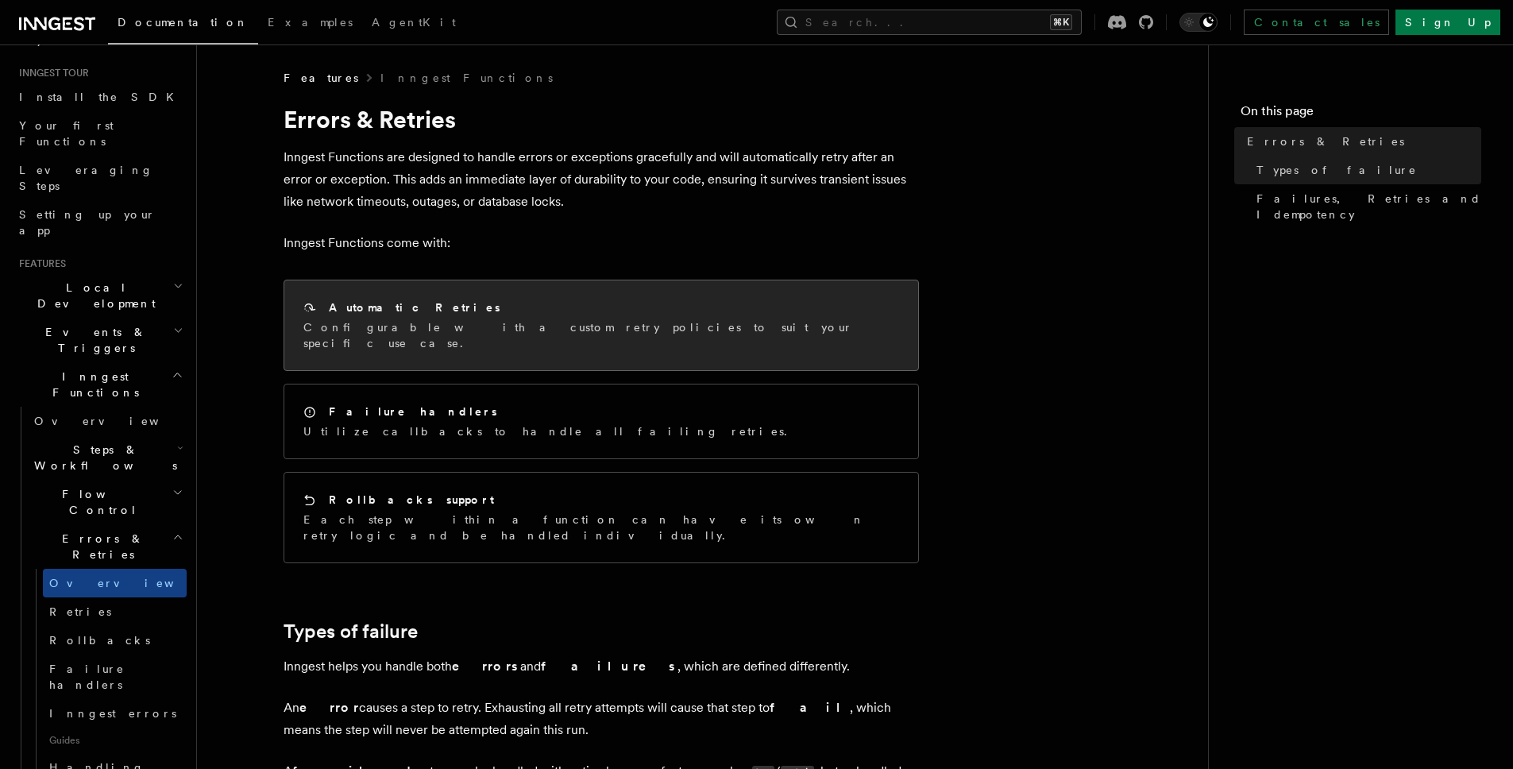
click at [396, 311] on h2 "Automatic Retries" at bounding box center [415, 308] width 172 height 16
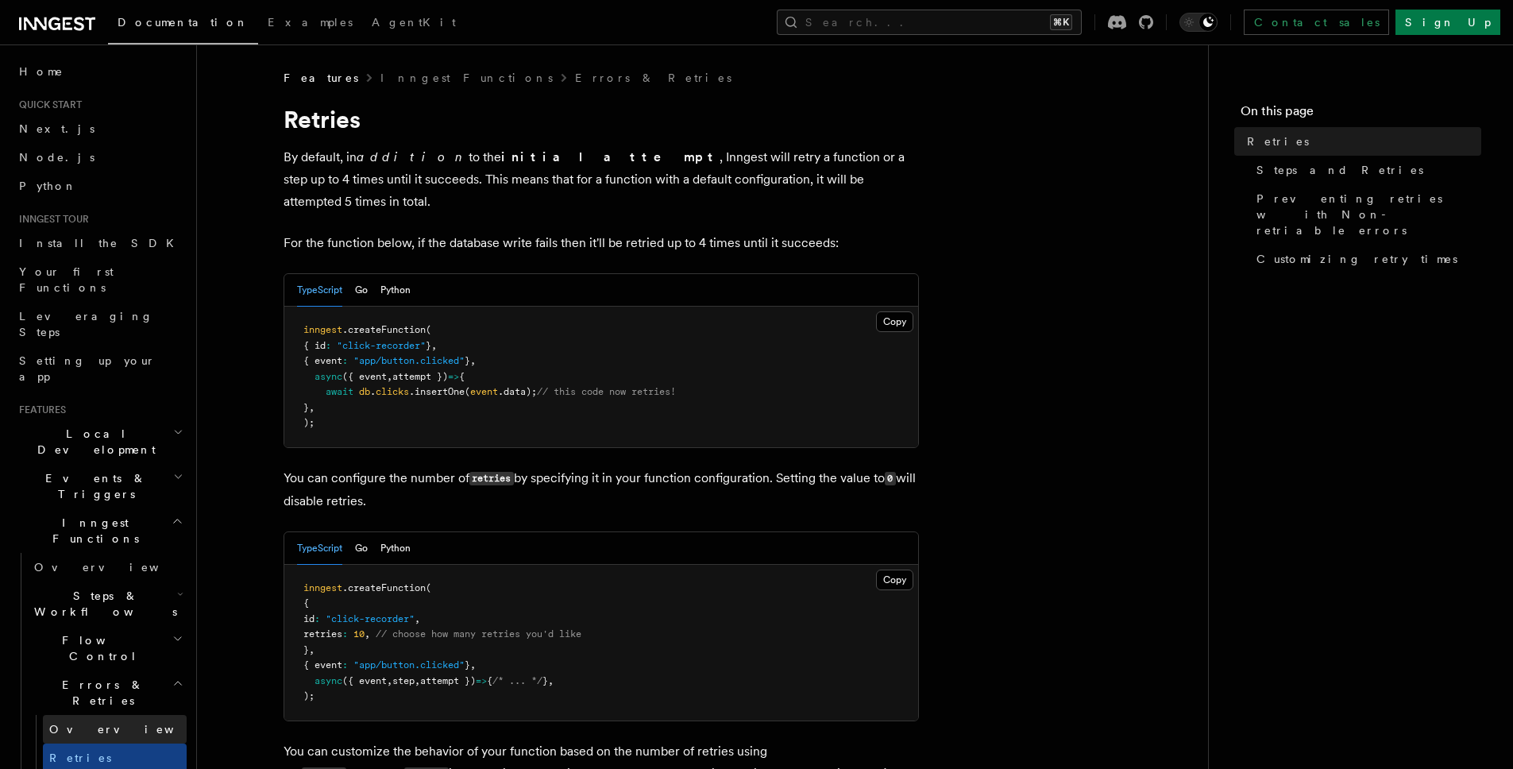
click at [89, 723] on span "Overview" at bounding box center [131, 729] width 164 height 13
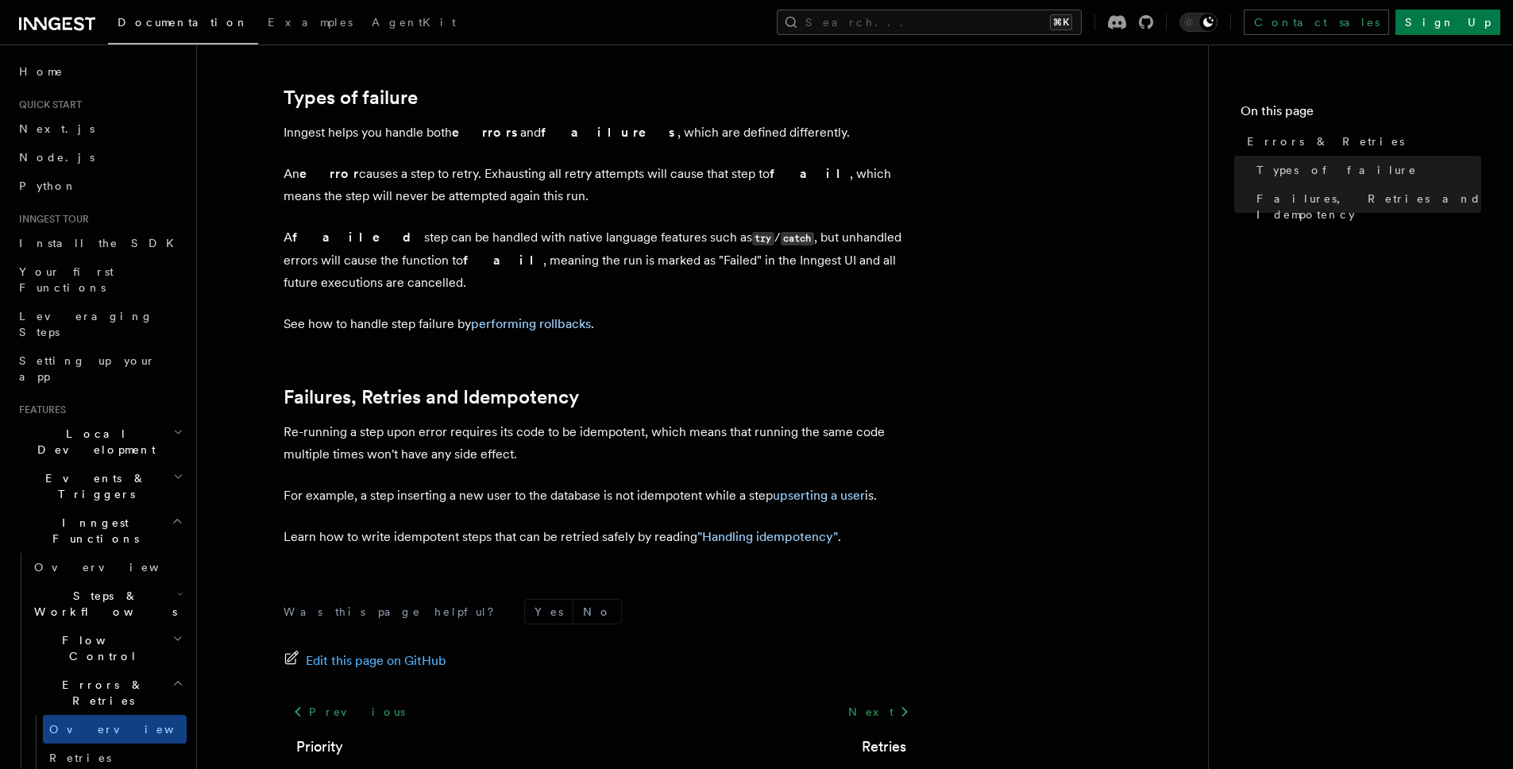
scroll to position [531, 0]
click at [676, 125] on p "Inngest helps you handle both errors and failures , which are defined different…" at bounding box center [602, 136] width 636 height 22
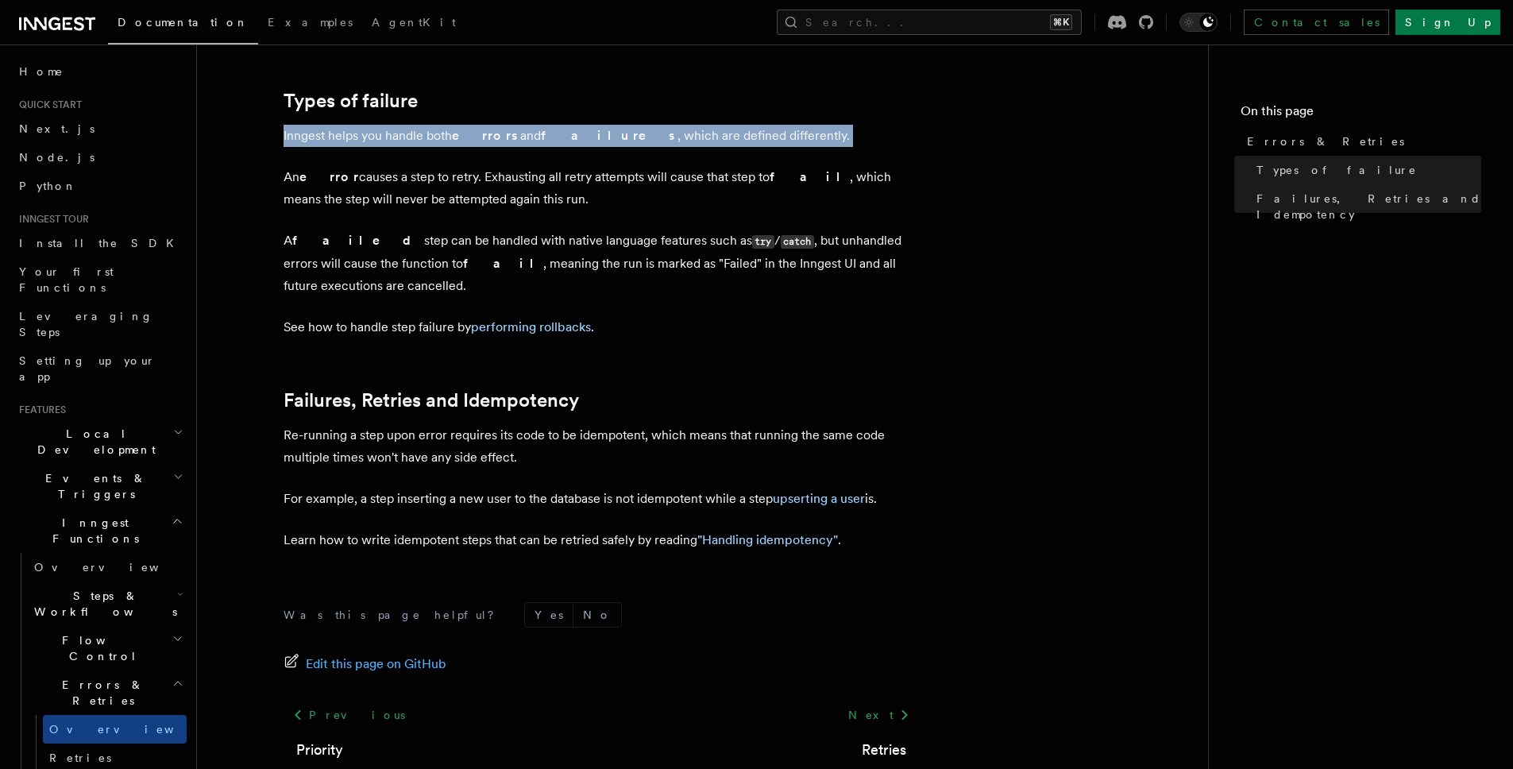
click at [676, 125] on p "Inngest helps you handle both errors and failures , which are defined different…" at bounding box center [602, 136] width 636 height 22
click at [95, 744] on link "Retries" at bounding box center [115, 758] width 144 height 29
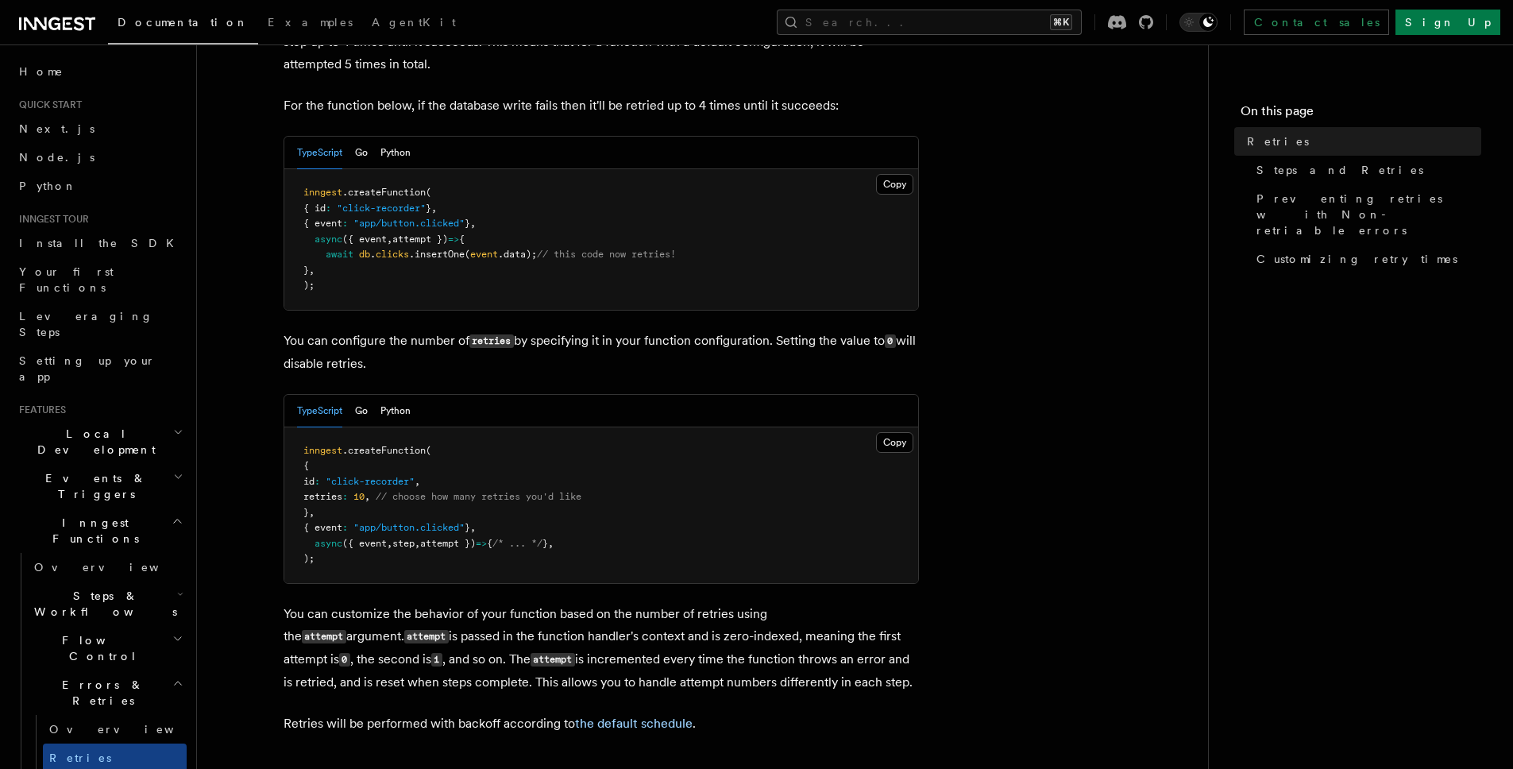
scroll to position [138, 0]
click at [365, 490] on span "10" at bounding box center [359, 495] width 11 height 11
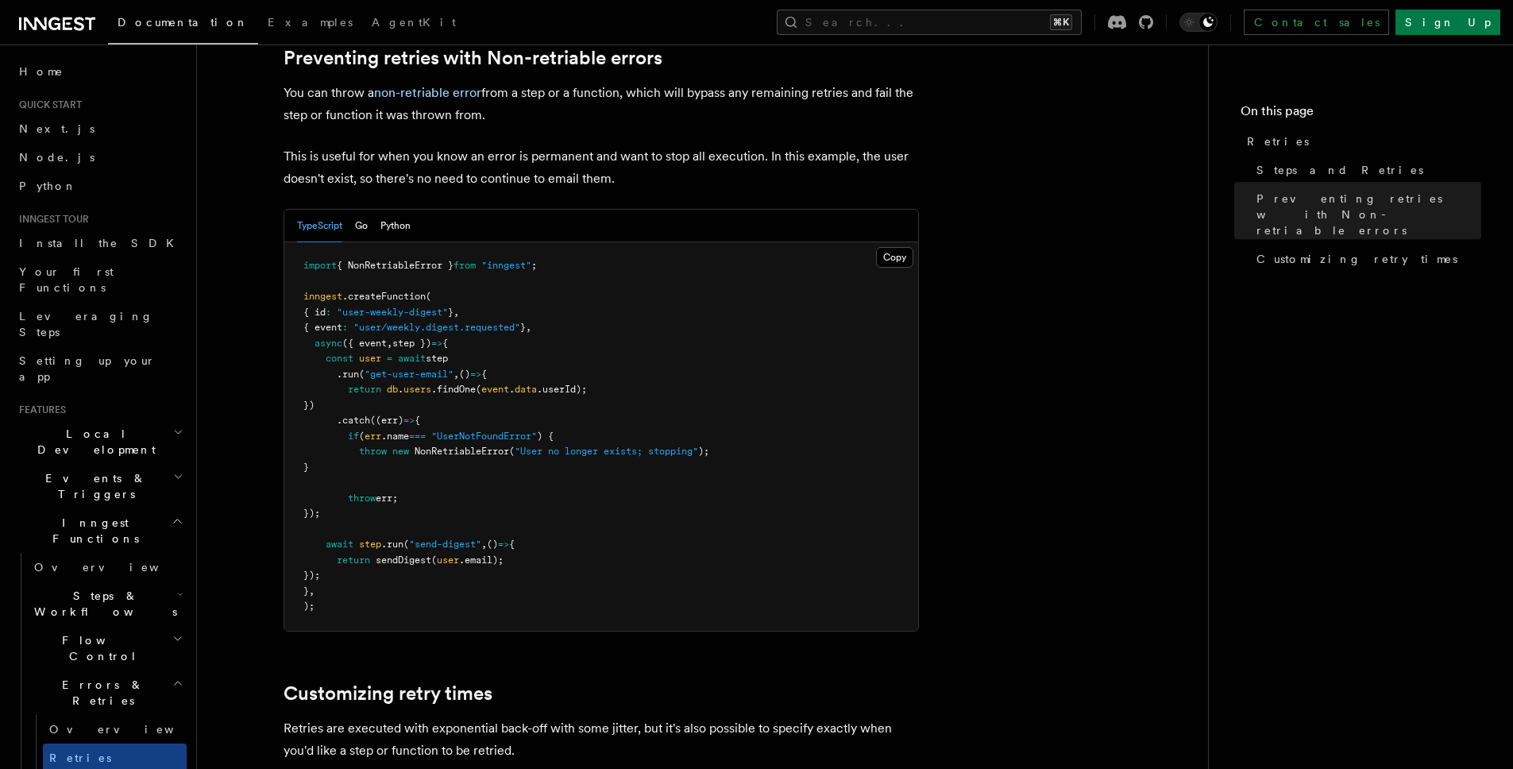
scroll to position [1484, 0]
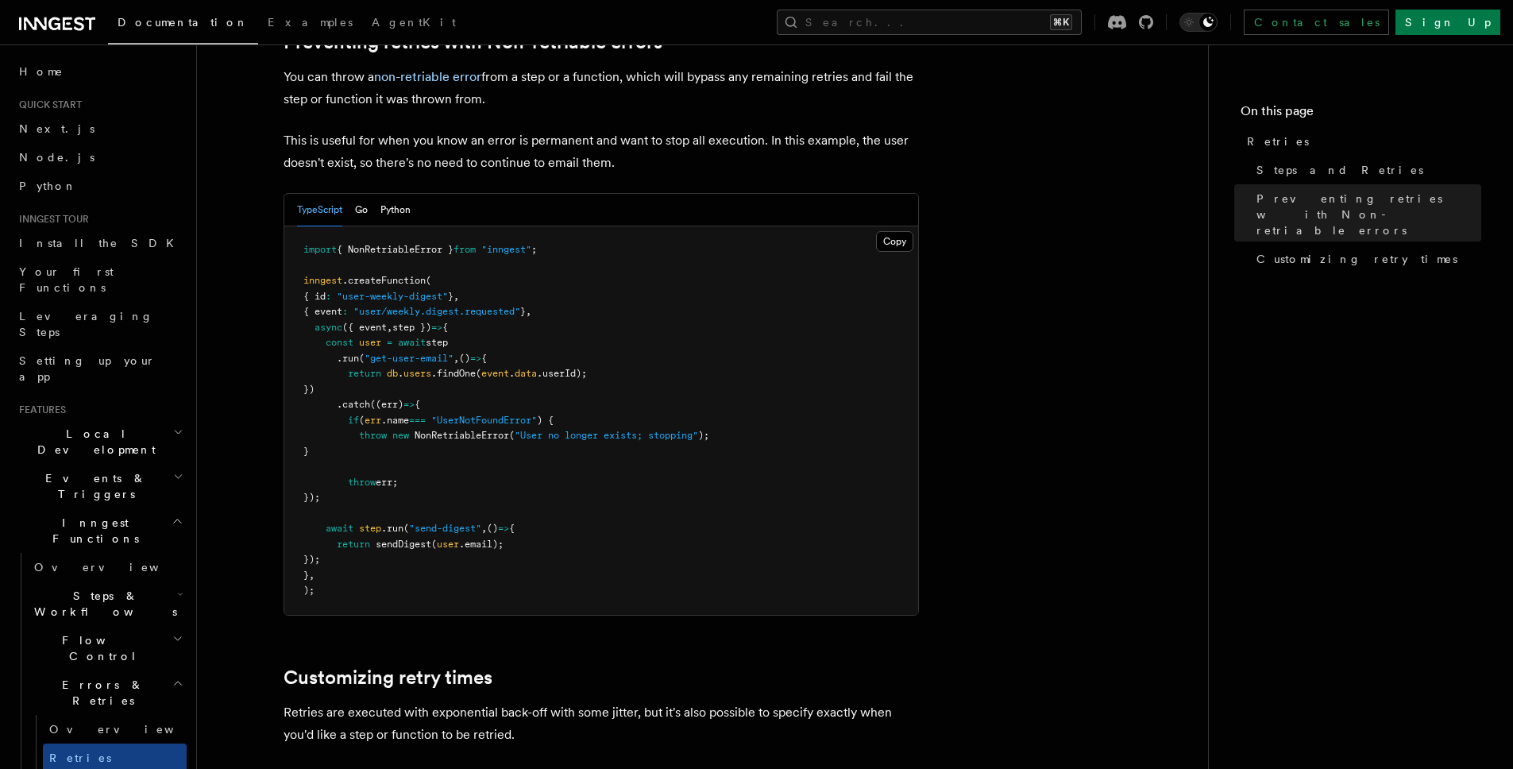
click at [486, 377] on pre "import { NonRetriableError } from "inngest" ; inngest .createFunction ( { id : …" at bounding box center [601, 420] width 634 height 388
click at [482, 381] on pre "import { NonRetriableError } from "inngest" ; inngest .createFunction ( { id : …" at bounding box center [601, 420] width 634 height 388
click at [482, 382] on pre "import { NonRetriableError } from "inngest" ; inngest .createFunction ( { id : …" at bounding box center [601, 420] width 634 height 388
drag, startPoint x: 327, startPoint y: 325, endPoint x: 371, endPoint y: 481, distance: 161.9
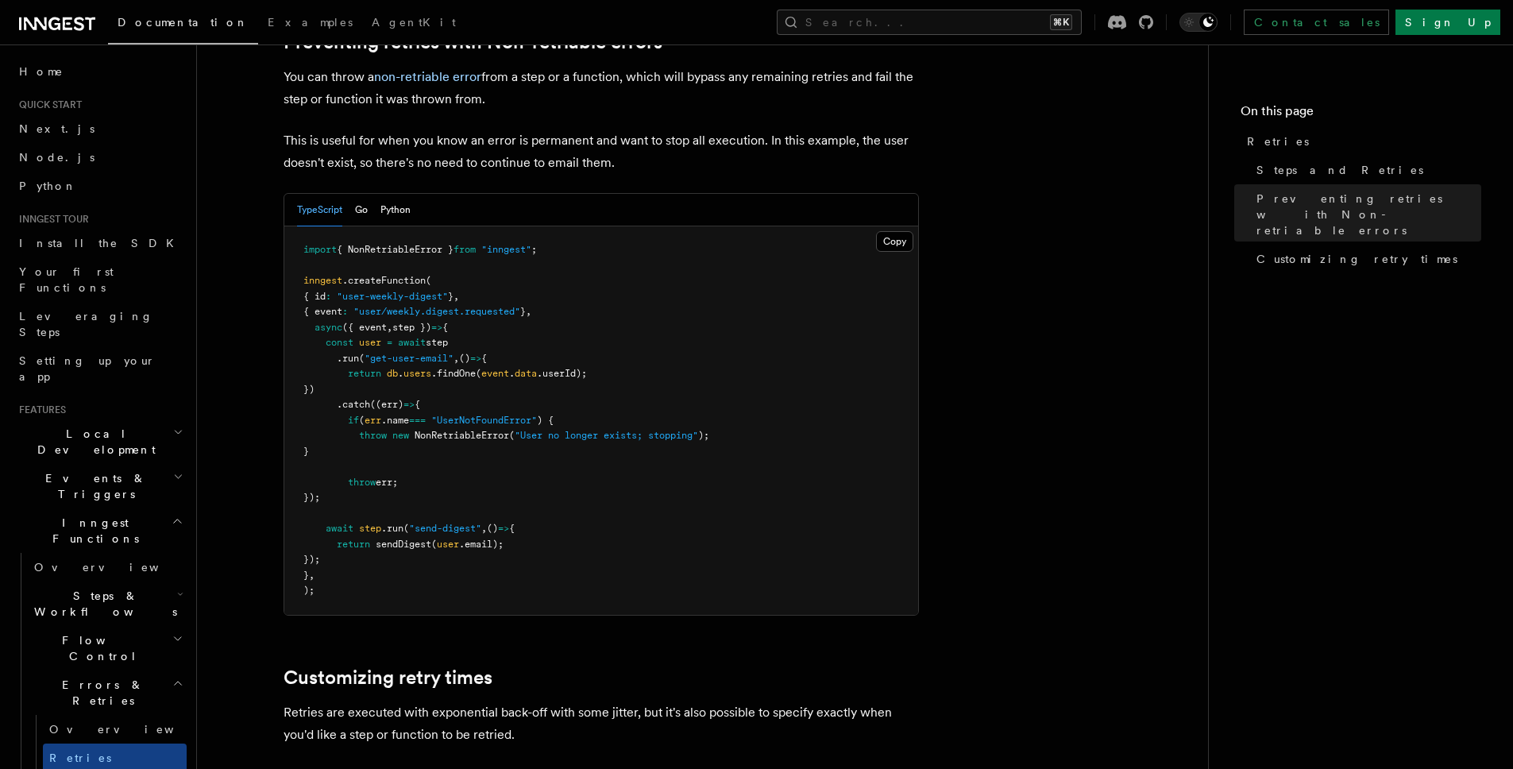
click at [371, 481] on pre "import { NonRetriableError } from "inngest" ; inngest .createFunction ( { id : …" at bounding box center [601, 420] width 634 height 388
click at [443, 483] on pre "import { NonRetriableError } from "inngest" ; inngest .createFunction ( { id : …" at bounding box center [601, 420] width 634 height 388
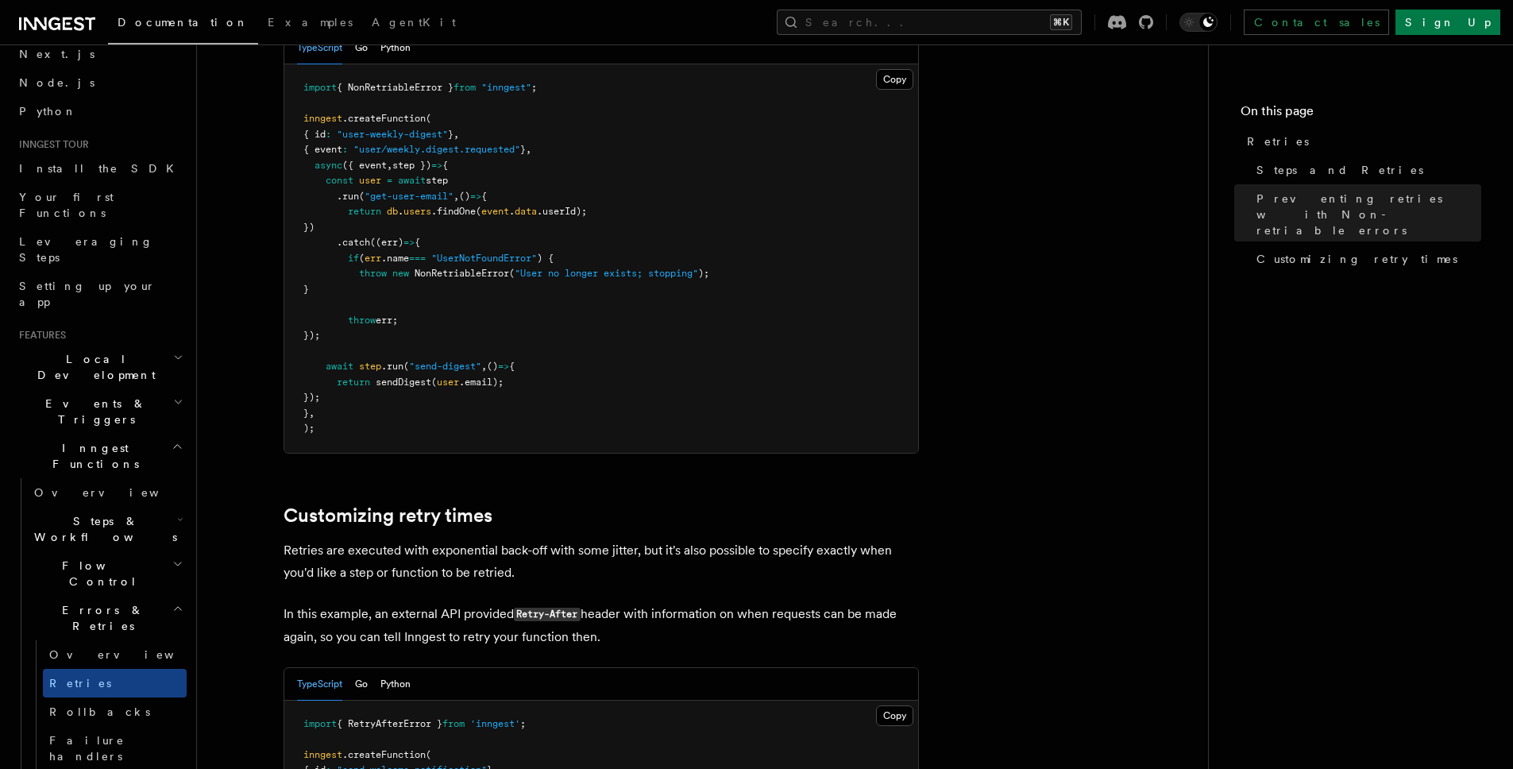
scroll to position [96, 0]
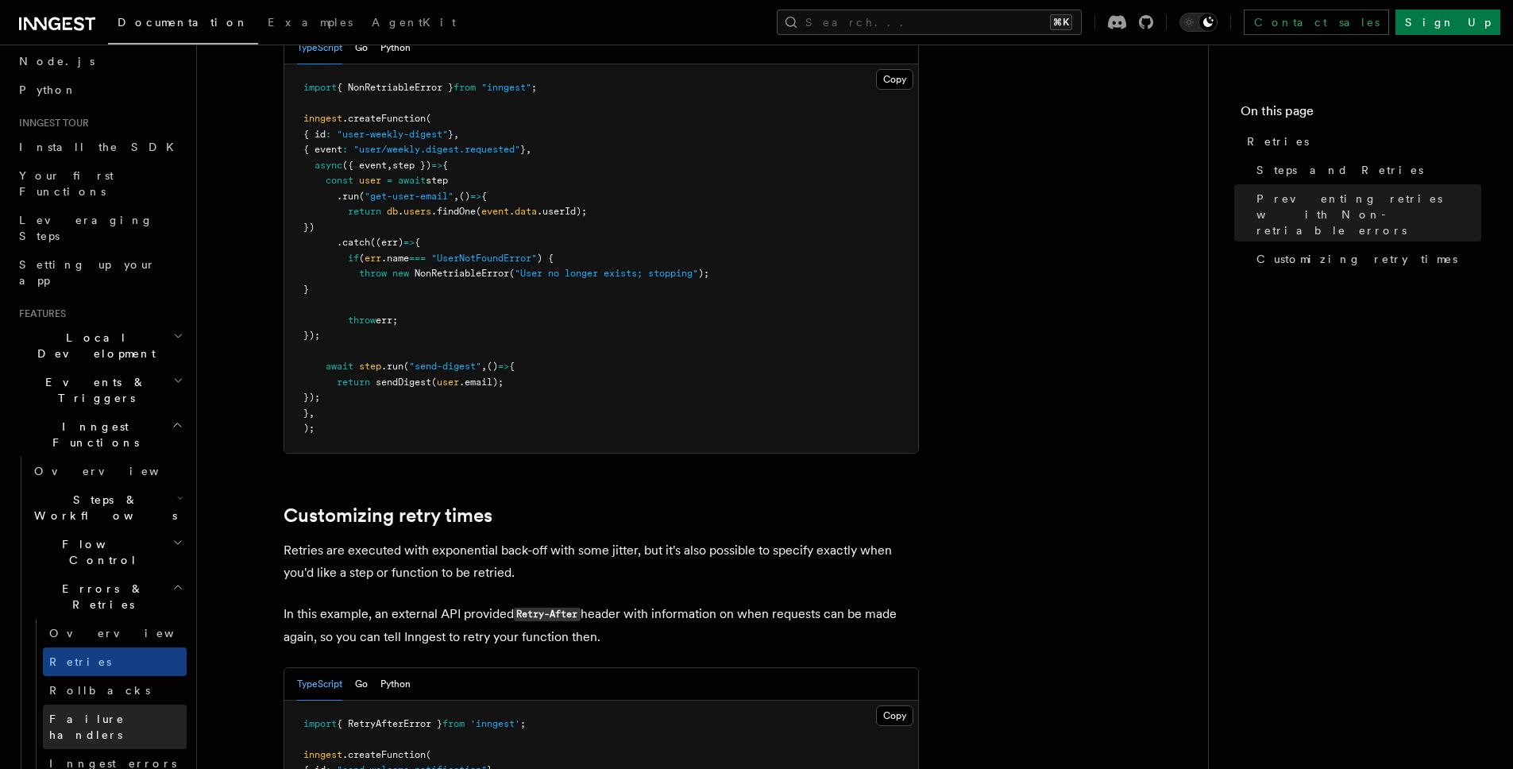
click at [99, 713] on span "Failure handlers" at bounding box center [86, 727] width 75 height 29
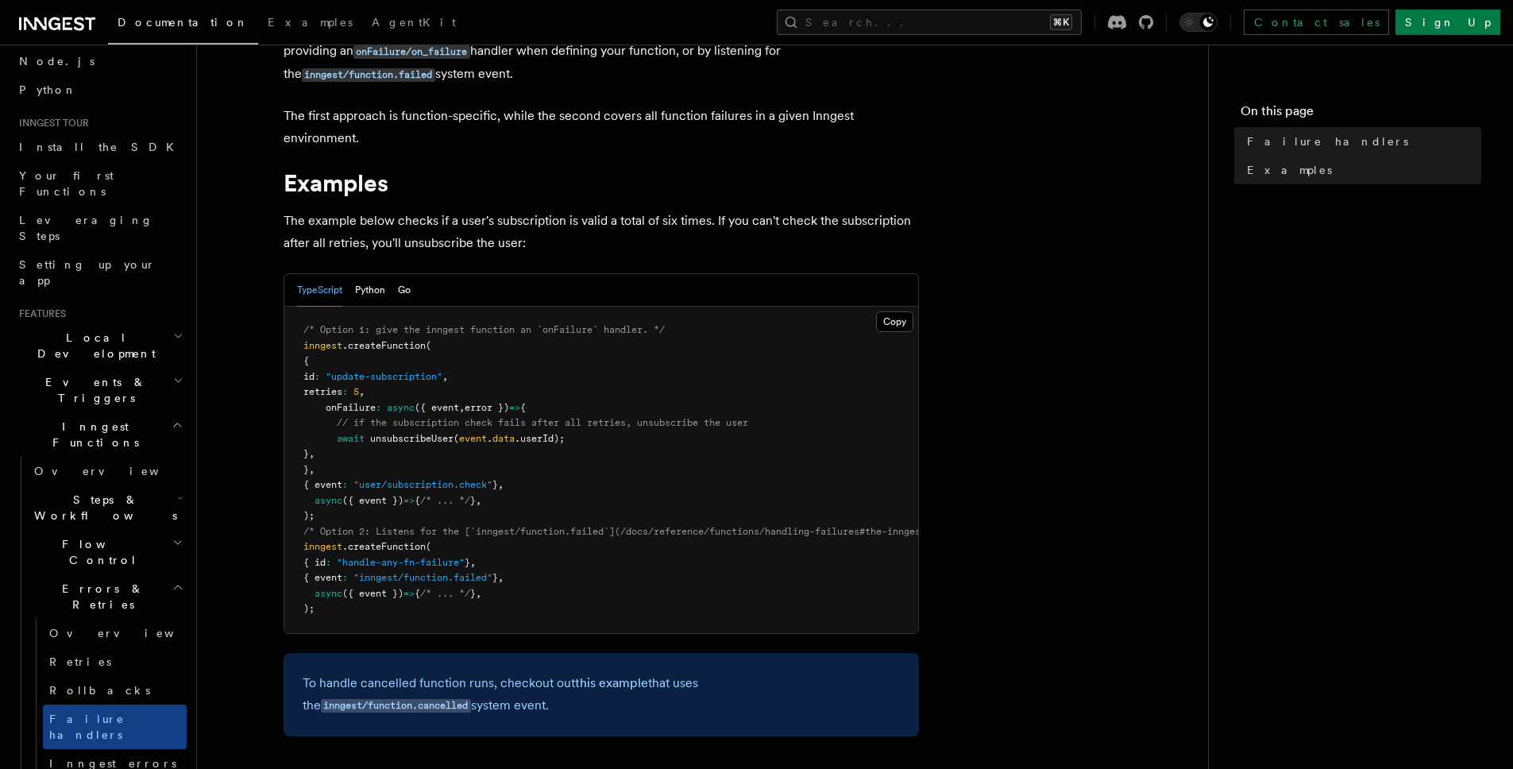
scroll to position [130, 0]
click at [104, 749] on link "Inngest errors" at bounding box center [115, 763] width 144 height 29
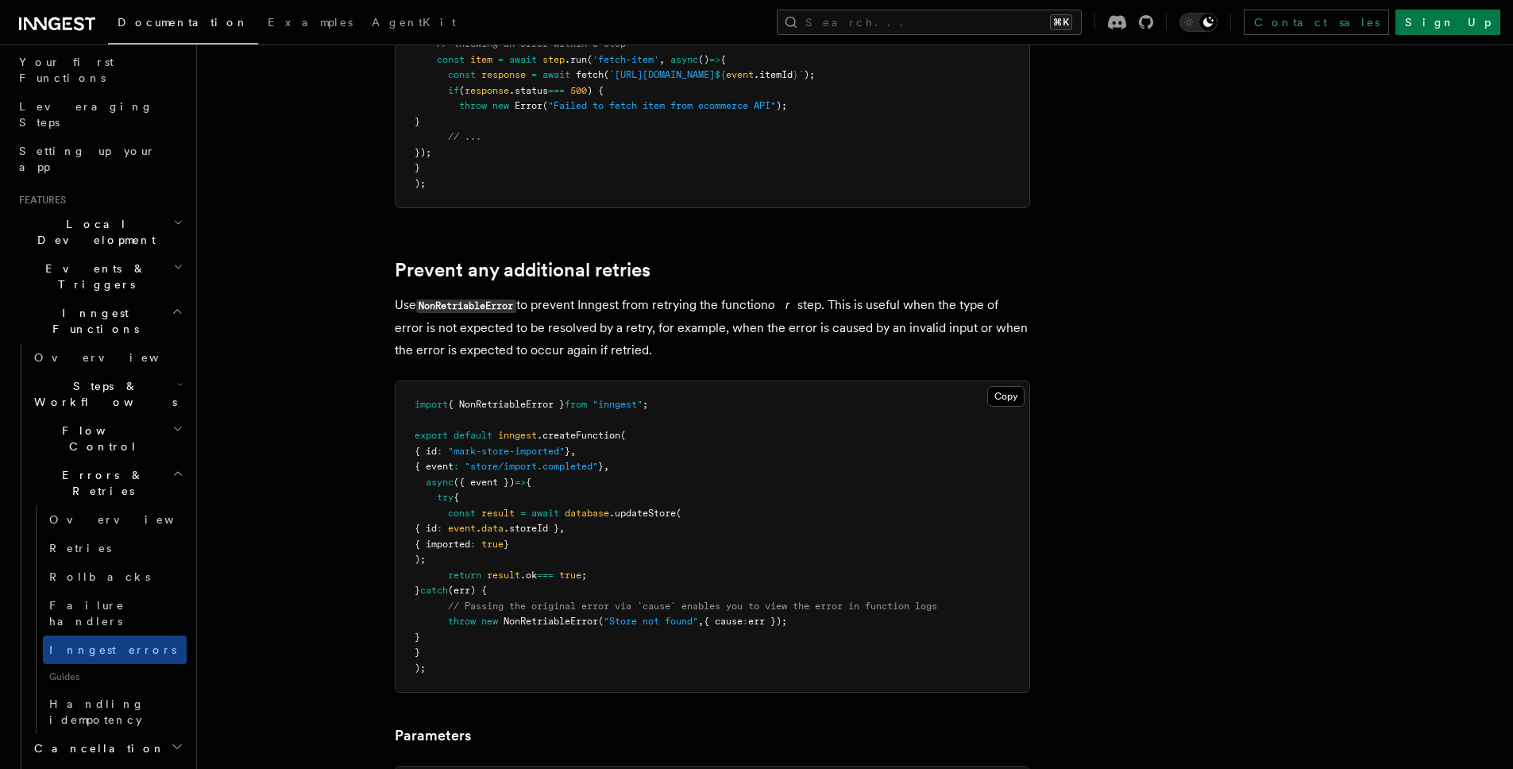
scroll to position [542, 0]
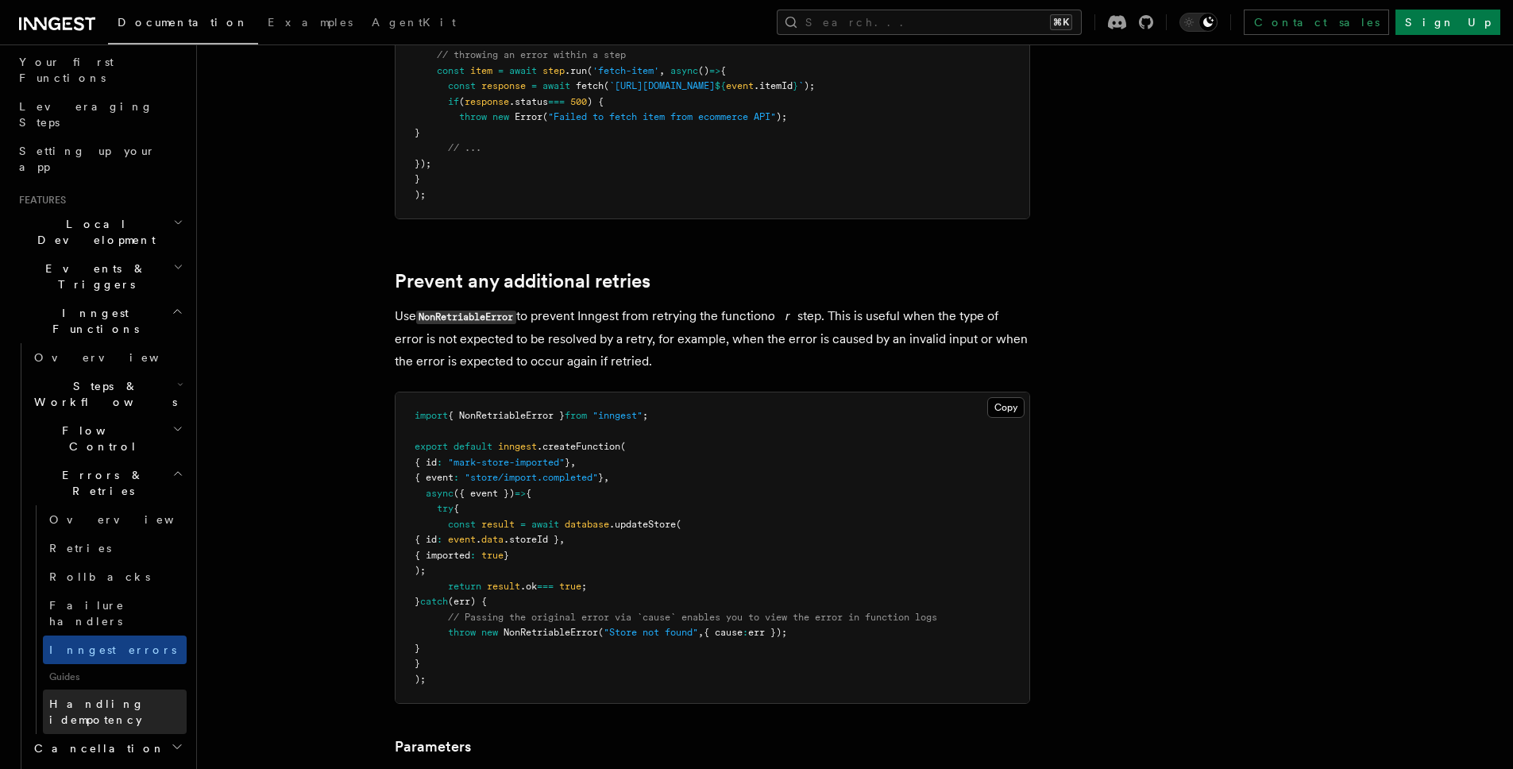
click at [100, 698] on span "Handling idempotency" at bounding box center [96, 712] width 95 height 29
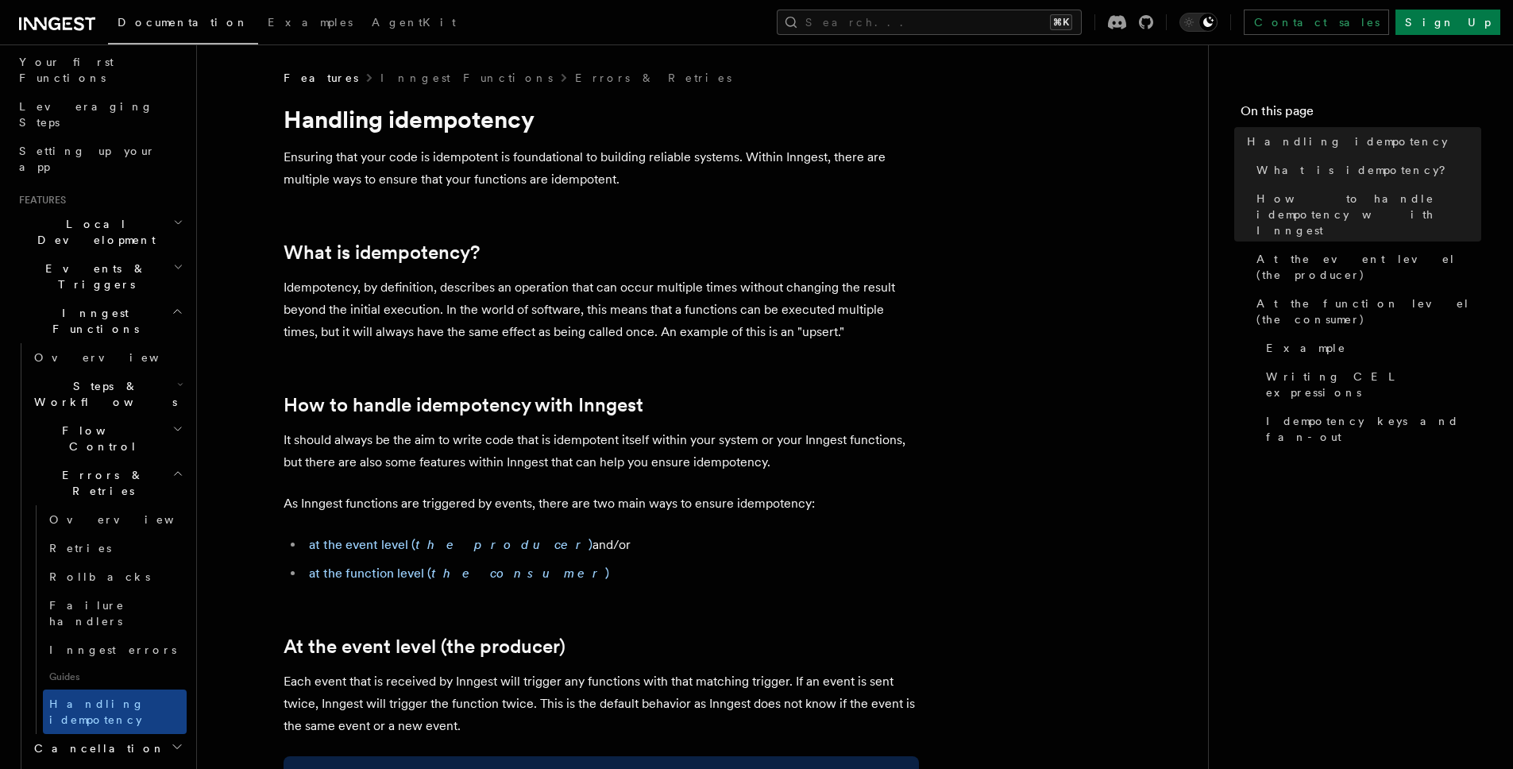
click at [172, 467] on icon "button" at bounding box center [177, 473] width 11 height 13
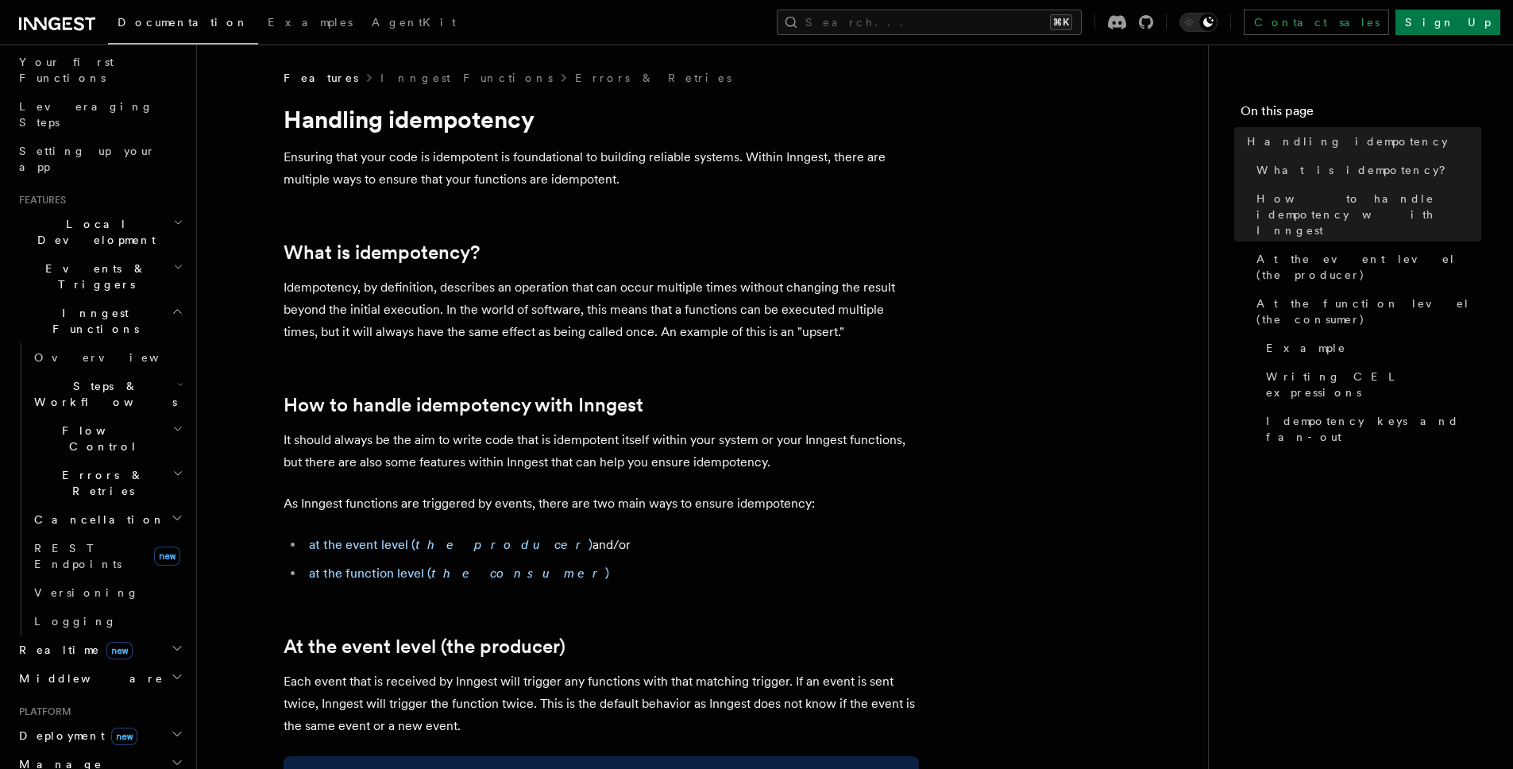
click at [171, 512] on icon "button" at bounding box center [177, 518] width 13 height 13
click at [135, 534] on link "Overview" at bounding box center [115, 548] width 144 height 29
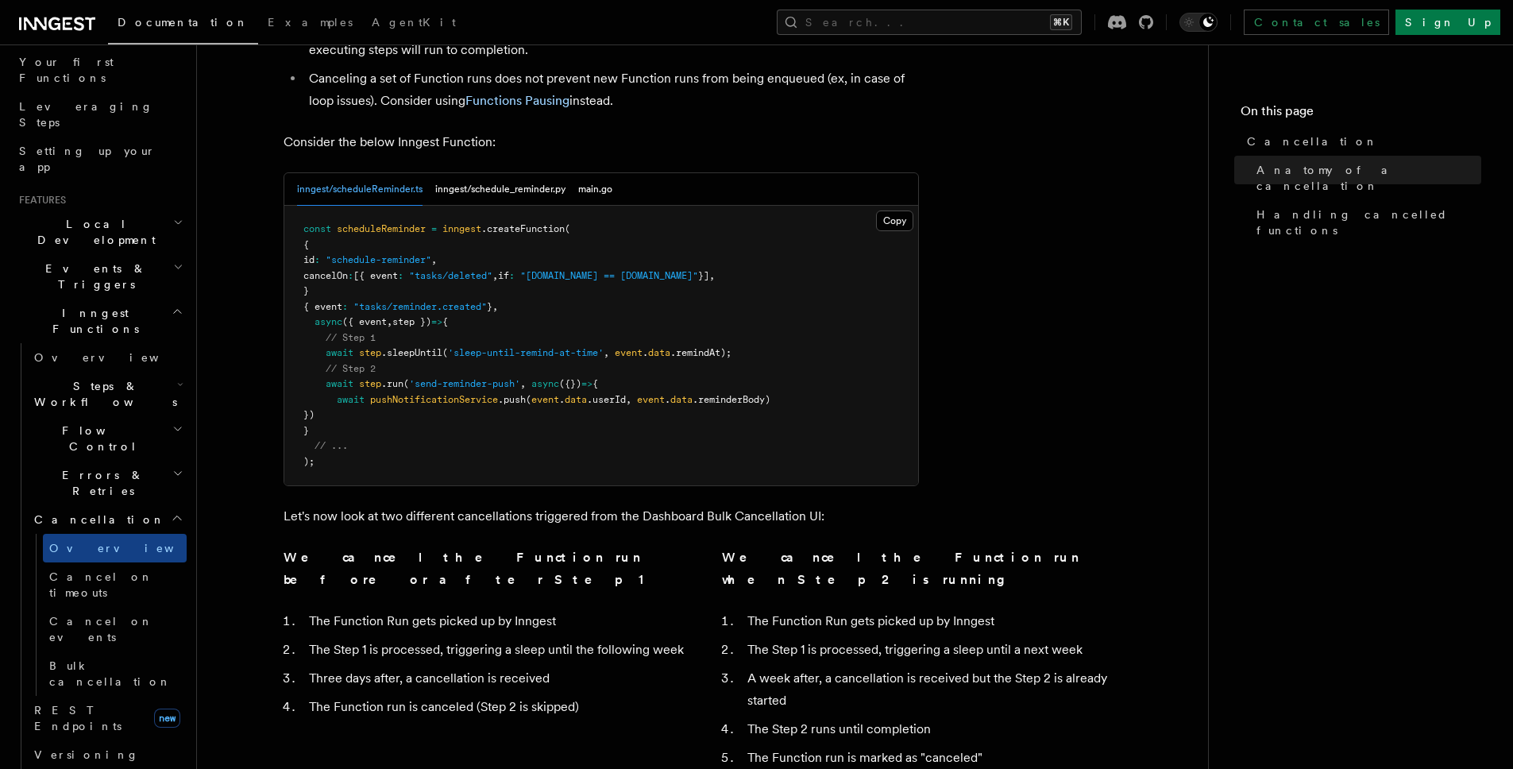
scroll to position [785, 0]
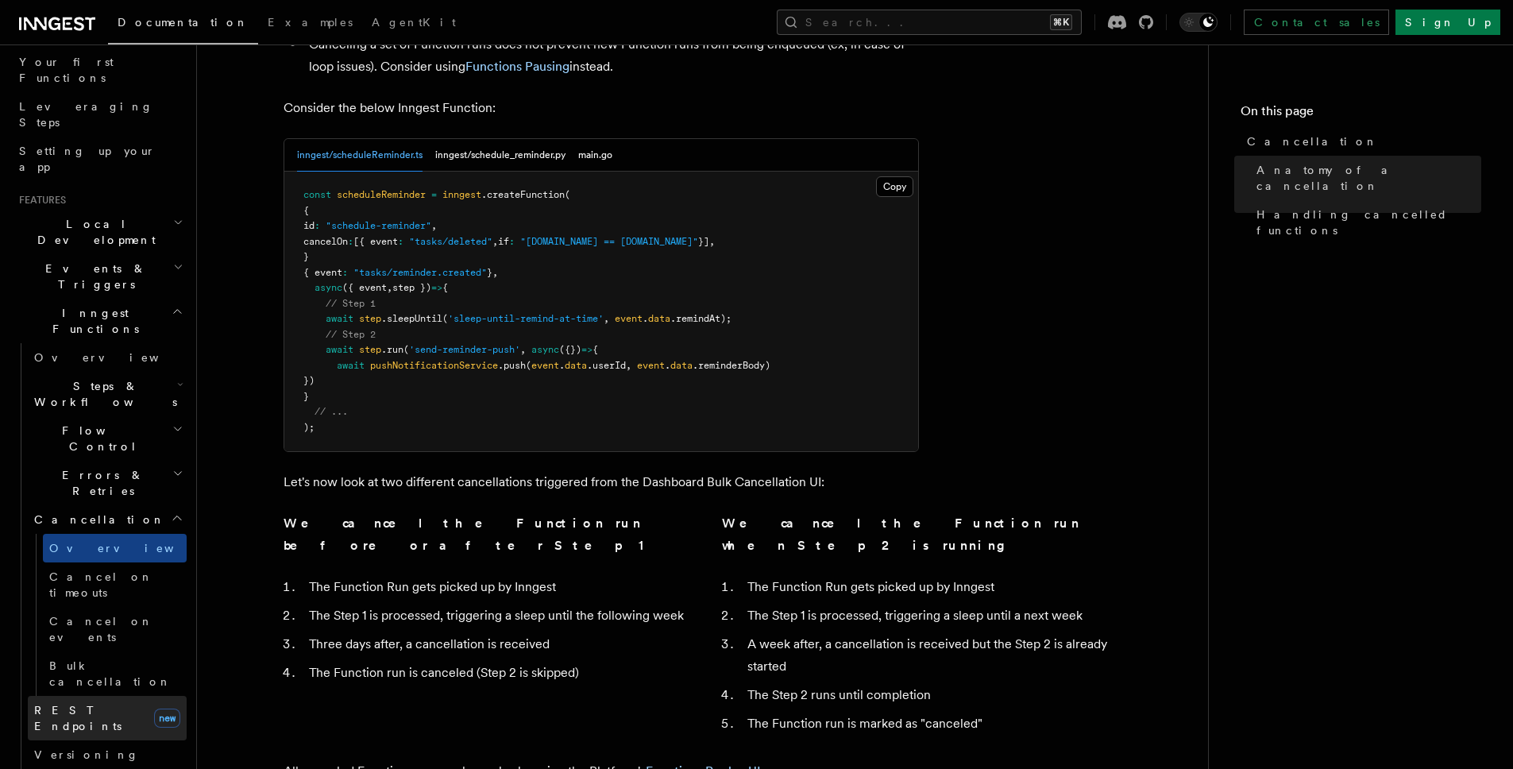
click at [102, 704] on span "REST Endpoints" at bounding box center [77, 718] width 87 height 29
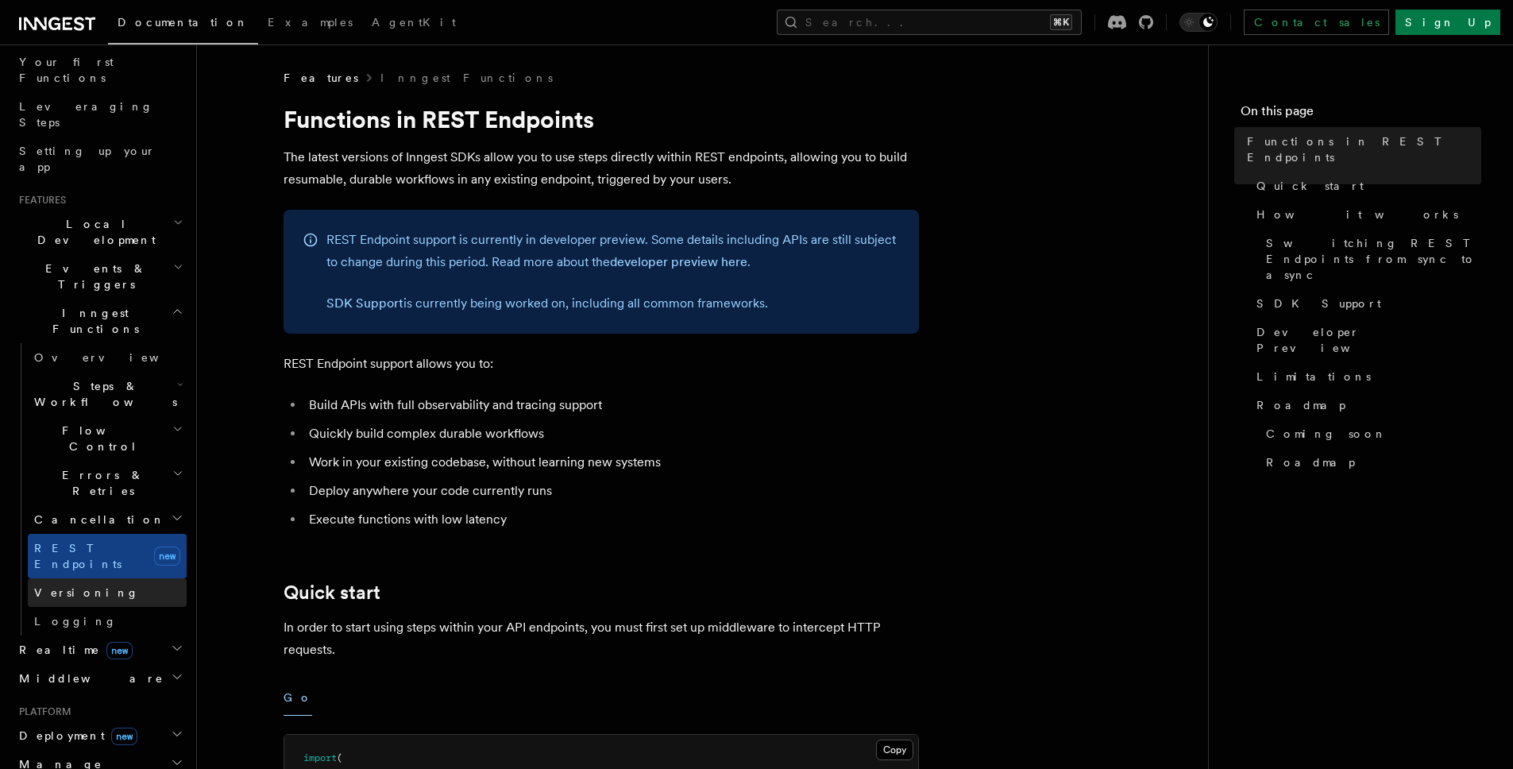
click at [72, 586] on span "Versioning" at bounding box center [86, 592] width 105 height 13
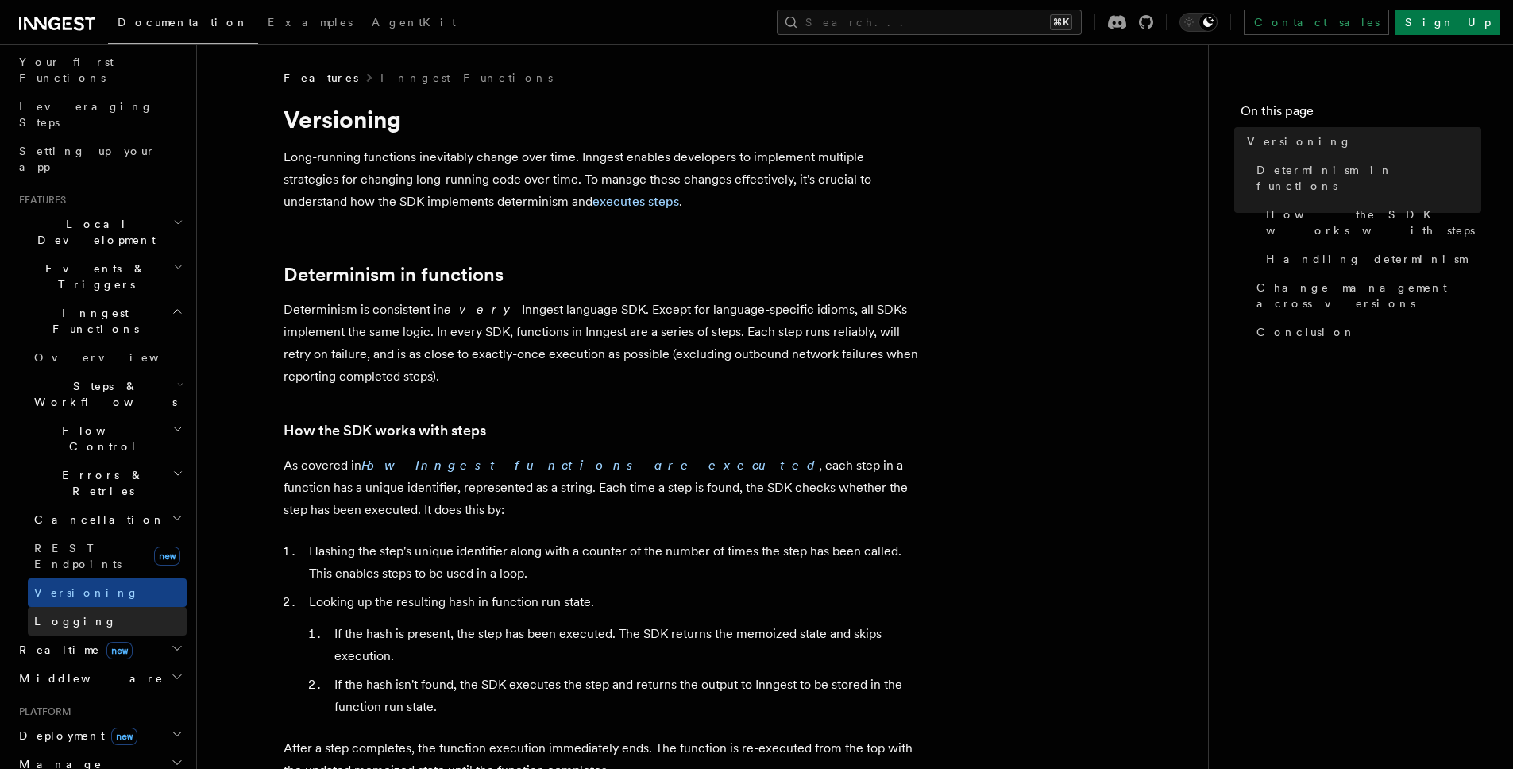
click at [69, 607] on link "Logging" at bounding box center [107, 621] width 159 height 29
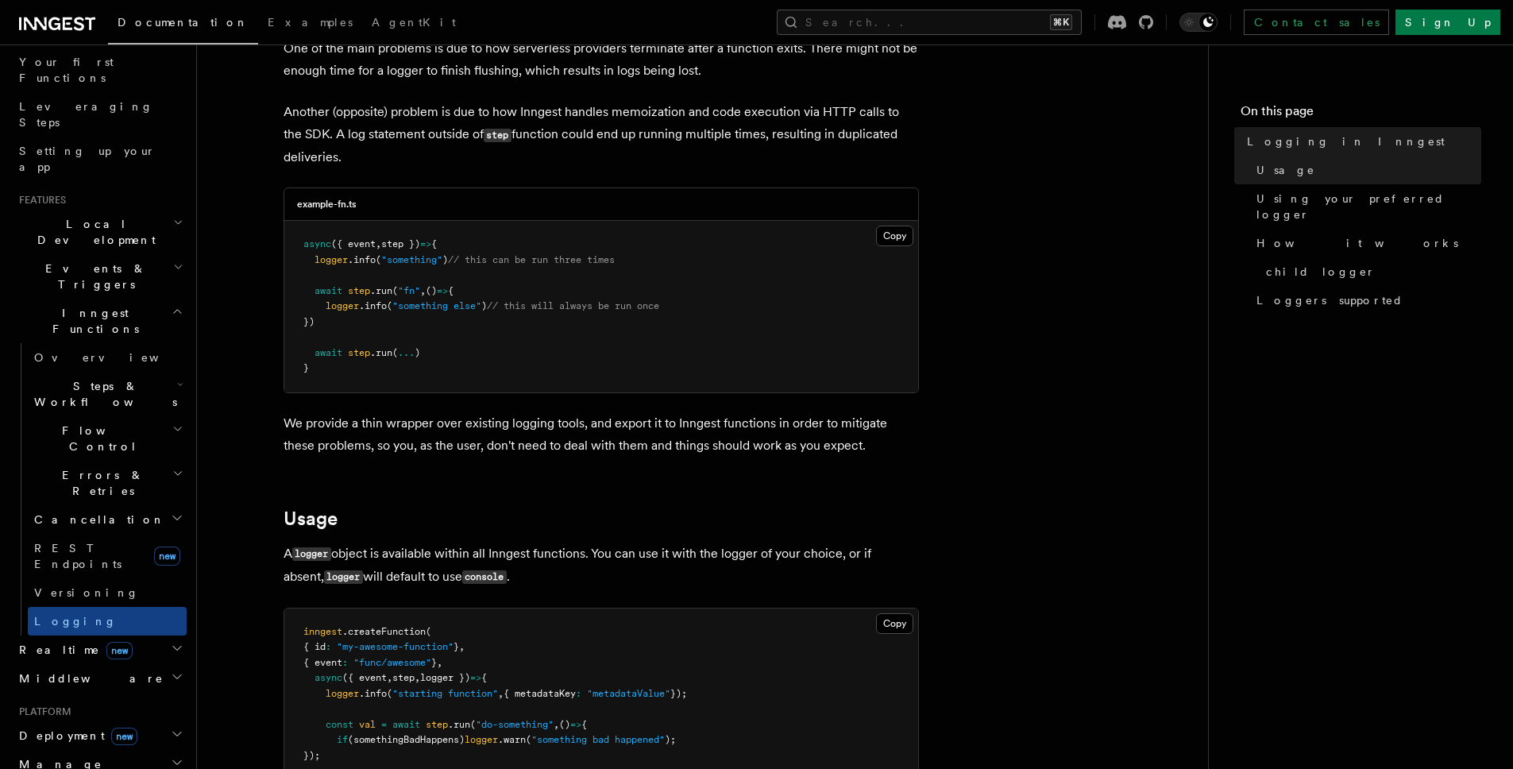
scroll to position [329, 0]
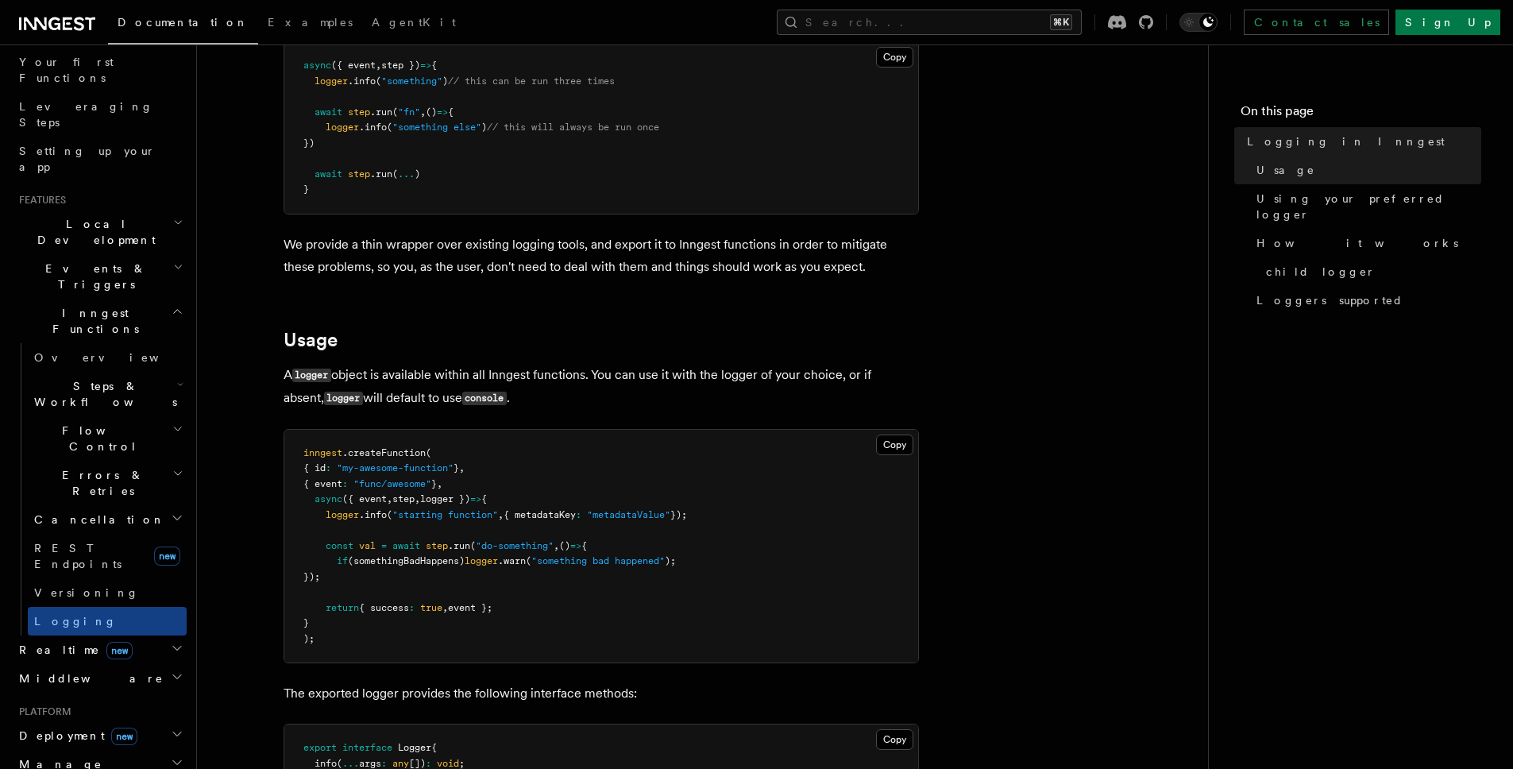
click at [453, 504] on span "logger })" at bounding box center [445, 498] width 50 height 11
click at [438, 502] on span "logger })" at bounding box center [445, 498] width 50 height 11
click at [447, 499] on span "logger })" at bounding box center [445, 498] width 50 height 11
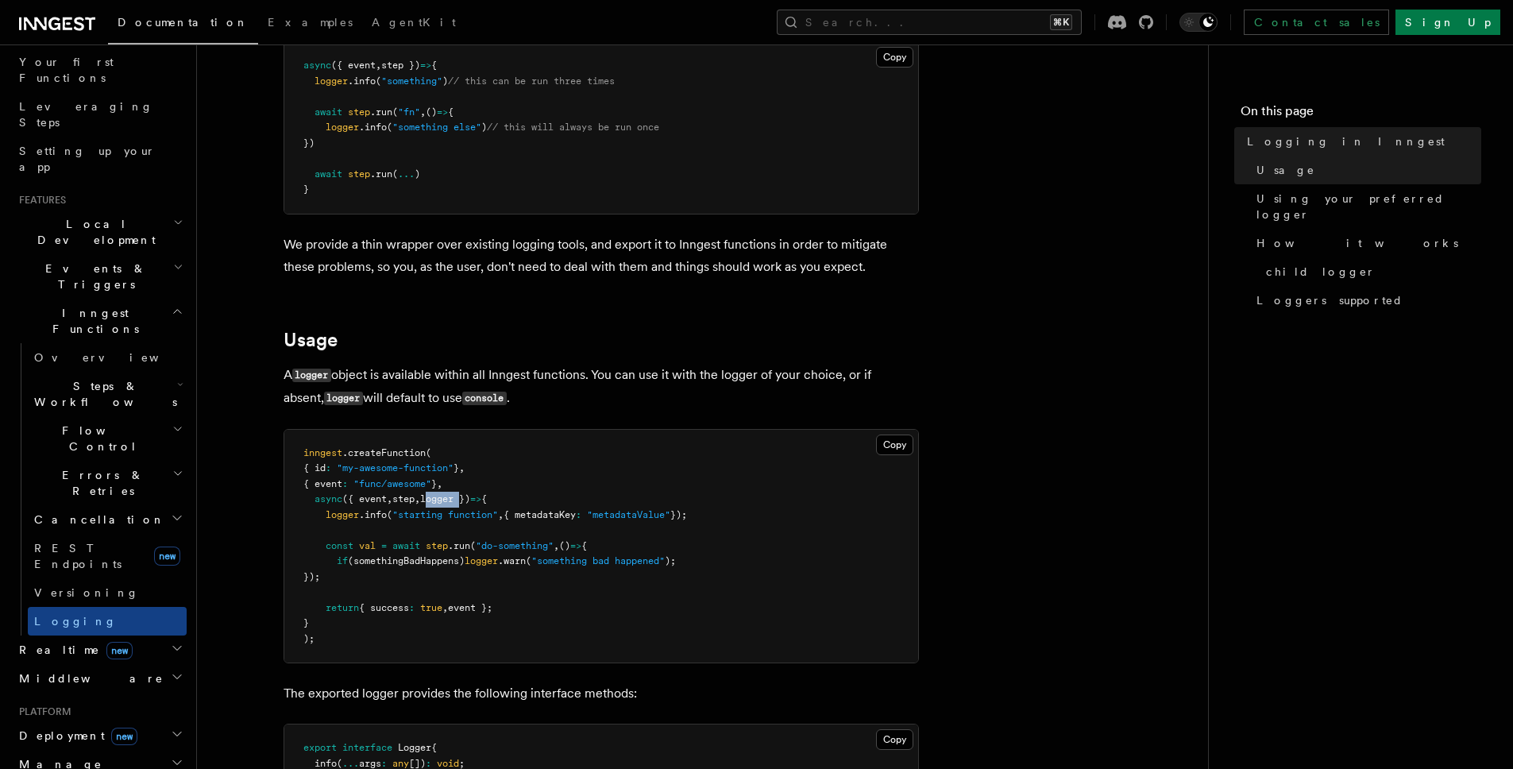
copy span "logger"
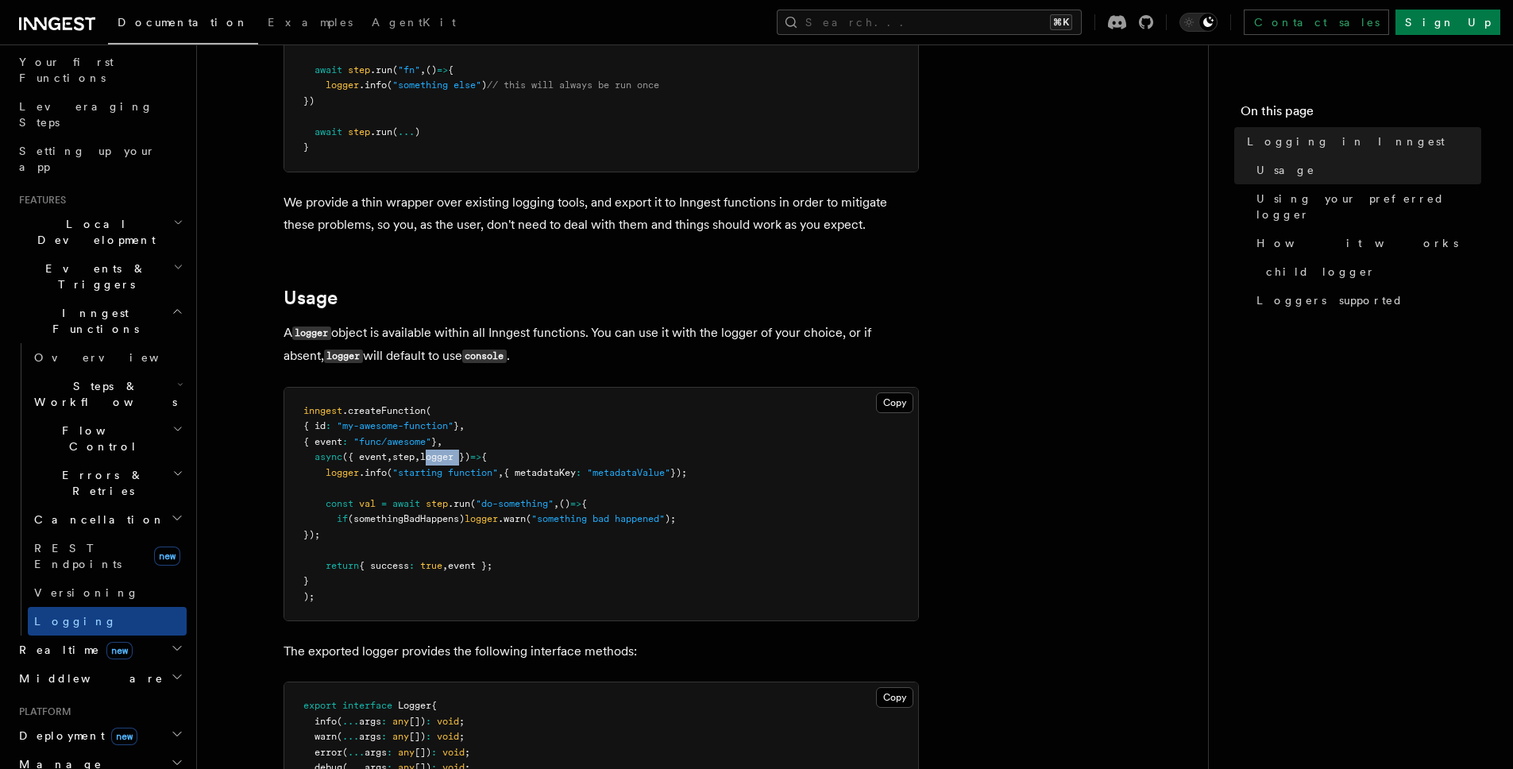
scroll to position [464, 0]
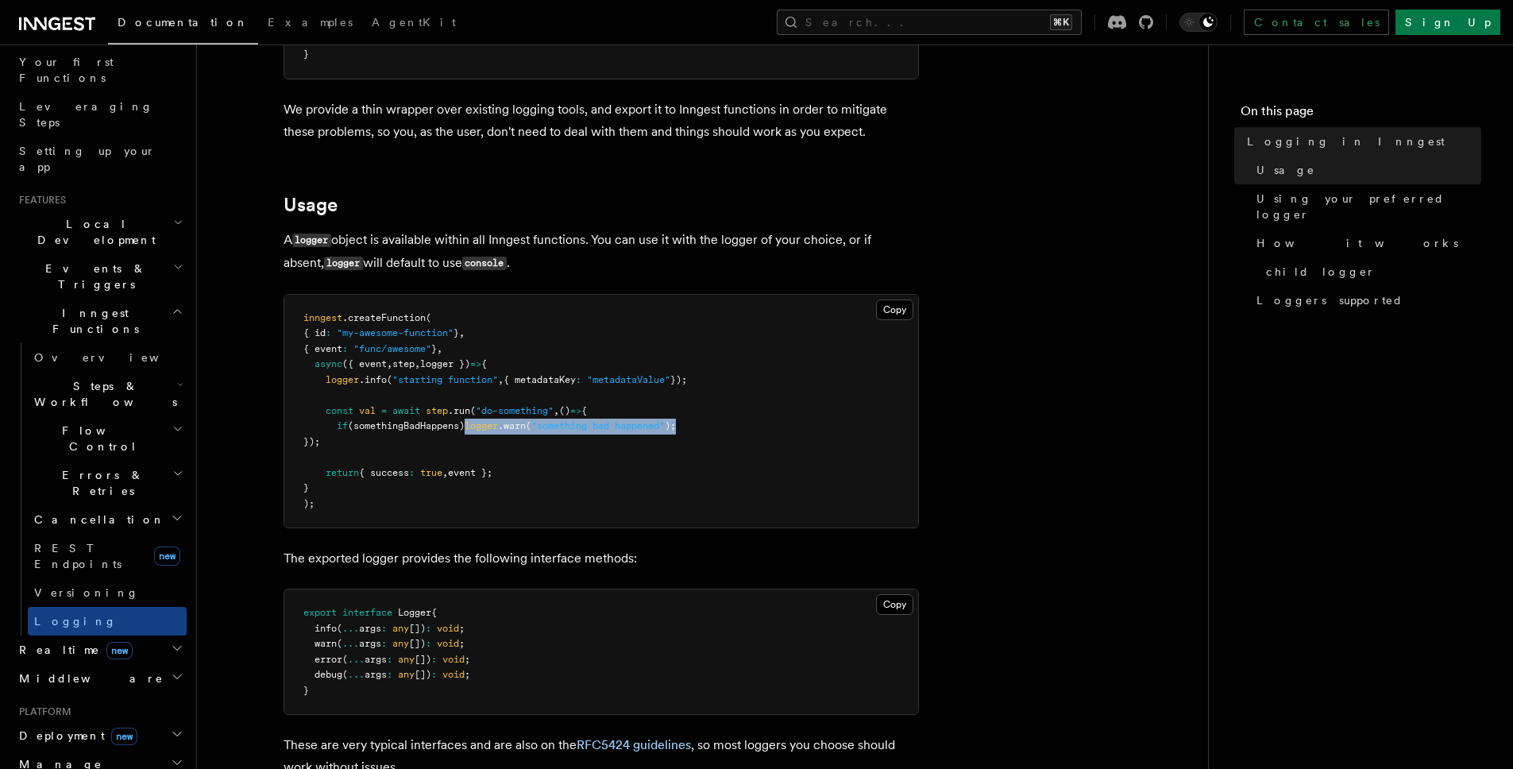
drag, startPoint x: 480, startPoint y: 427, endPoint x: 702, endPoint y: 423, distance: 222.5
click at [702, 423] on pre "inngest .createFunction ( { id : "my-awesome-function" } , { event : "func/awes…" at bounding box center [601, 412] width 634 height 234
copy span "logger .warn ( "something bad happened" );"
click at [105, 467] on span "Errors & Retries" at bounding box center [100, 483] width 145 height 32
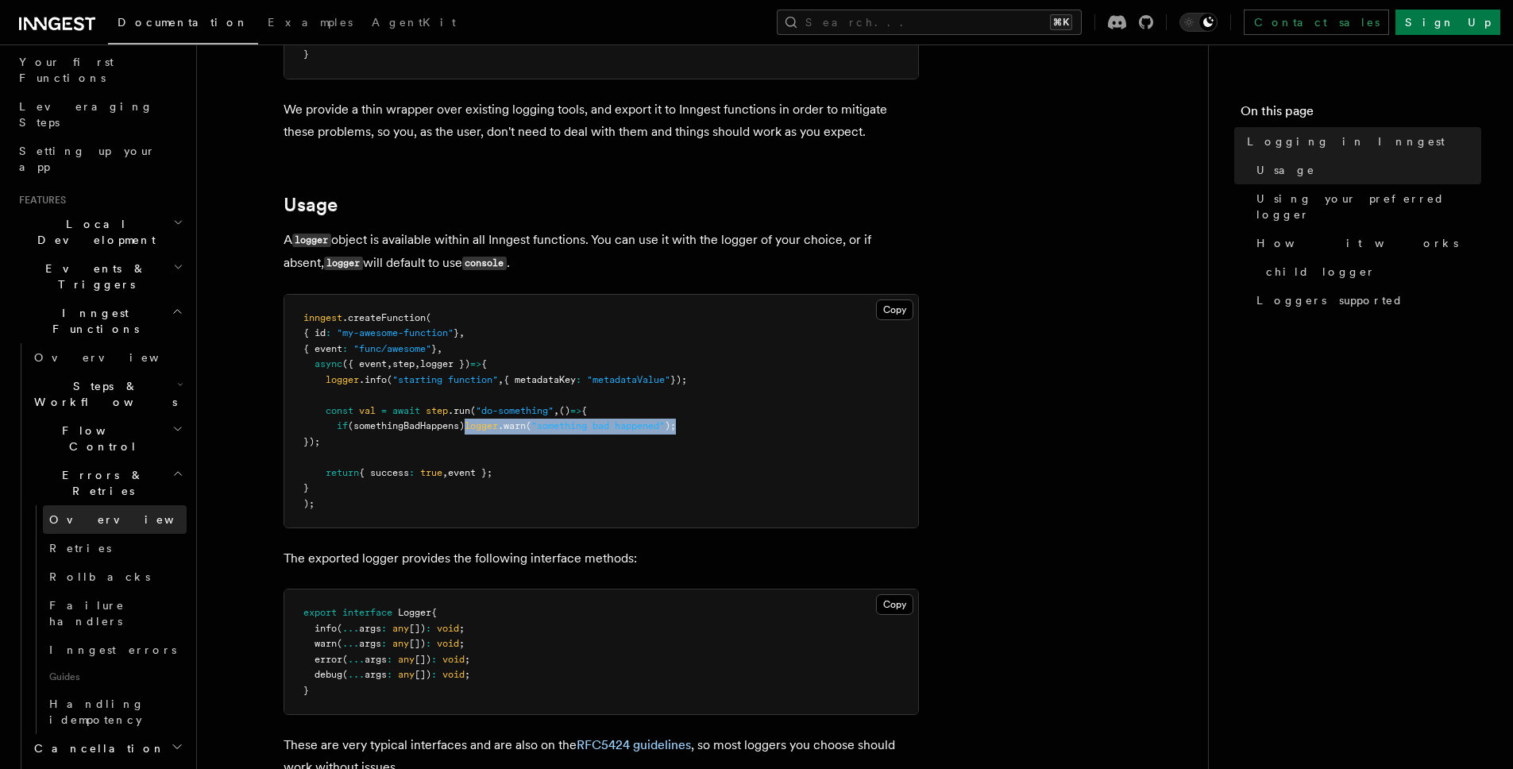
click at [96, 513] on span "Overview" at bounding box center [131, 519] width 164 height 13
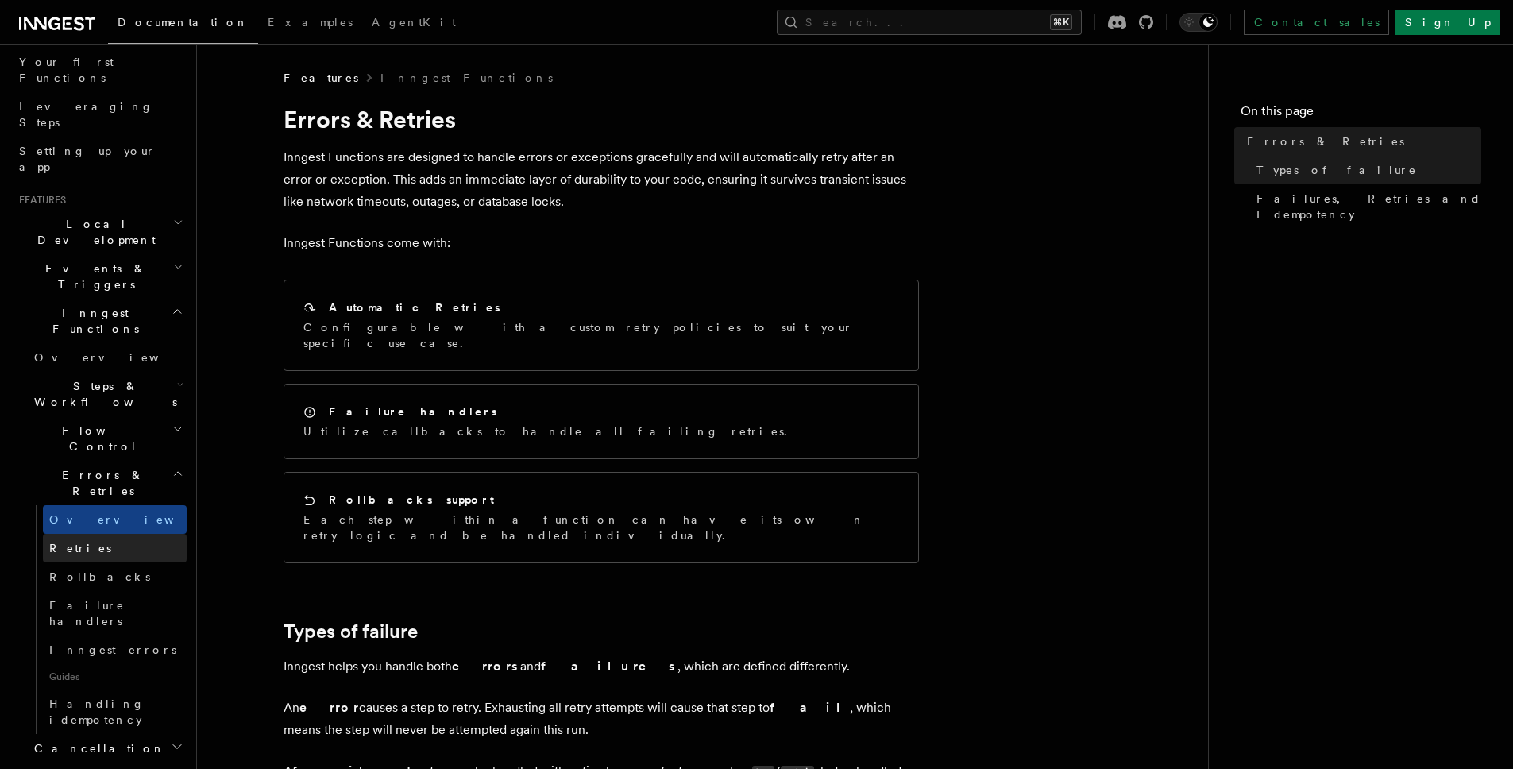
click at [98, 534] on link "Retries" at bounding box center [115, 548] width 144 height 29
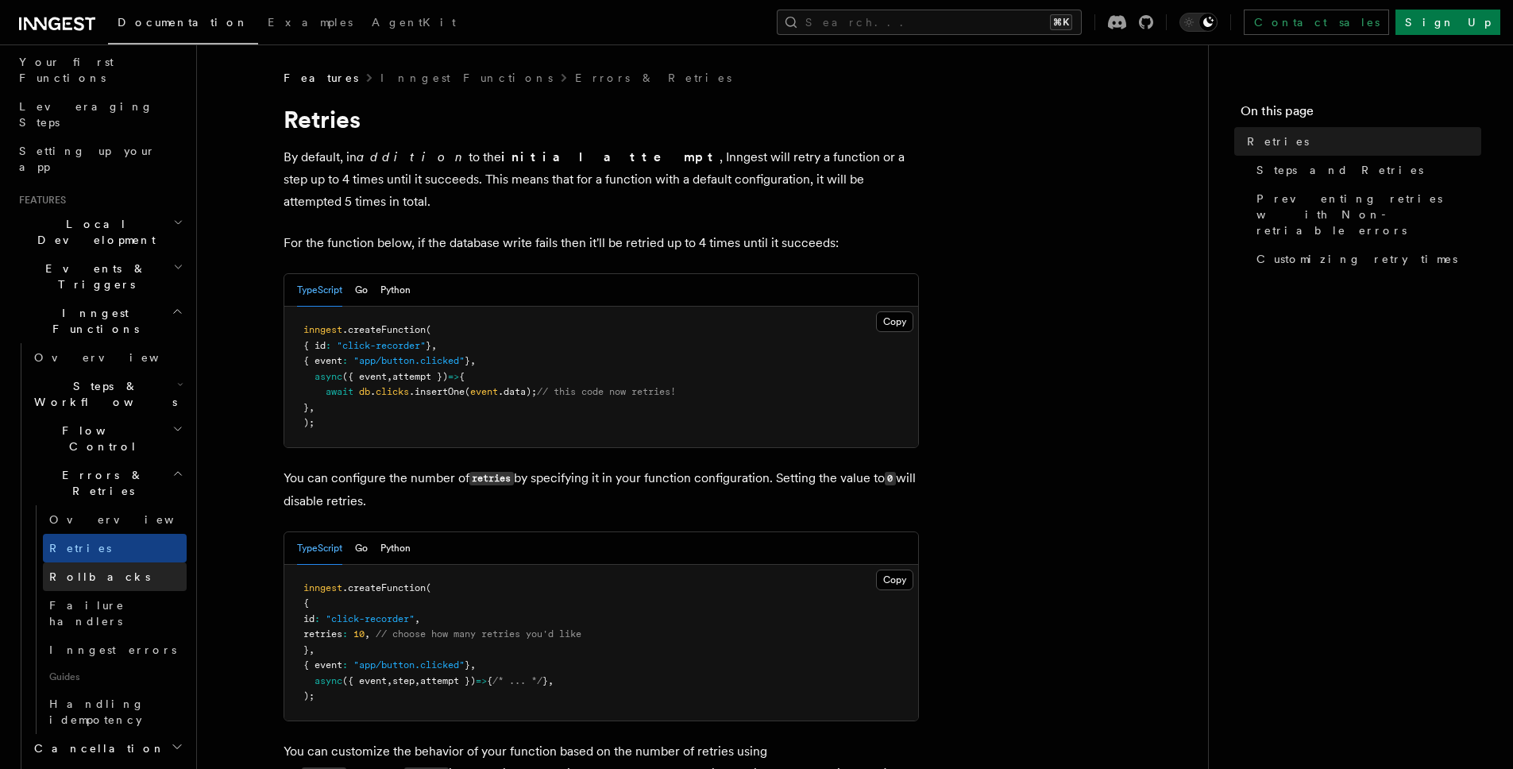
click at [128, 562] on link "Rollbacks" at bounding box center [115, 576] width 144 height 29
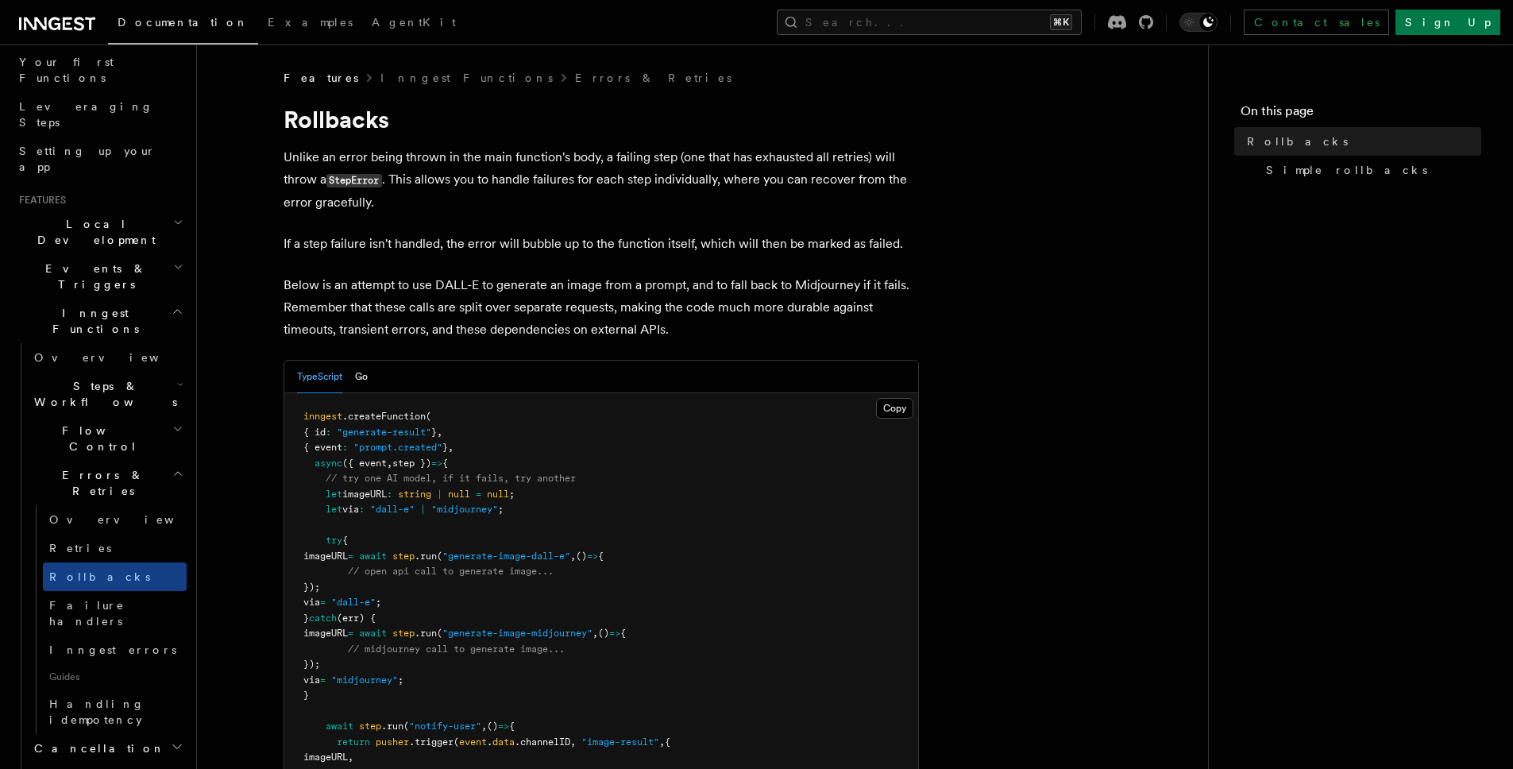
click at [686, 437] on pre "inngest .createFunction ( { id : "generate-result" } , { event : "prompt.create…" at bounding box center [601, 626] width 634 height 466
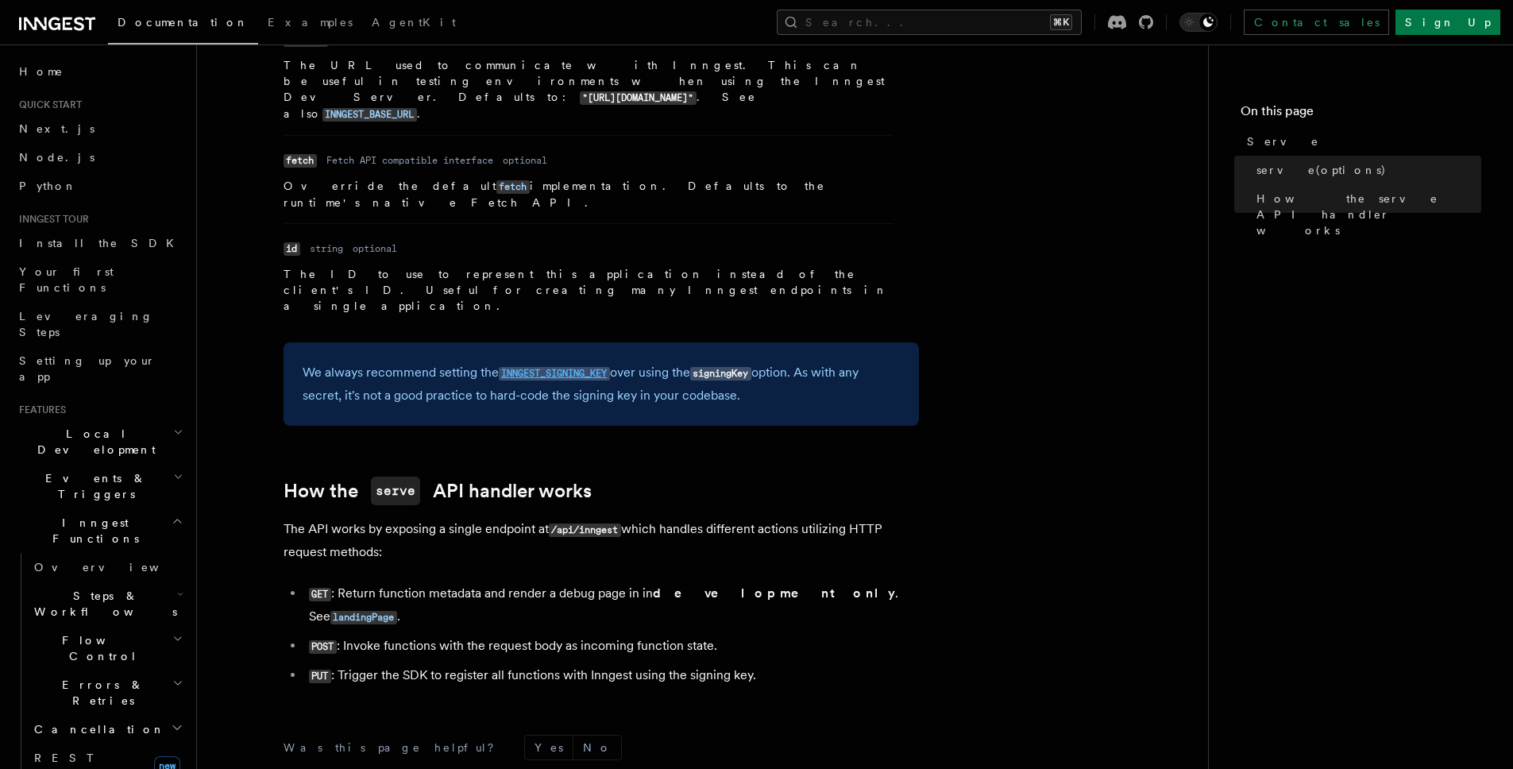
click at [586, 367] on code "INNGEST_SIGNING_KEY" at bounding box center [554, 374] width 111 height 14
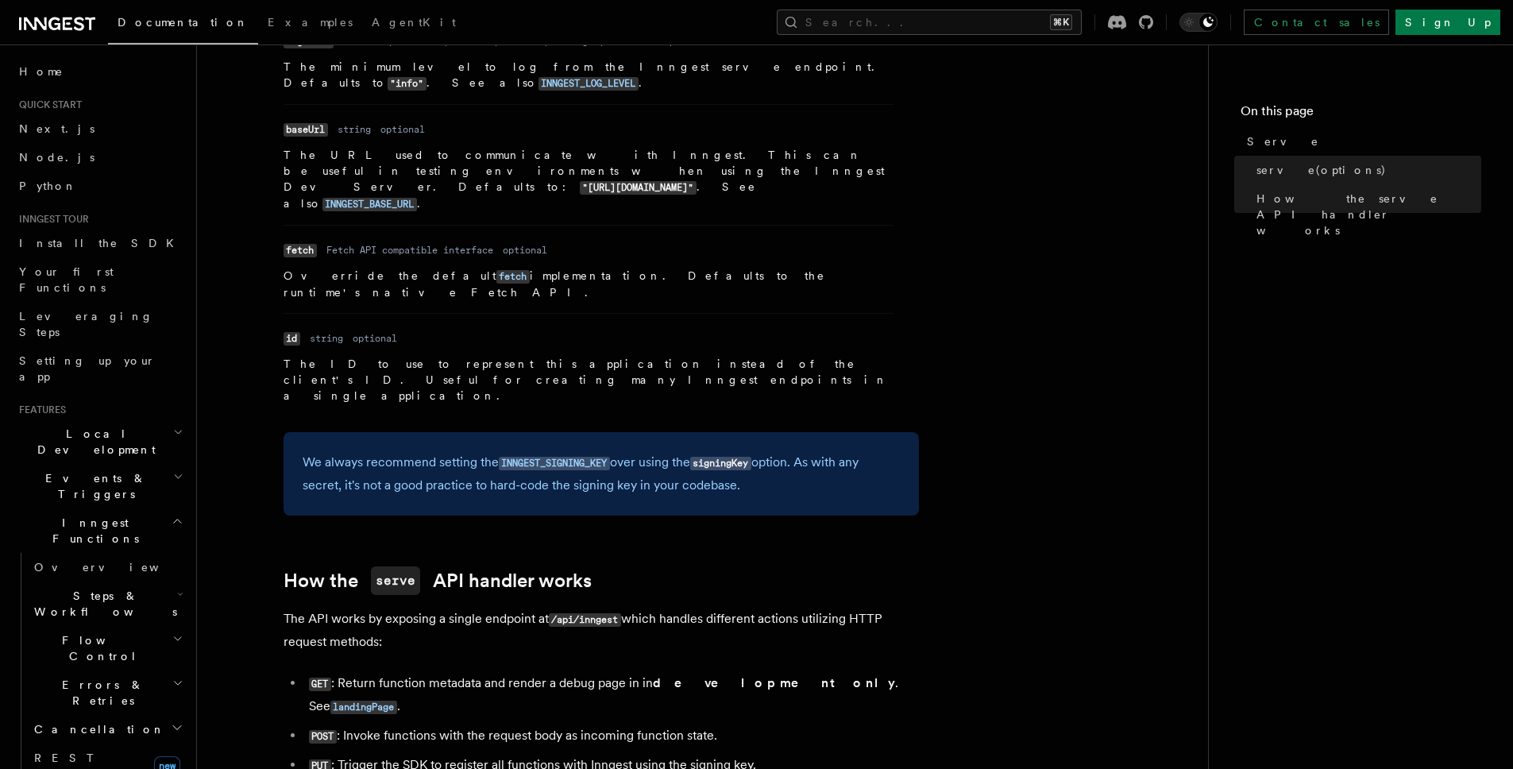
scroll to position [1277, 0]
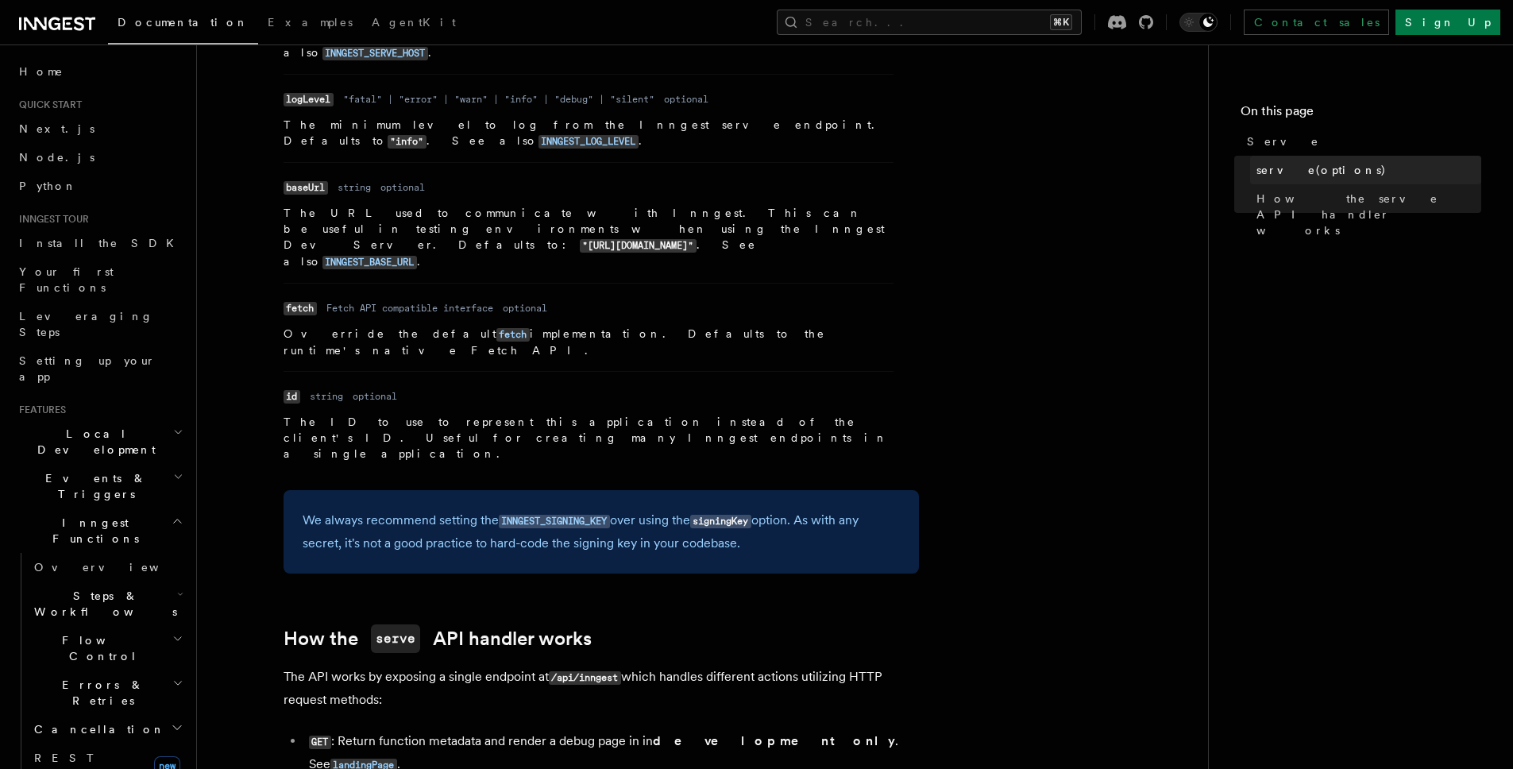
click at [1277, 168] on span "serve(options)" at bounding box center [1322, 170] width 130 height 16
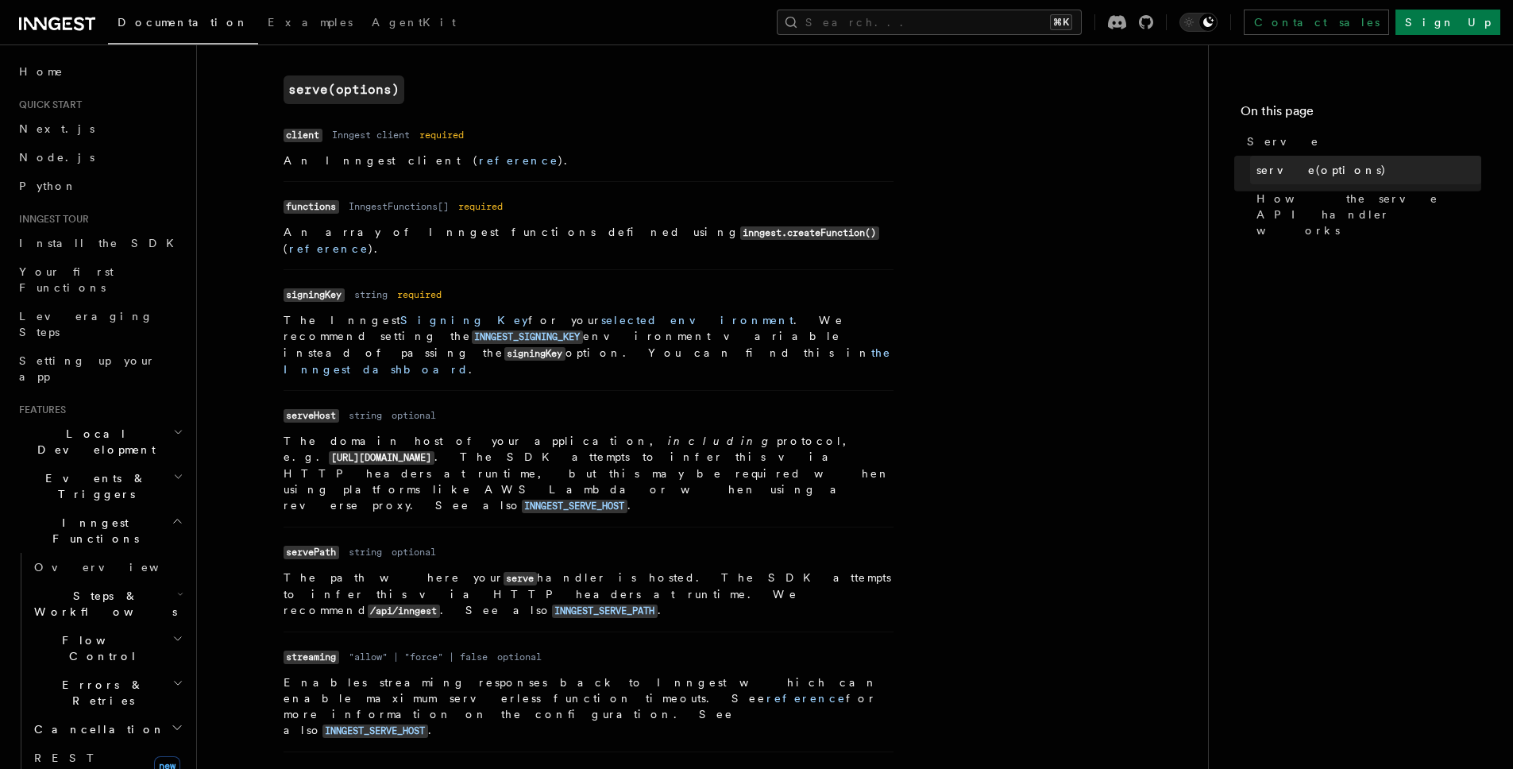
scroll to position [598, 0]
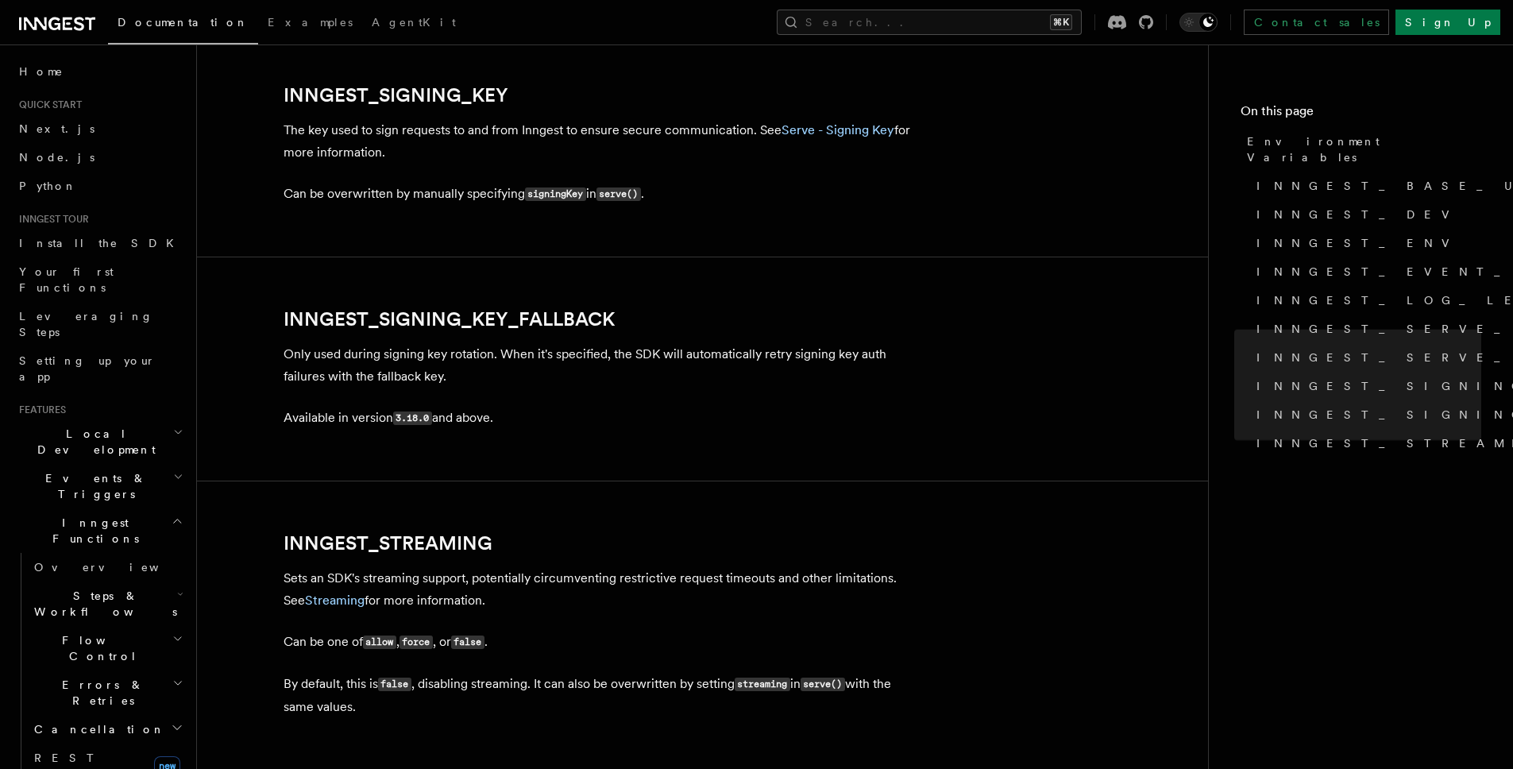
scroll to position [2791, 0]
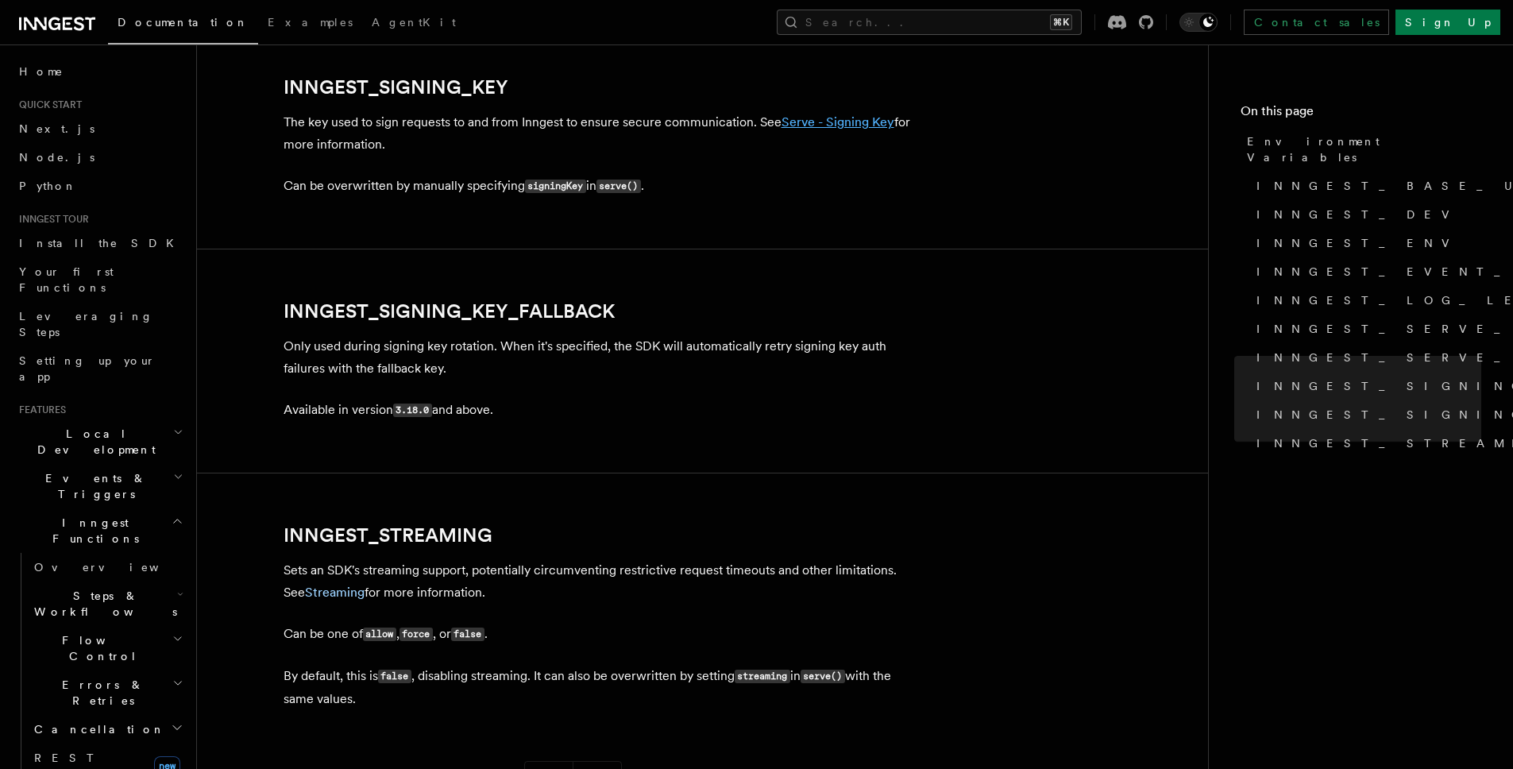
click at [838, 123] on link "Serve - Signing Key" at bounding box center [838, 121] width 113 height 15
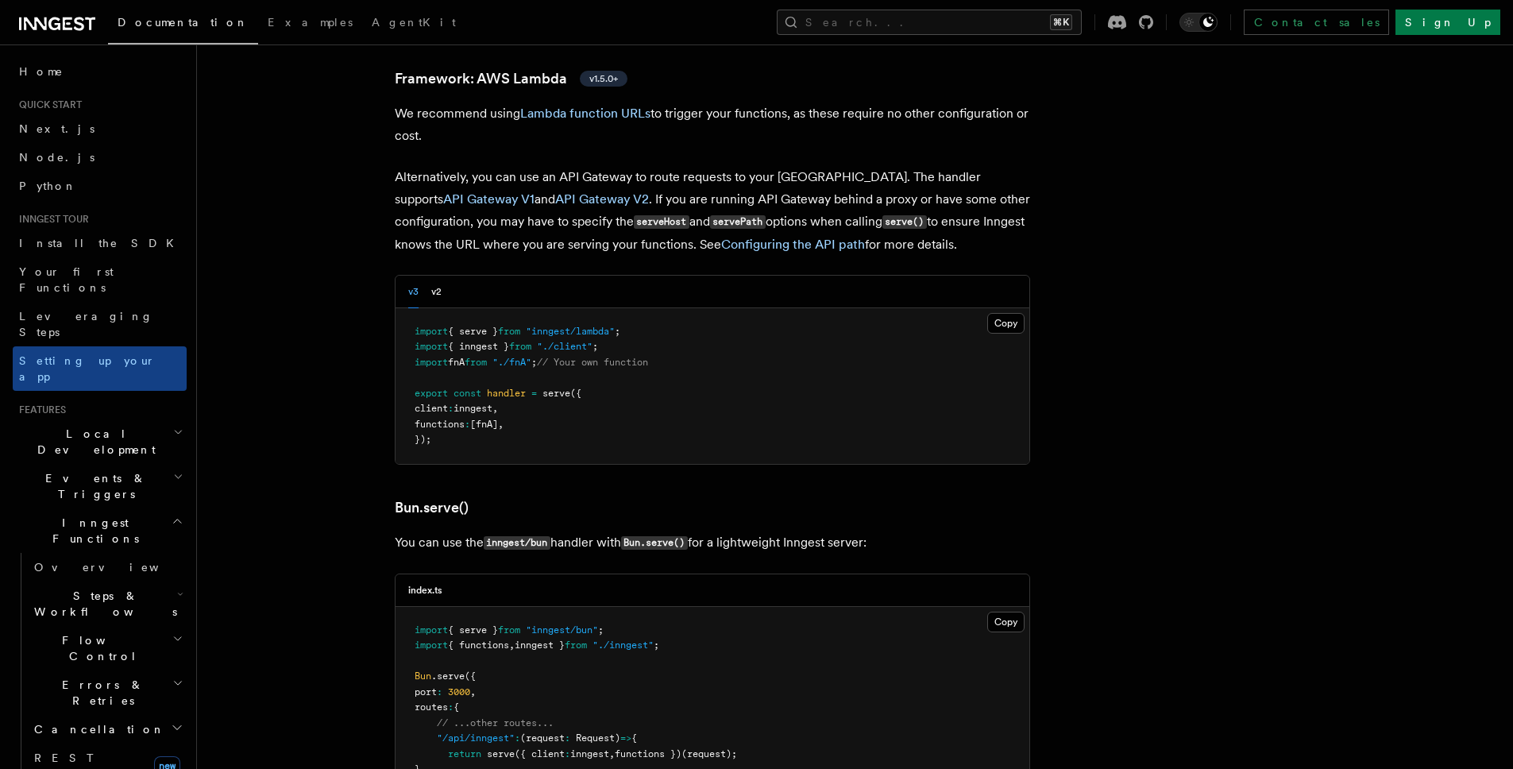
scroll to position [2224, 0]
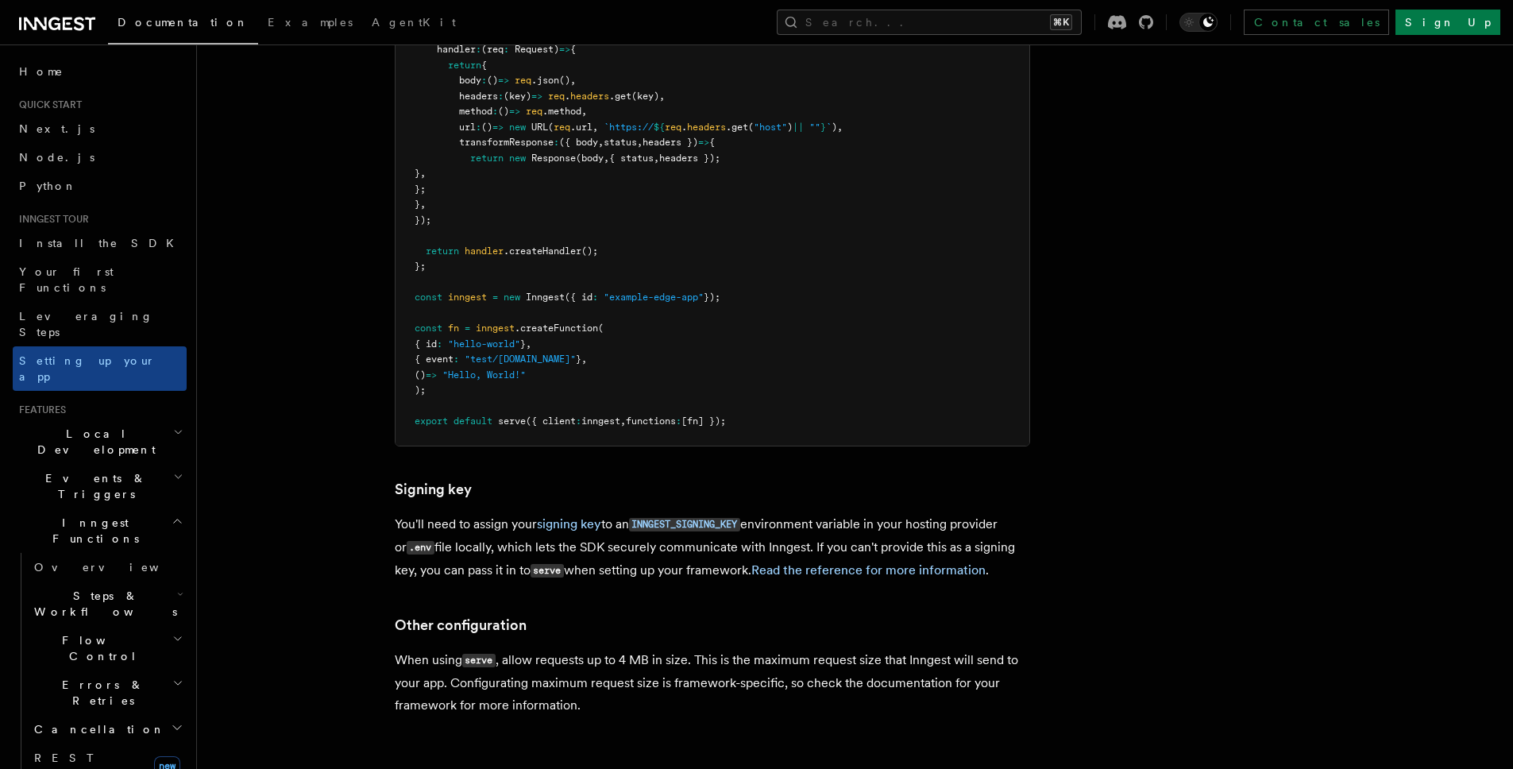
scroll to position [14136, 0]
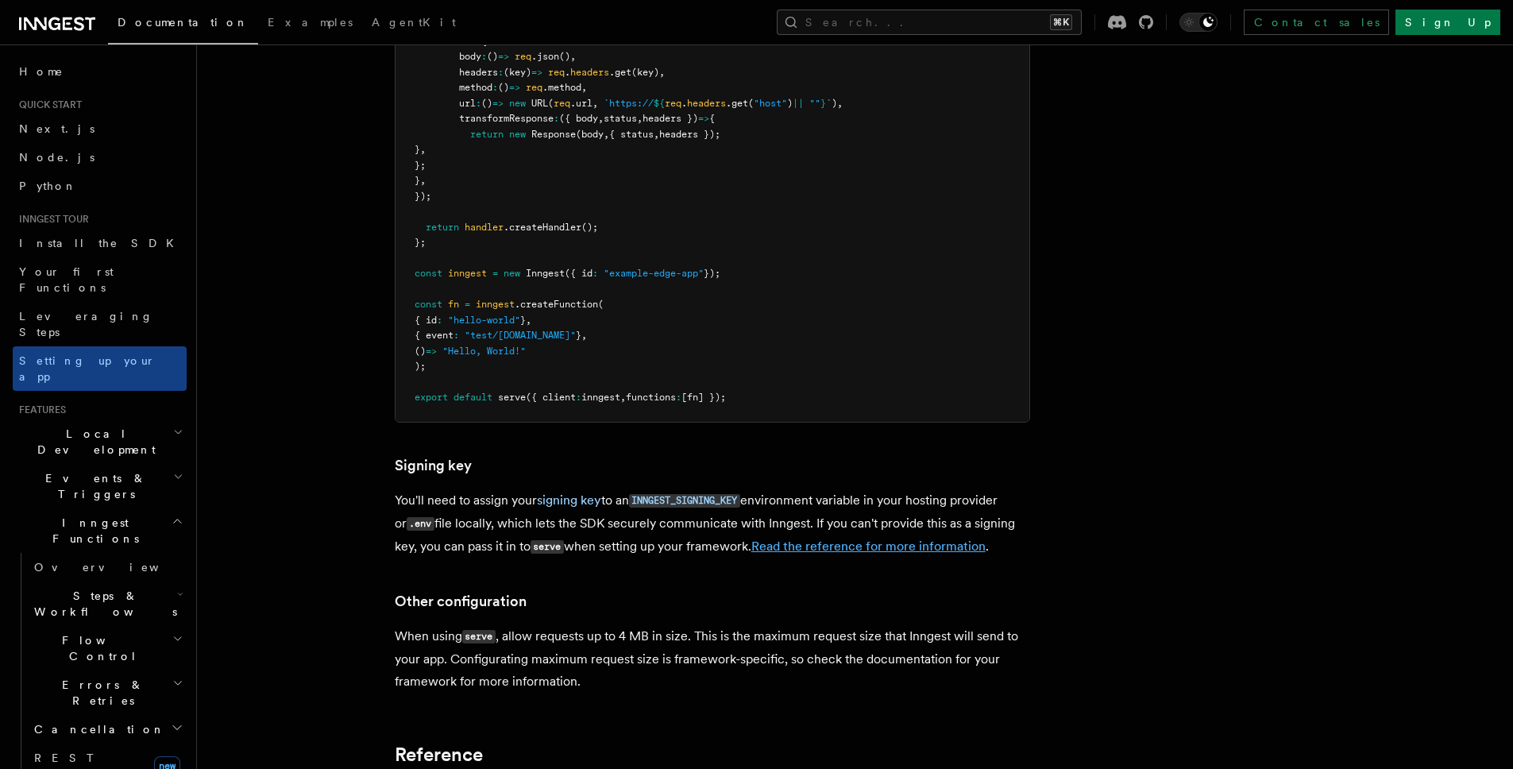
click at [794, 539] on link "Read the reference for more information" at bounding box center [869, 546] width 234 height 15
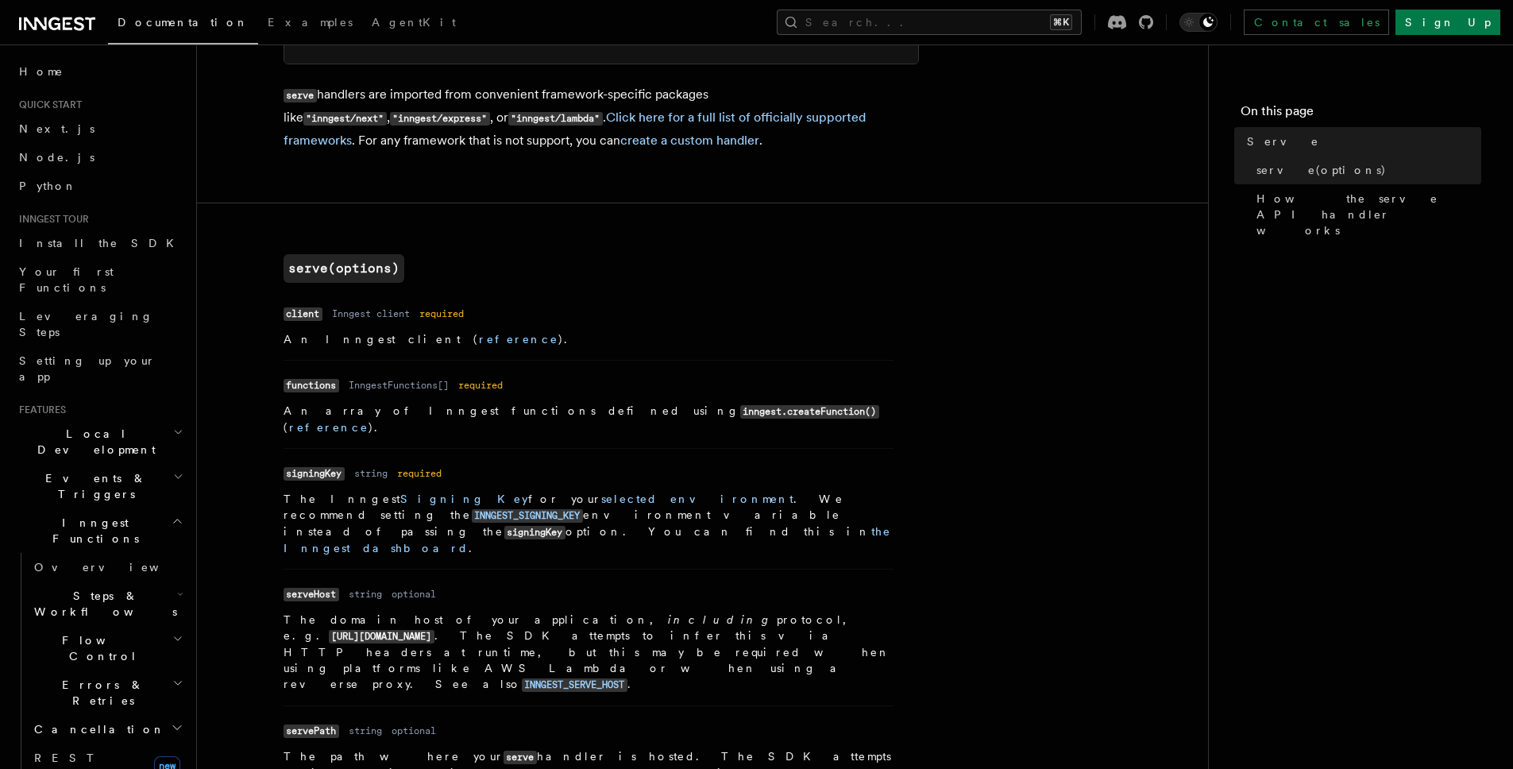
scroll to position [430, 0]
